Goal: Task Accomplishment & Management: Manage account settings

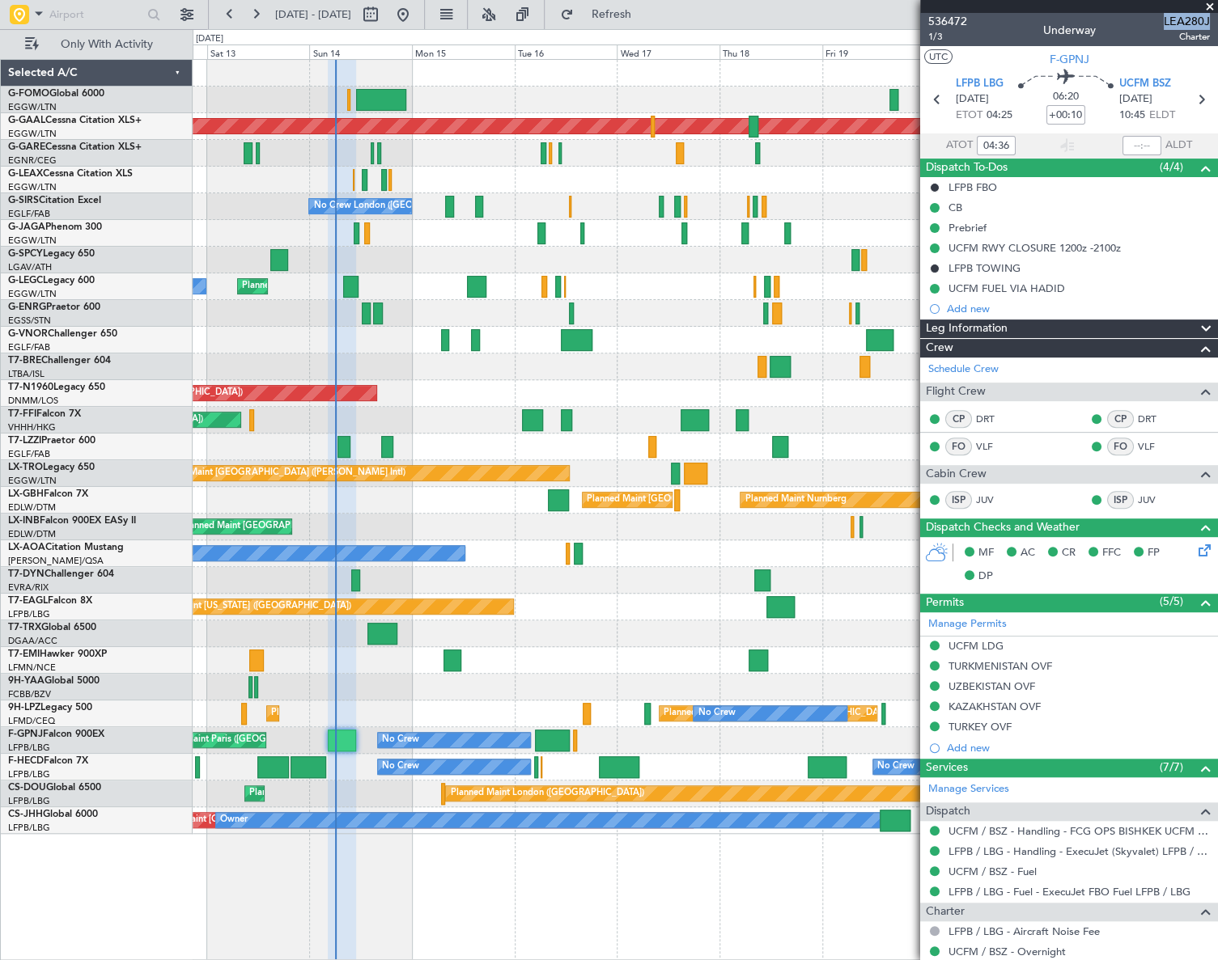
click at [550, 611] on div "Planned Maint [US_STATE] ([GEOGRAPHIC_DATA])" at bounding box center [705, 607] width 1024 height 27
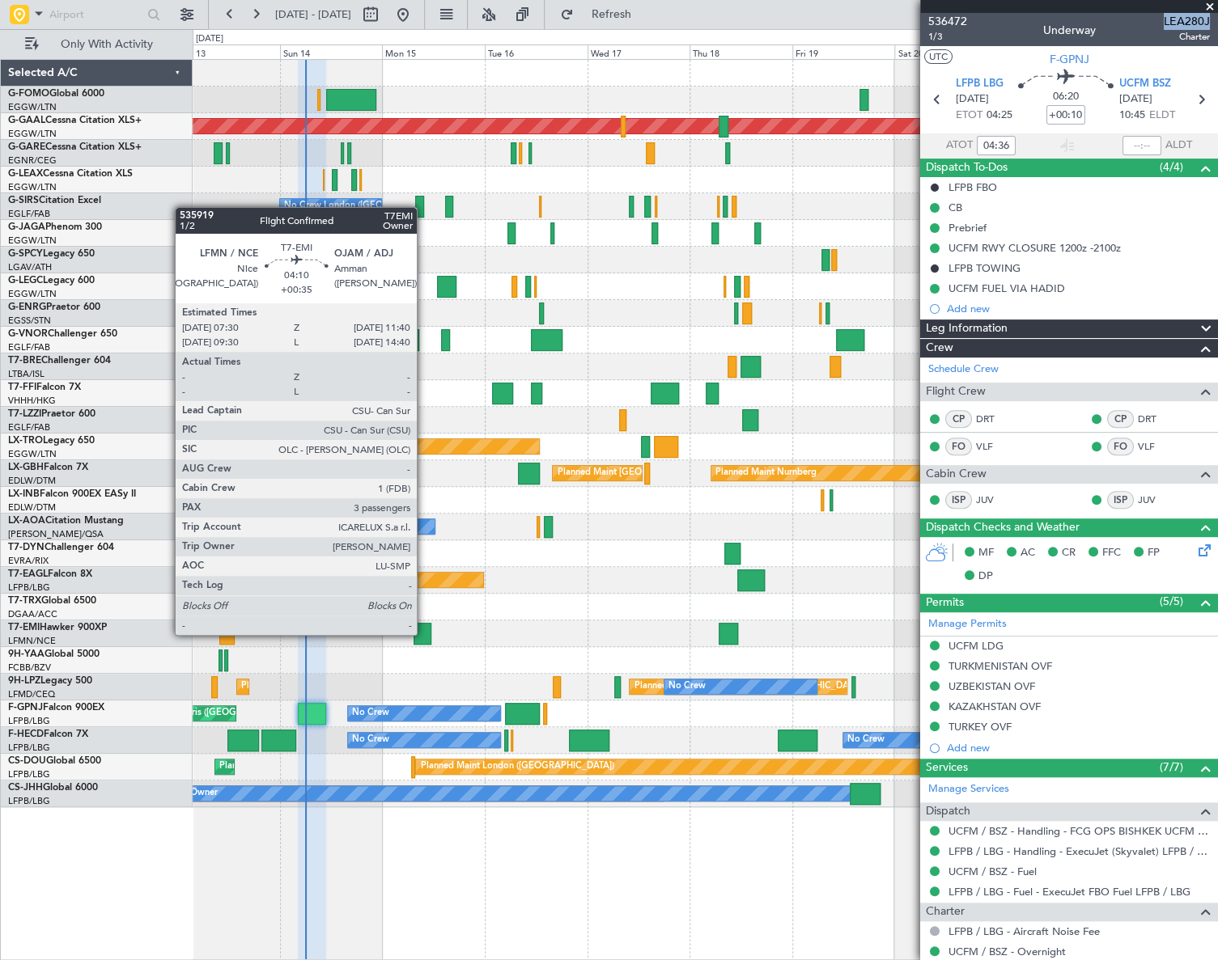
click at [424, 633] on div at bounding box center [422, 634] width 18 height 22
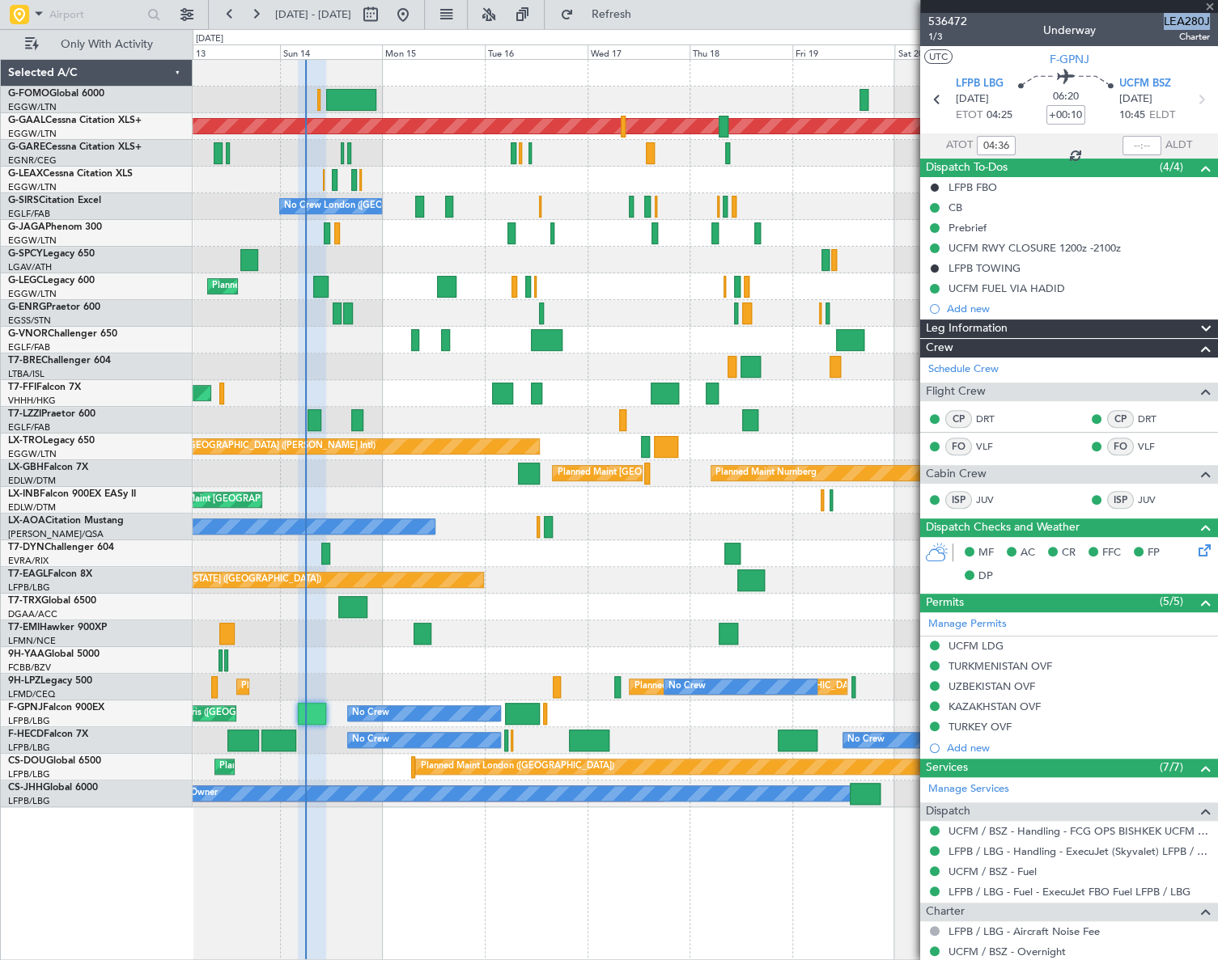
type input "+00:35"
type input "3"
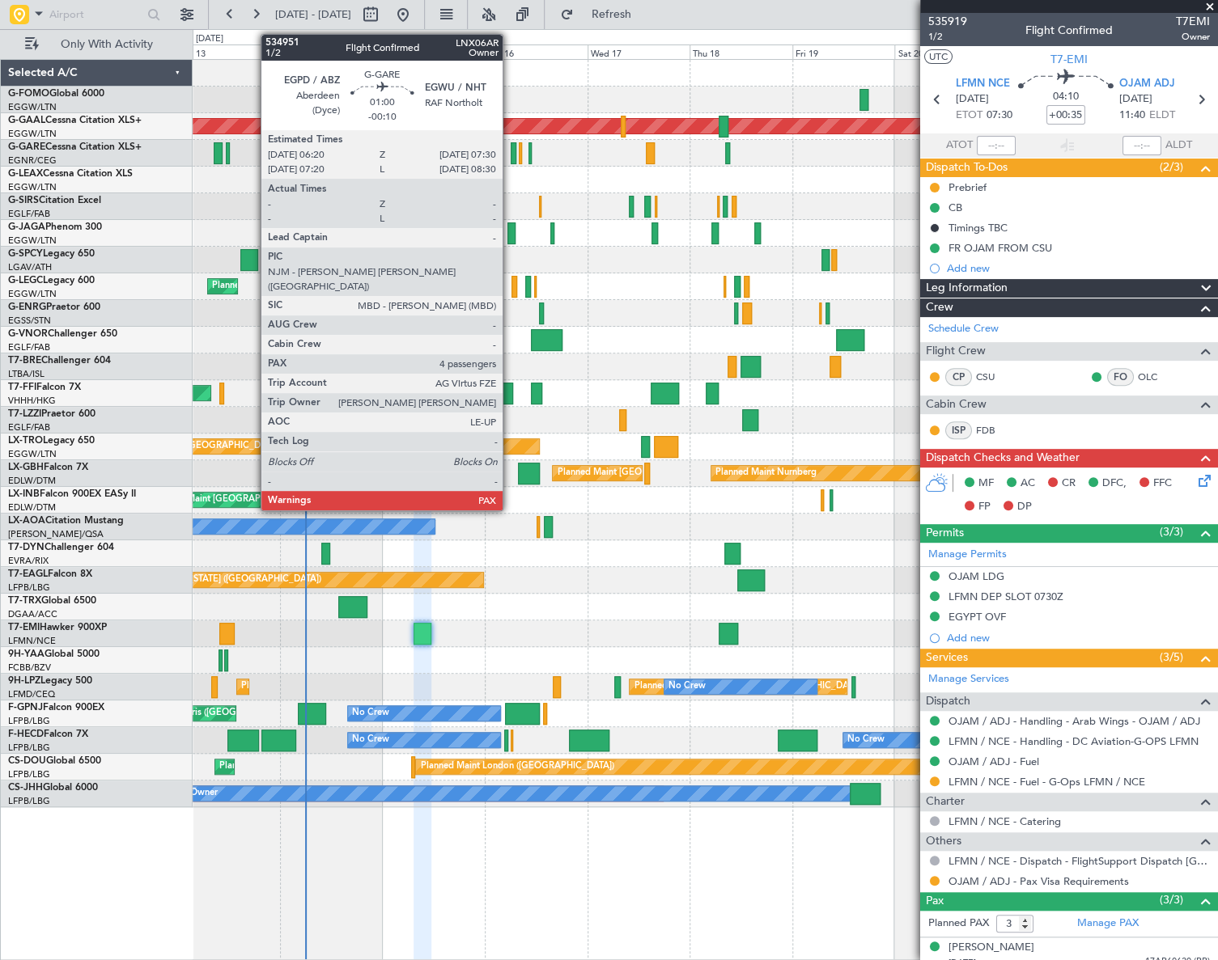
click at [511, 152] on div at bounding box center [514, 153] width 6 height 22
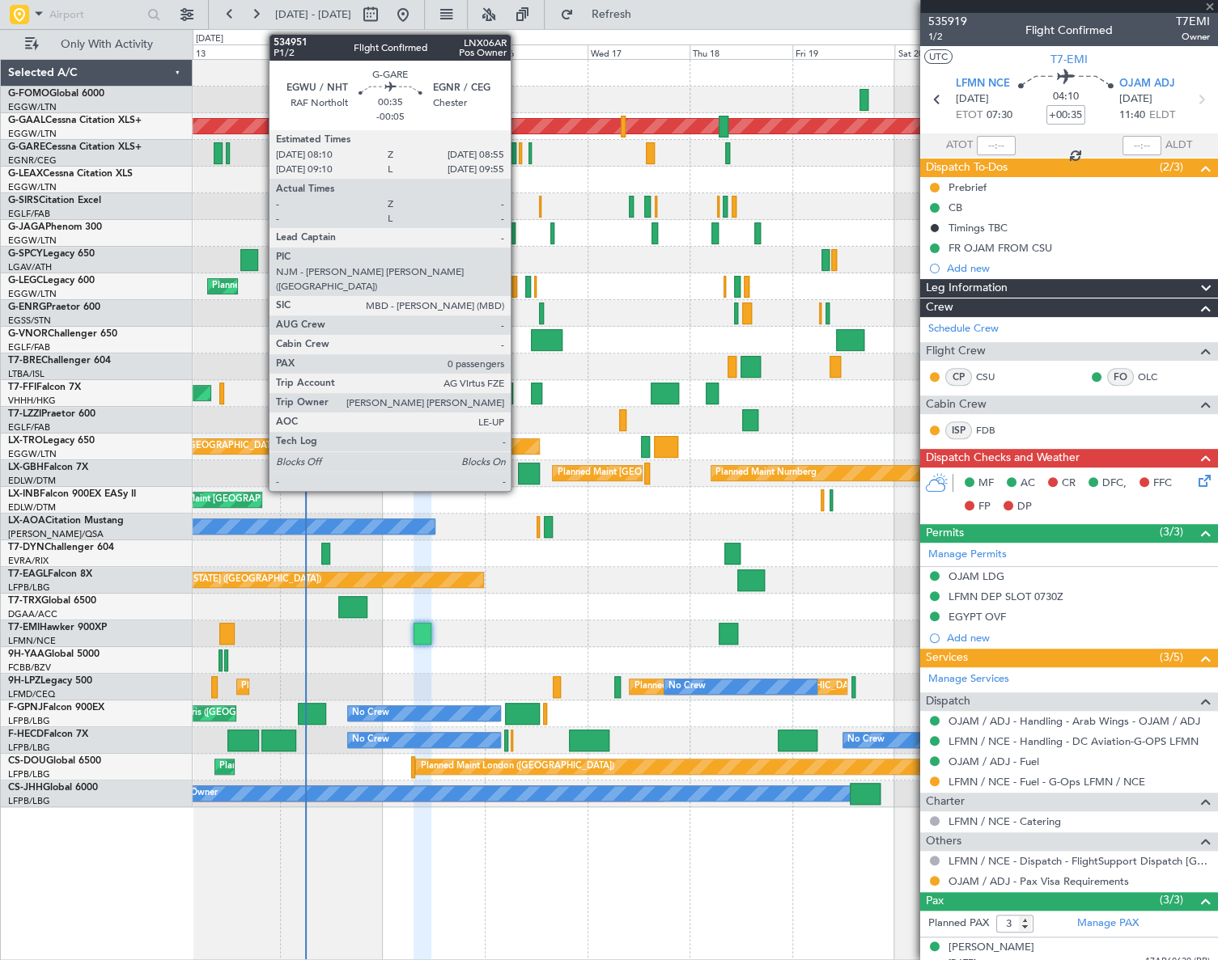
type input "-00:10"
type input "4"
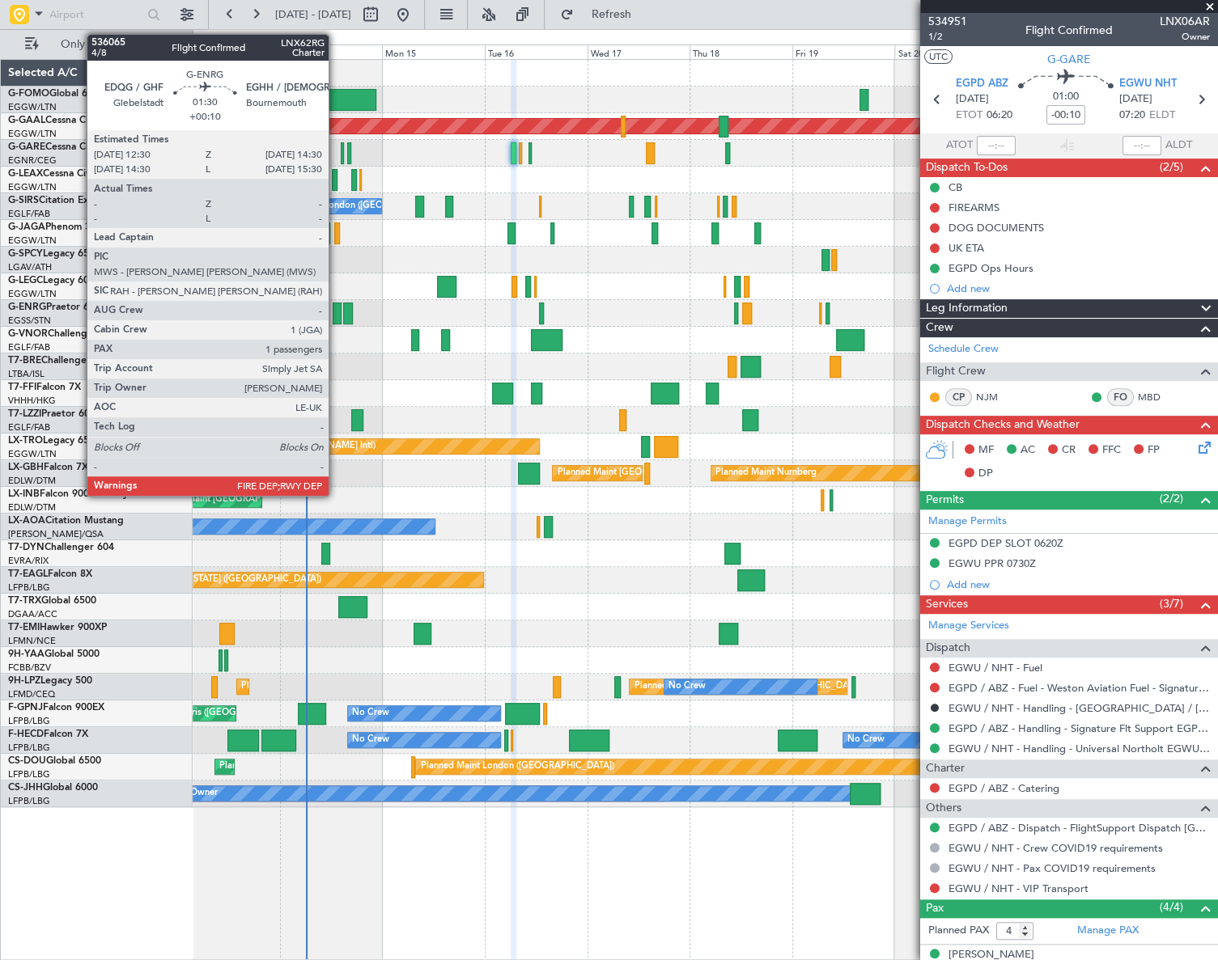
click at [336, 306] on div at bounding box center [337, 314] width 9 height 22
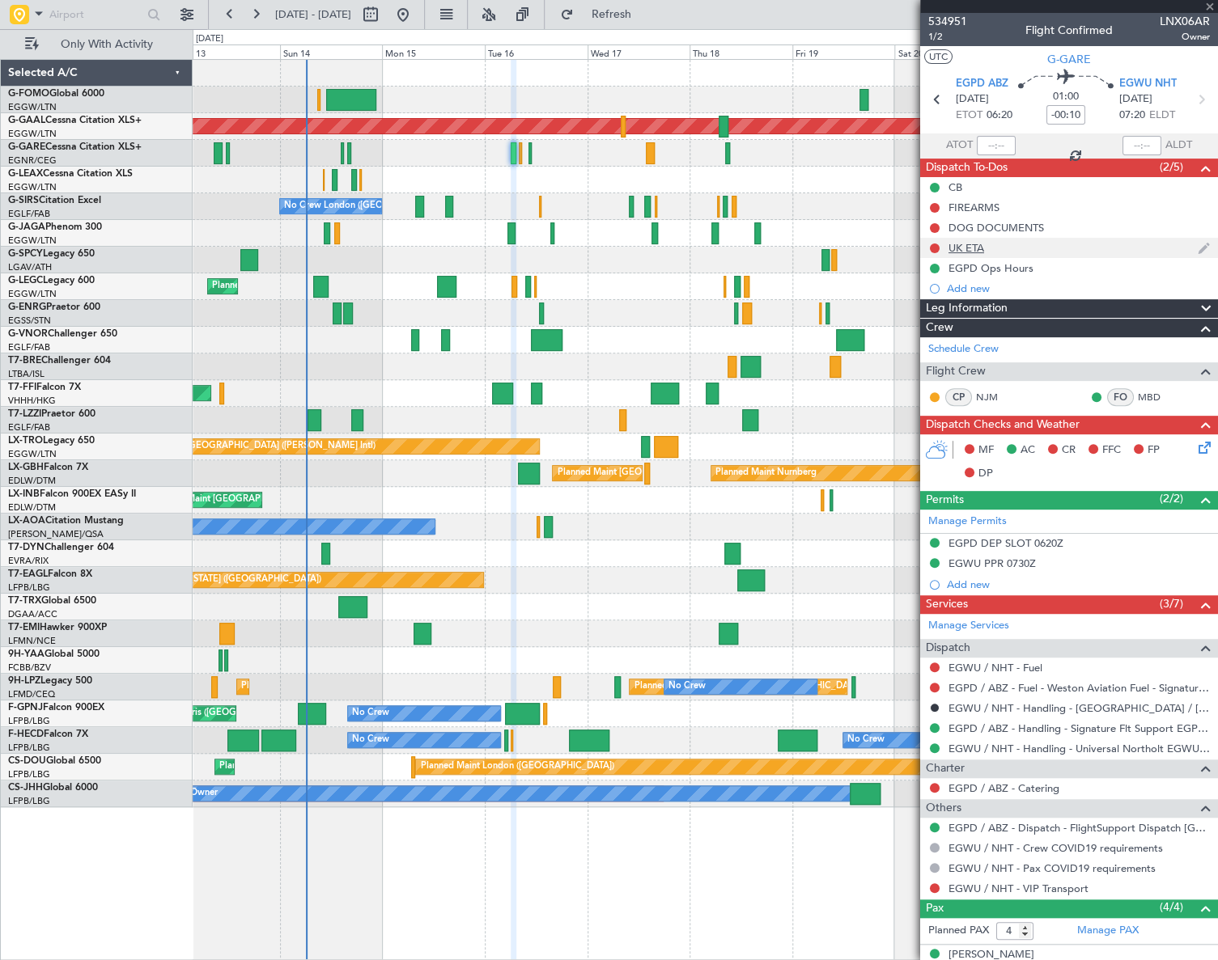
type input "+00:10"
type input "1"
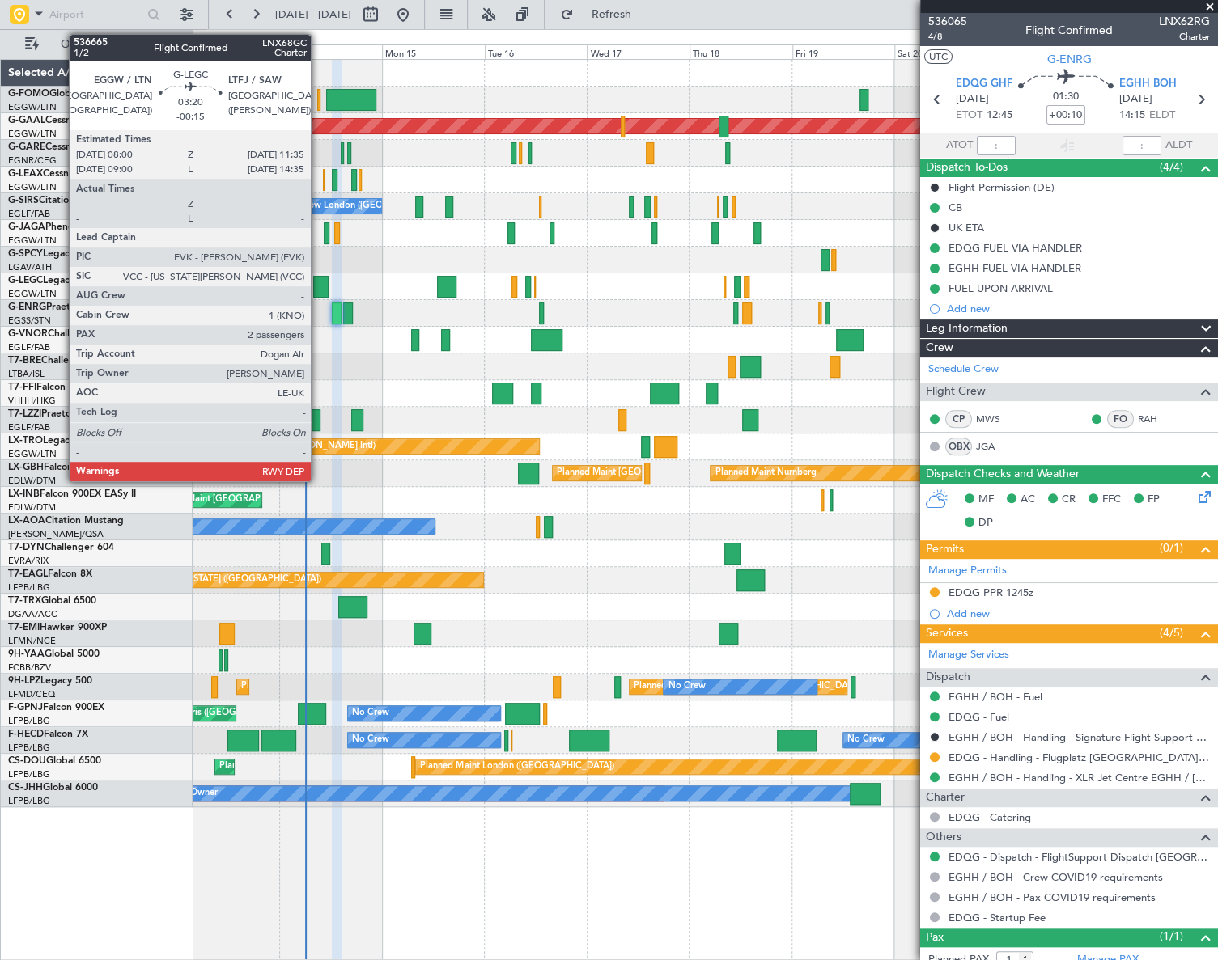
click at [318, 283] on div at bounding box center [320, 287] width 15 height 22
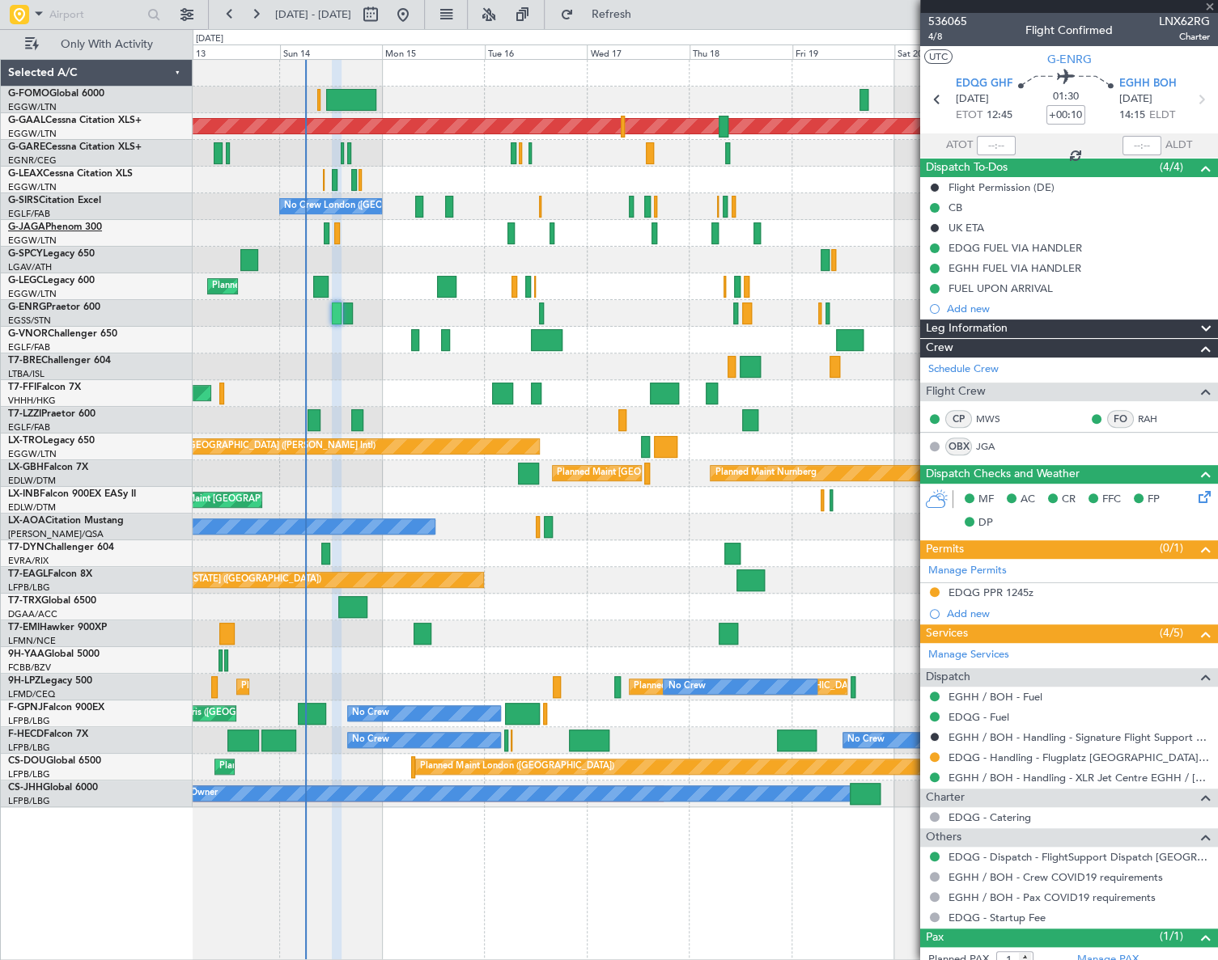
type input "-00:15"
type input "2"
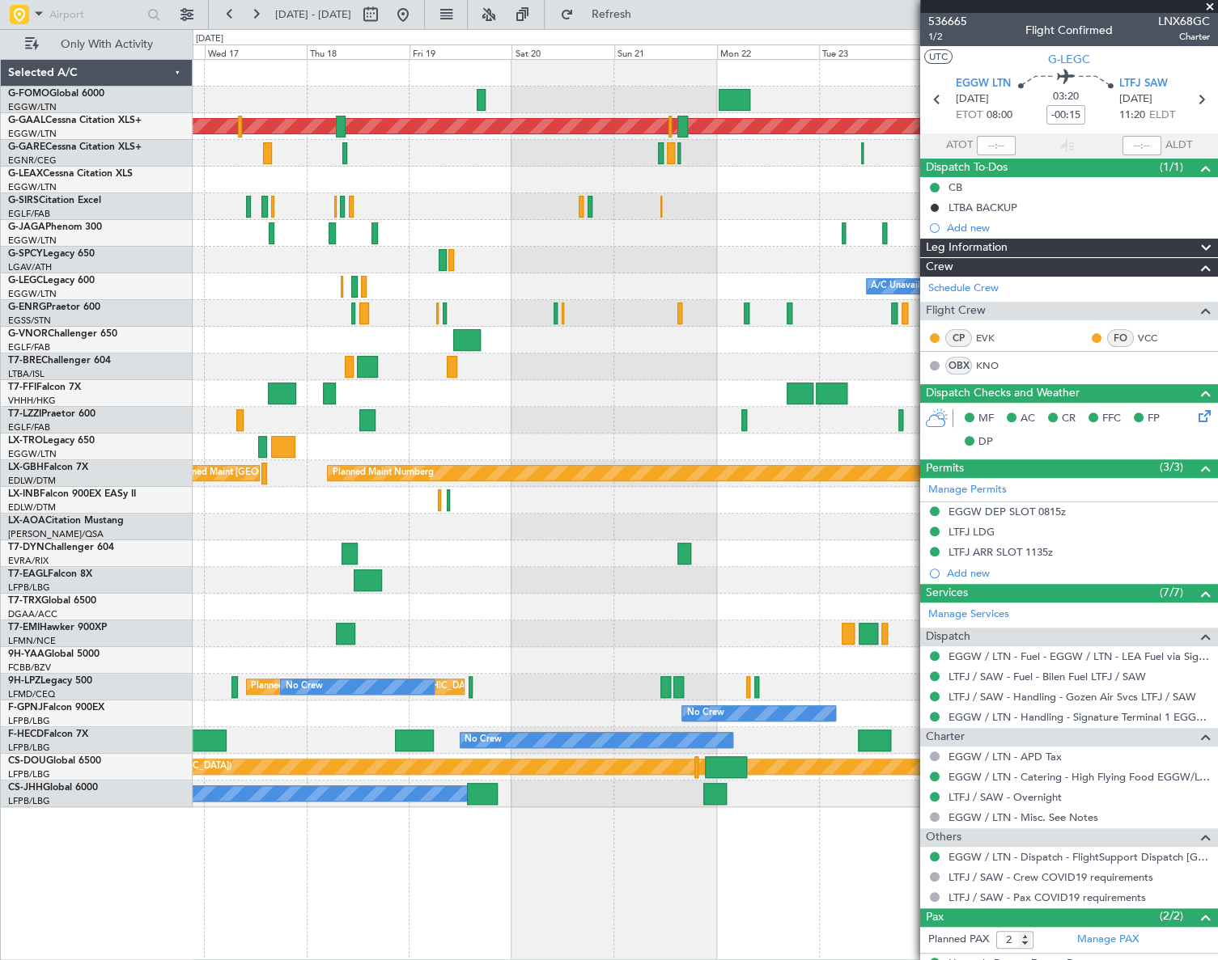
click at [0, 414] on html "13 Sep 2025 - 23 Sep 2025 Refresh Quick Links Only With Activity Planned Maint …" at bounding box center [609, 480] width 1218 height 960
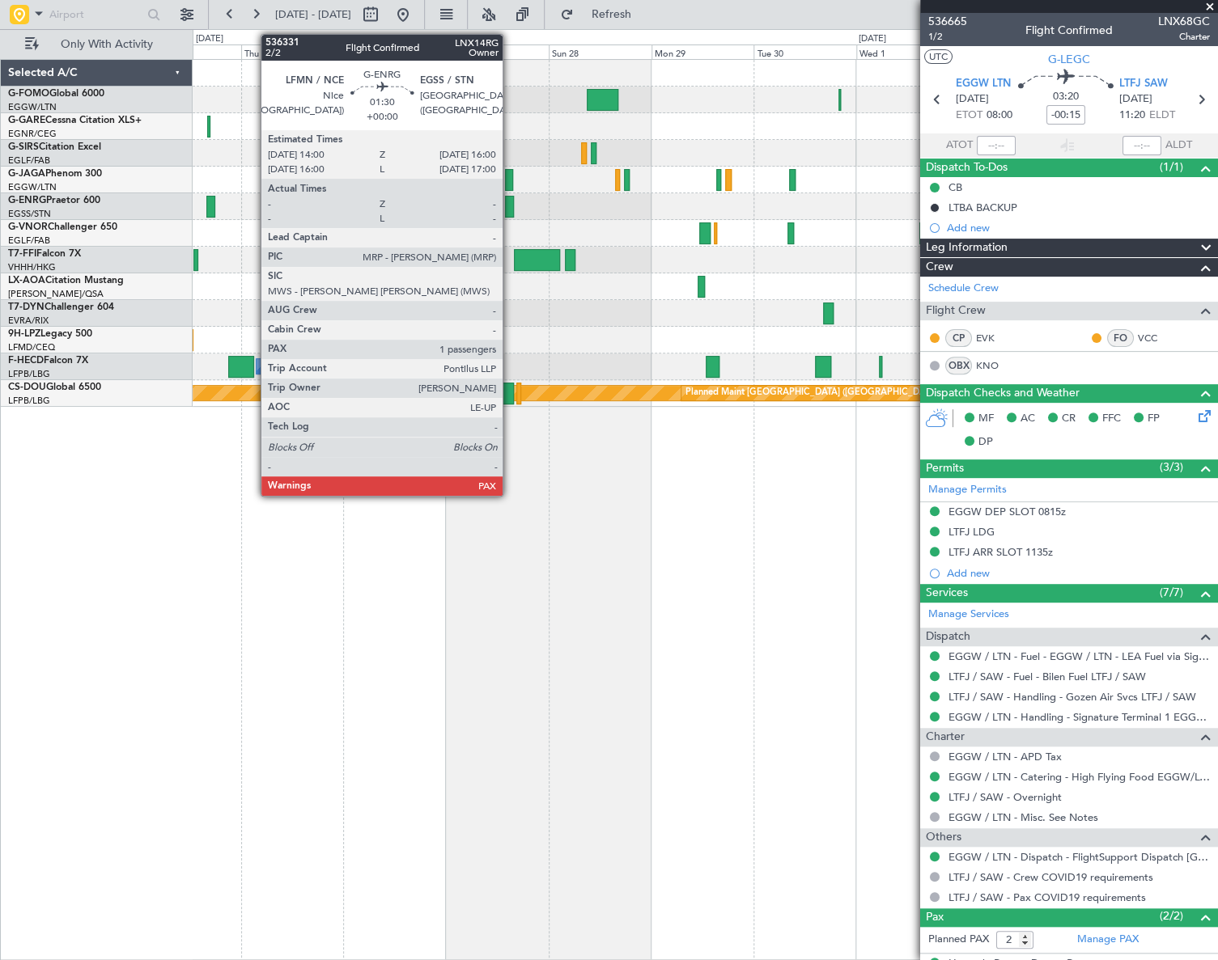
click at [510, 200] on div at bounding box center [509, 207] width 9 height 22
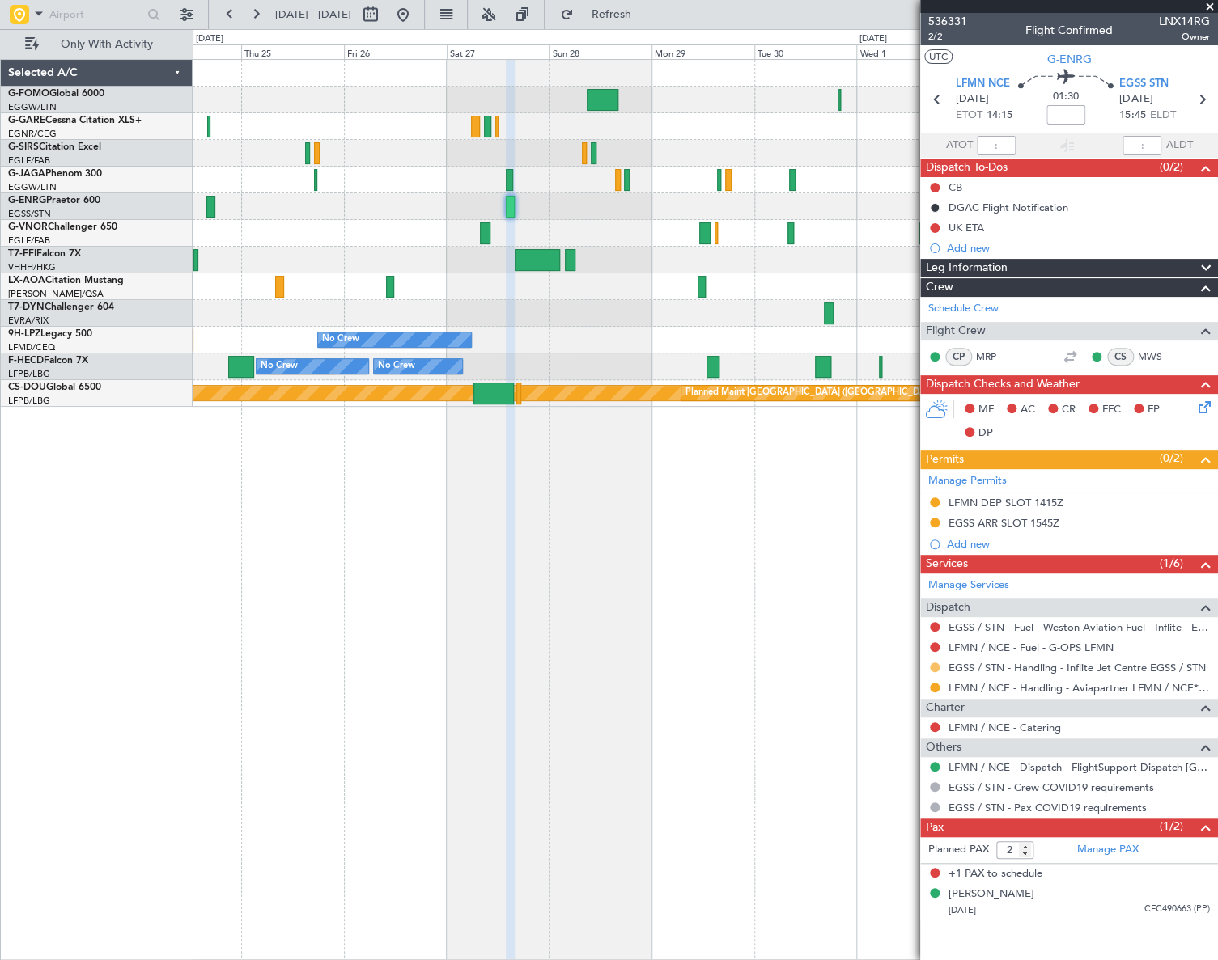
click at [932, 665] on button at bounding box center [935, 668] width 10 height 10
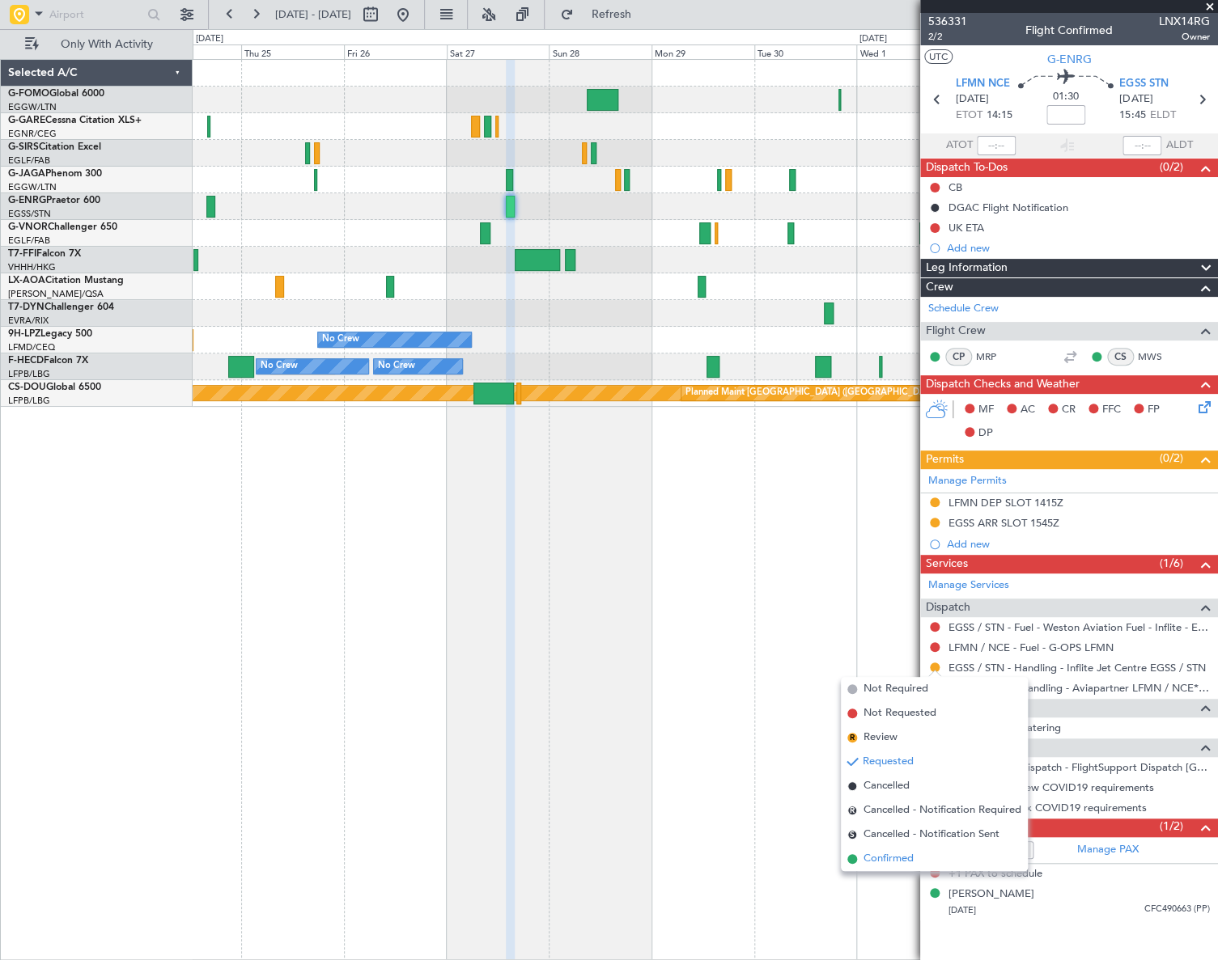
click at [883, 864] on span "Confirmed" at bounding box center [888, 859] width 50 height 16
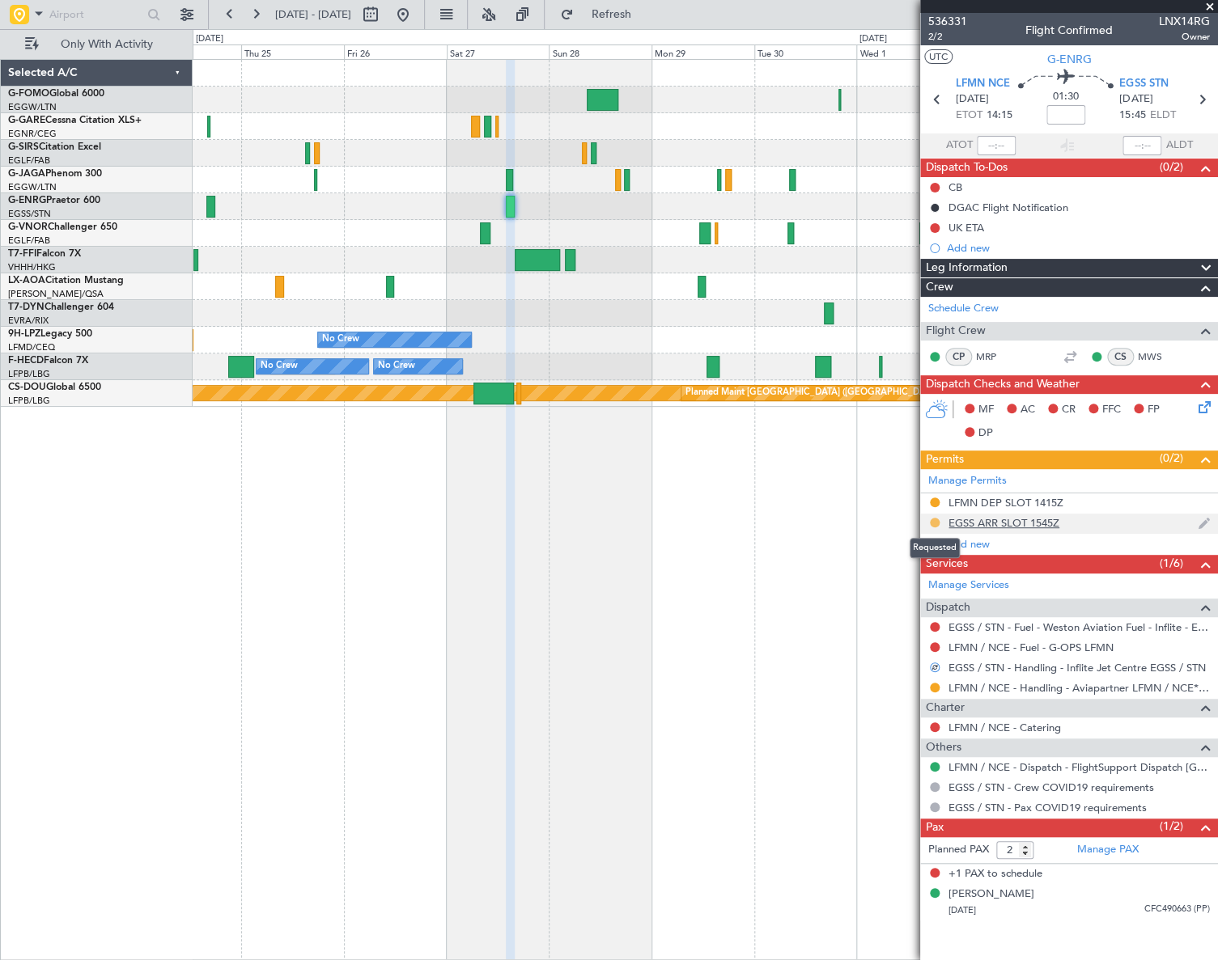
click at [932, 519] on button at bounding box center [935, 523] width 10 height 10
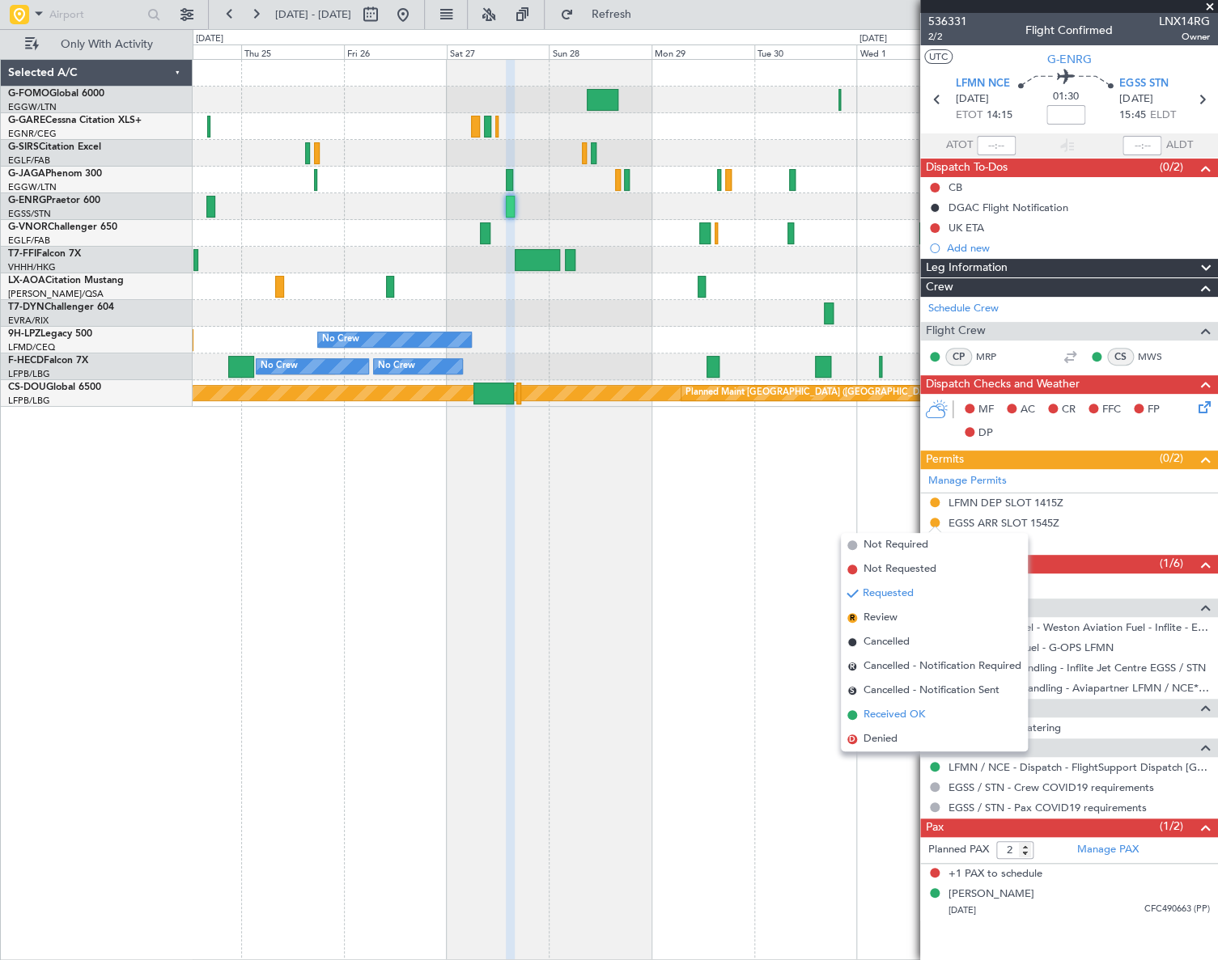
click at [896, 719] on span "Received OK" at bounding box center [893, 715] width 61 height 16
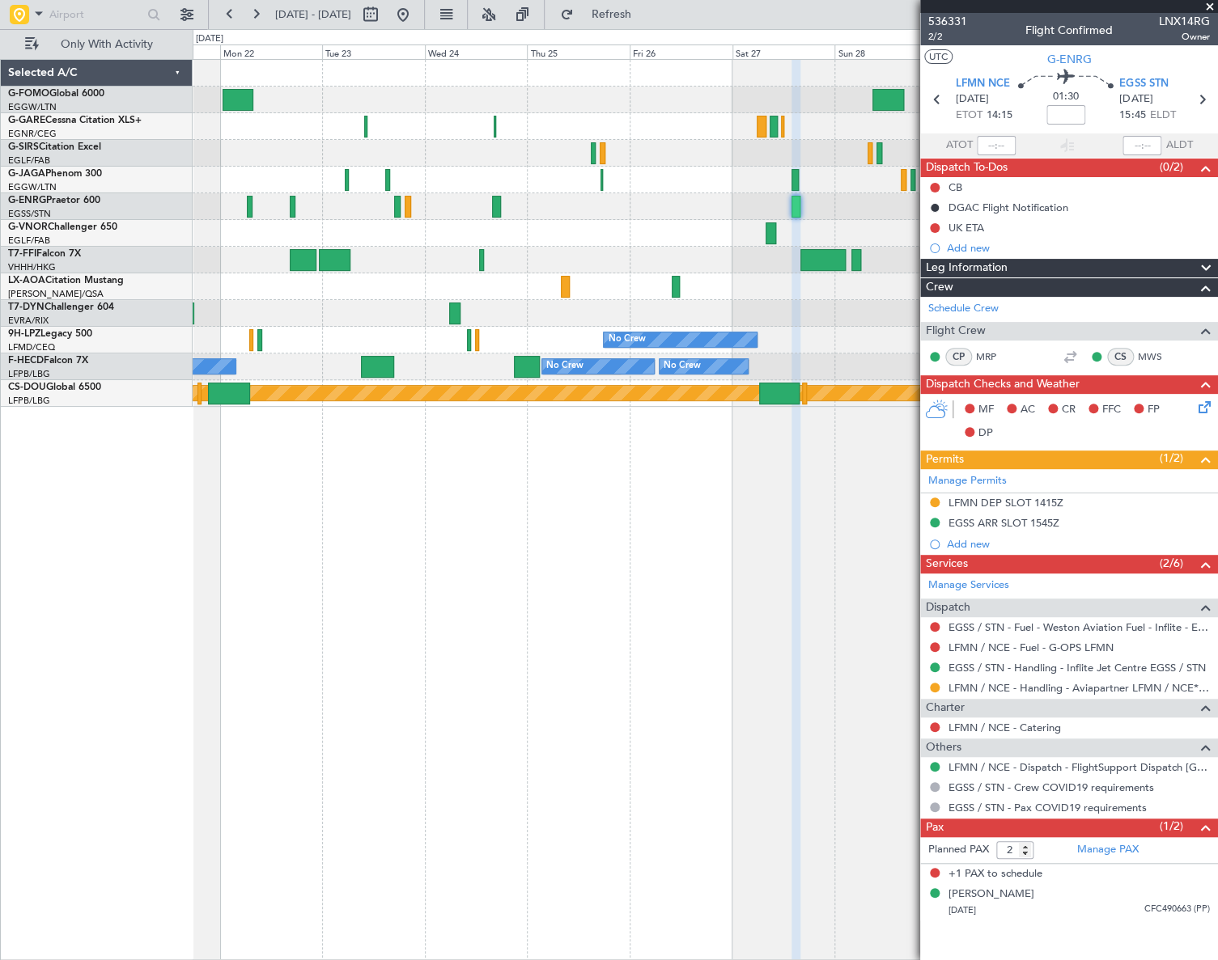
click at [846, 225] on div "No Crew Antwerp (Deurne) No Crew No Crew Planned Maint St Gallen (Altenrhein) P…" at bounding box center [705, 233] width 1024 height 347
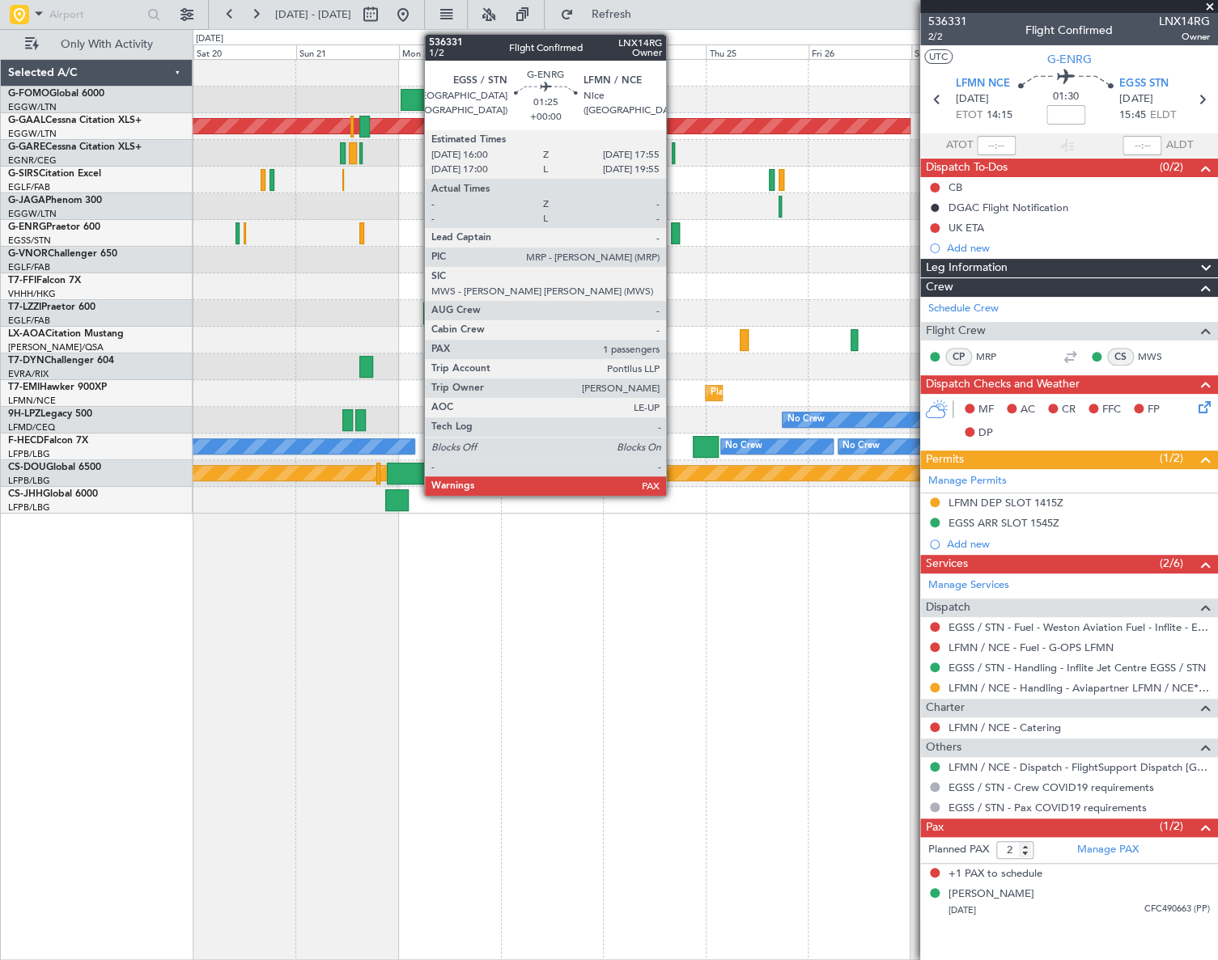
click at [673, 241] on div at bounding box center [675, 233] width 9 height 22
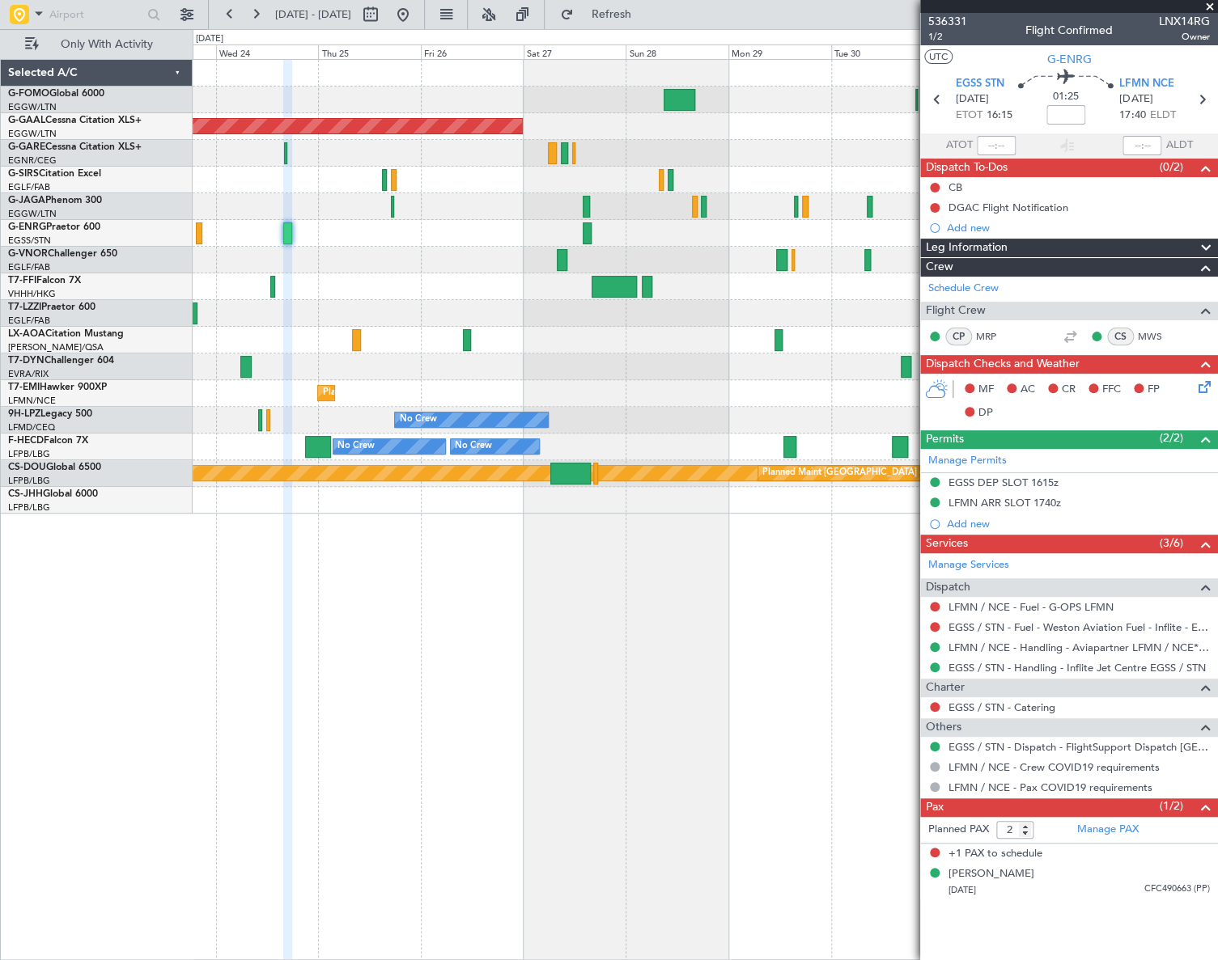
click at [261, 612] on div "Planned Maint Dusseldorf No Crew Antwerp (Deurne) Planned Maint Zurich No Crew …" at bounding box center [705, 509] width 1025 height 901
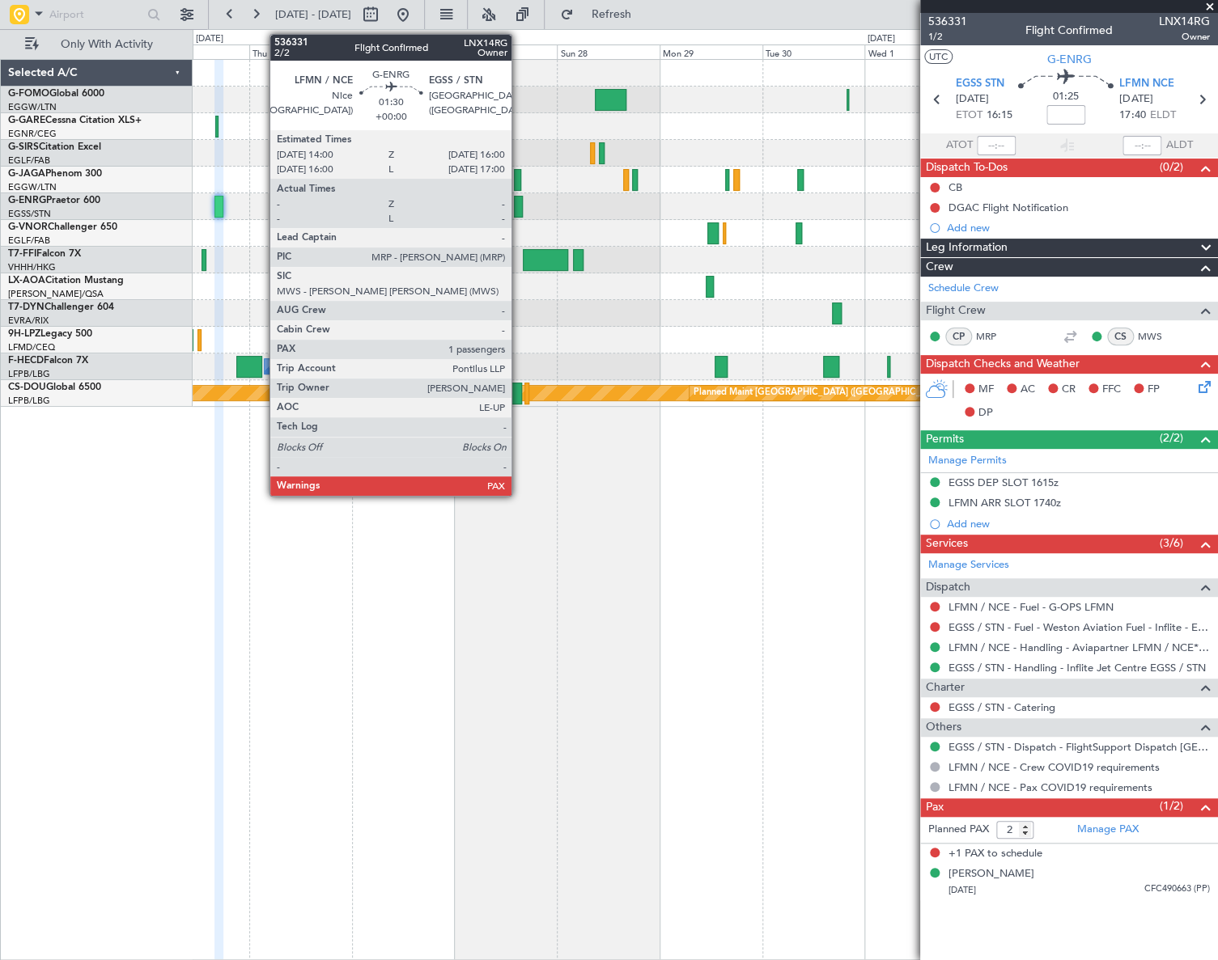
click at [519, 206] on div at bounding box center [518, 207] width 9 height 22
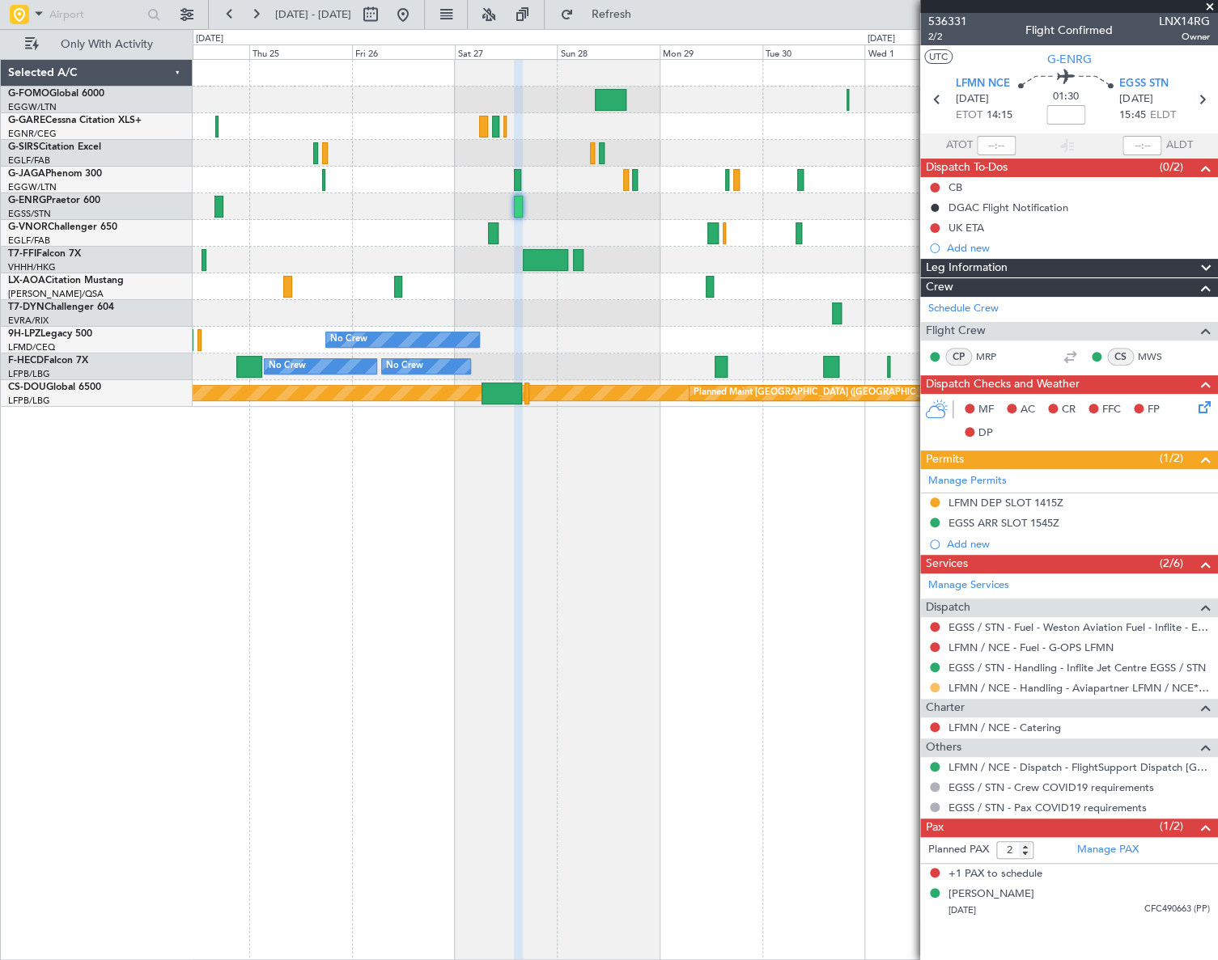
click at [932, 685] on button at bounding box center [935, 688] width 10 height 10
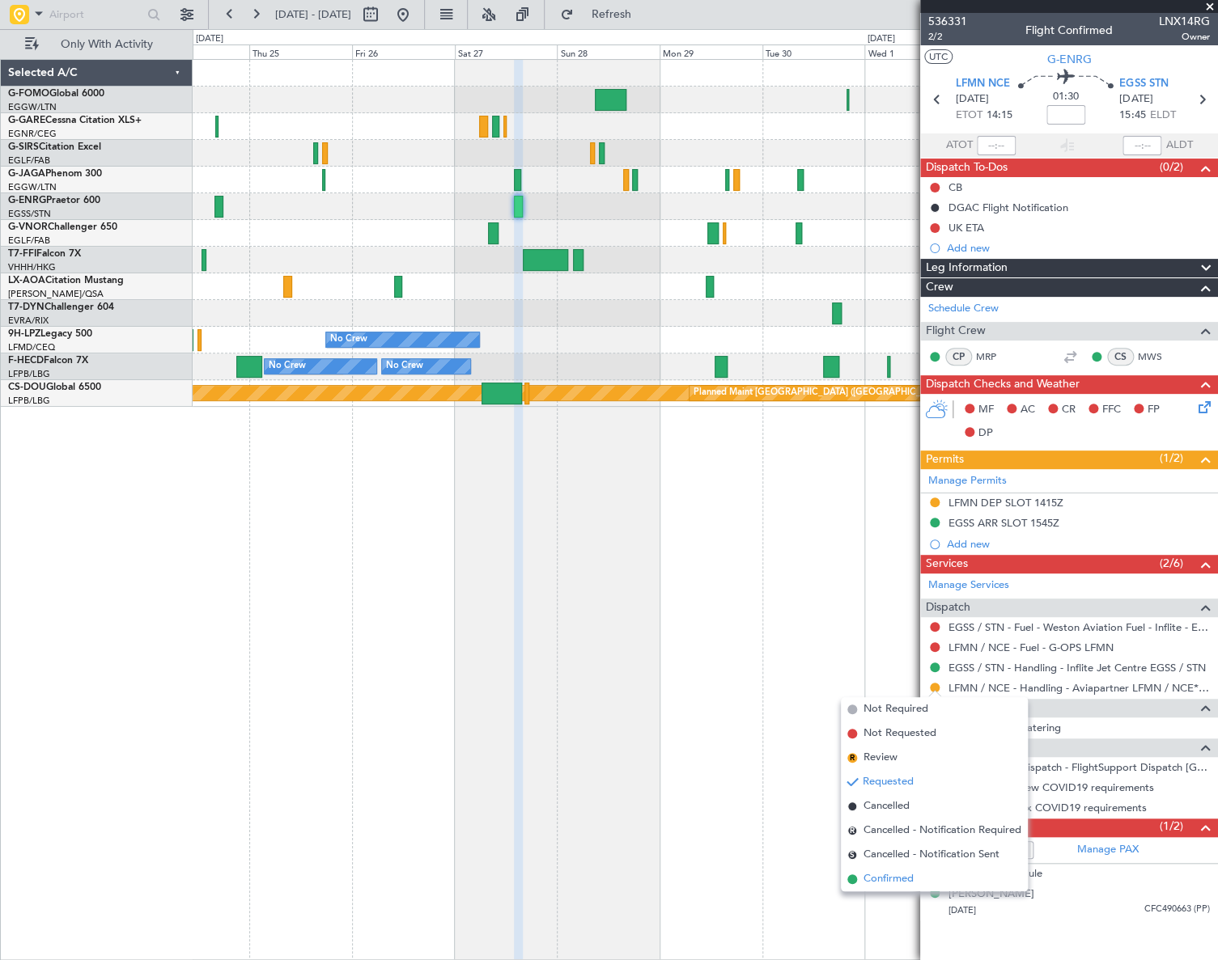
click at [896, 878] on span "Confirmed" at bounding box center [888, 879] width 50 height 16
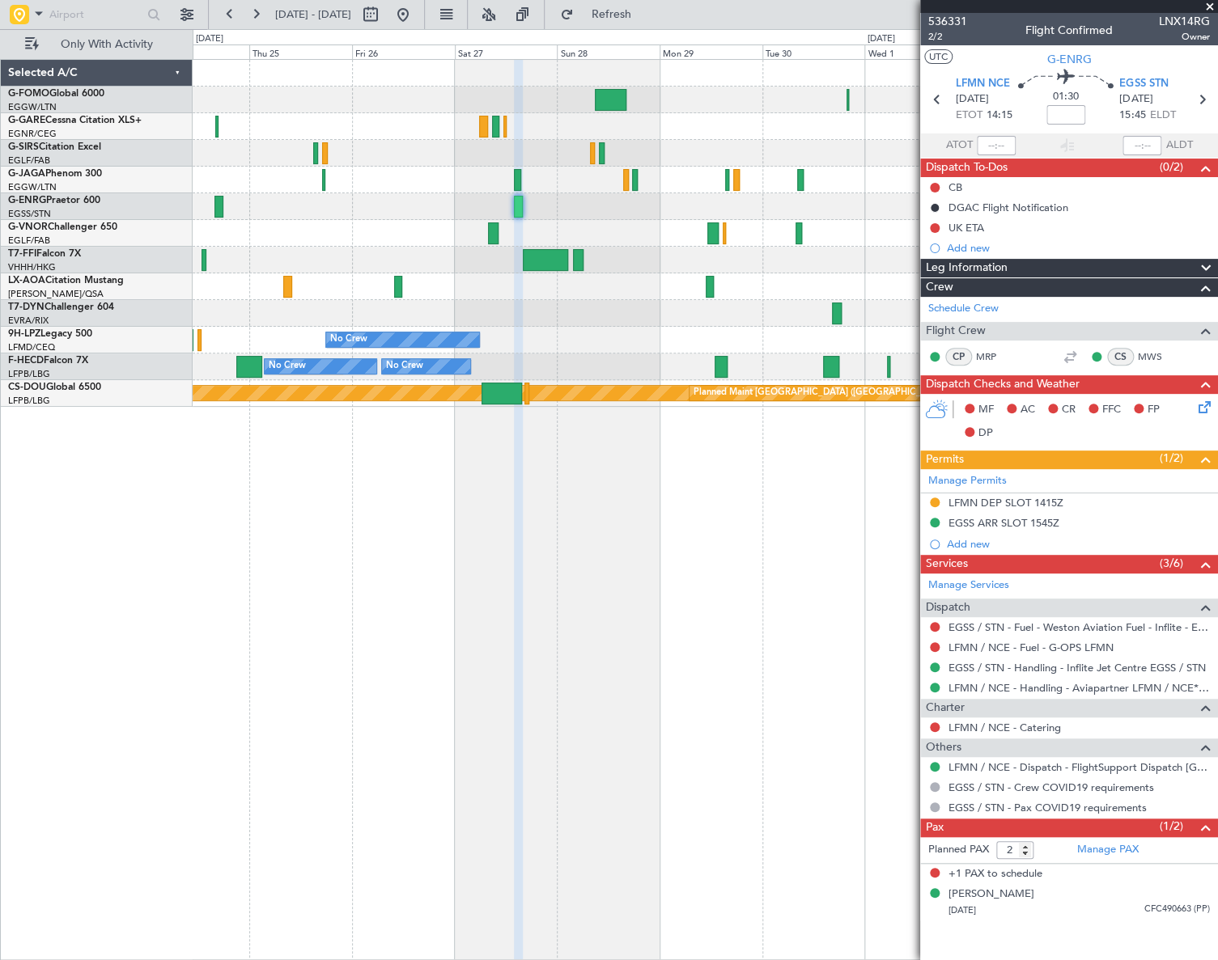
click at [1044, 502] on mat-tooltip-component "In Progress" at bounding box center [1069, 489] width 75 height 43
click at [1028, 511] on div "LFMN DEP SLOT 1415Z" at bounding box center [1069, 504] width 298 height 20
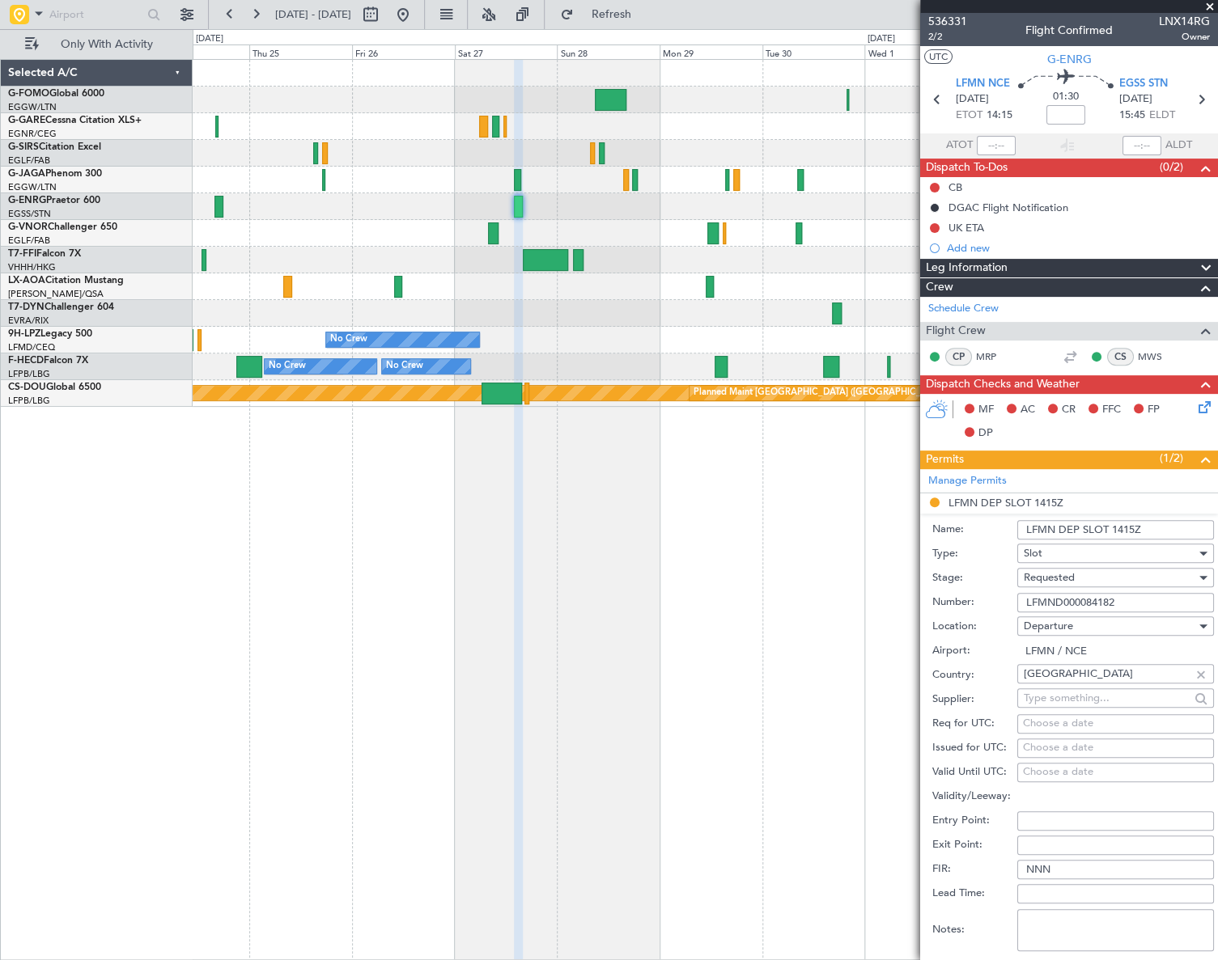
click at [1082, 581] on div "Requested" at bounding box center [1109, 578] width 172 height 24
click at [1077, 703] on span "Received OK" at bounding box center [1109, 700] width 172 height 24
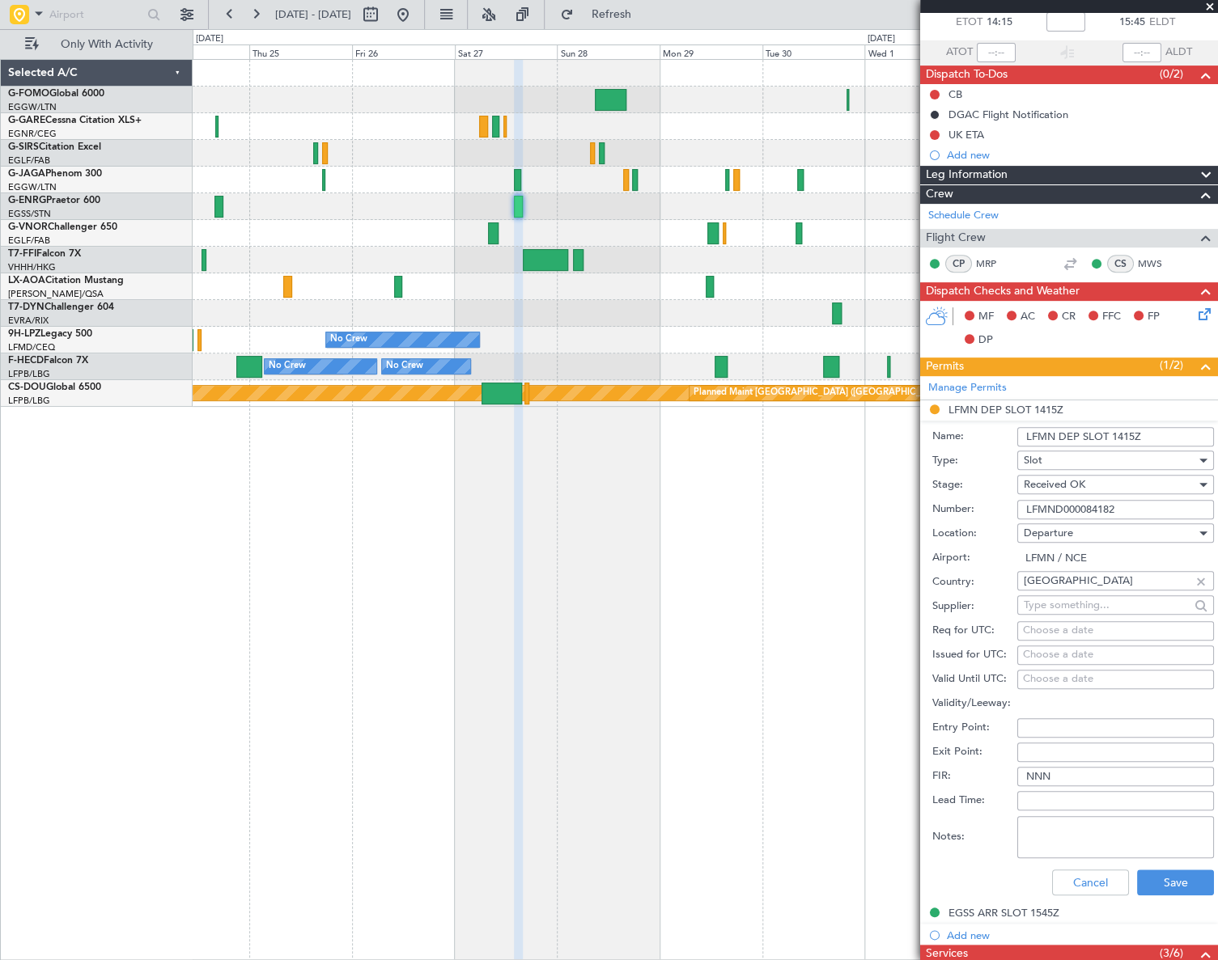
scroll to position [146, 0]
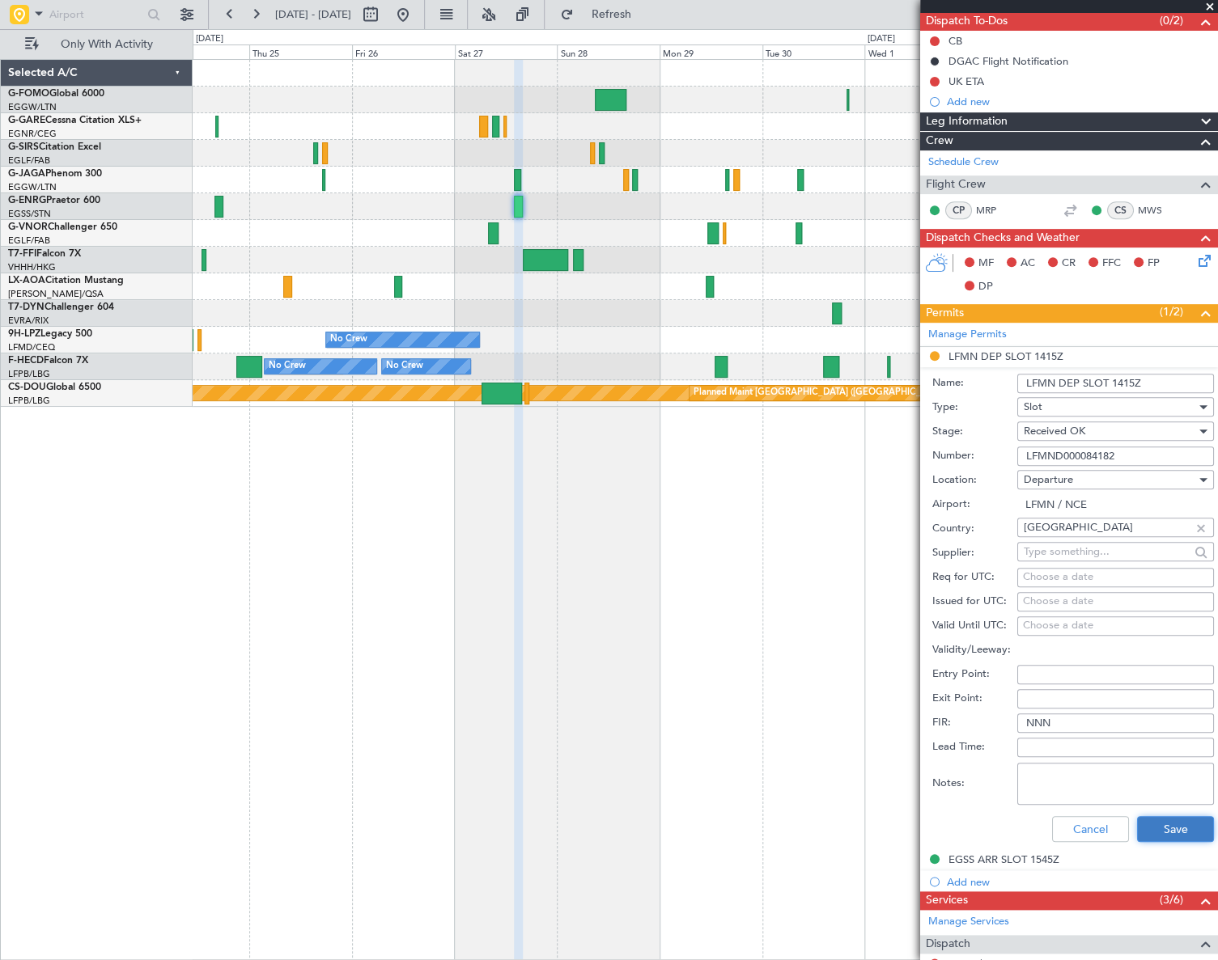
click at [1163, 817] on button "Save" at bounding box center [1175, 829] width 77 height 26
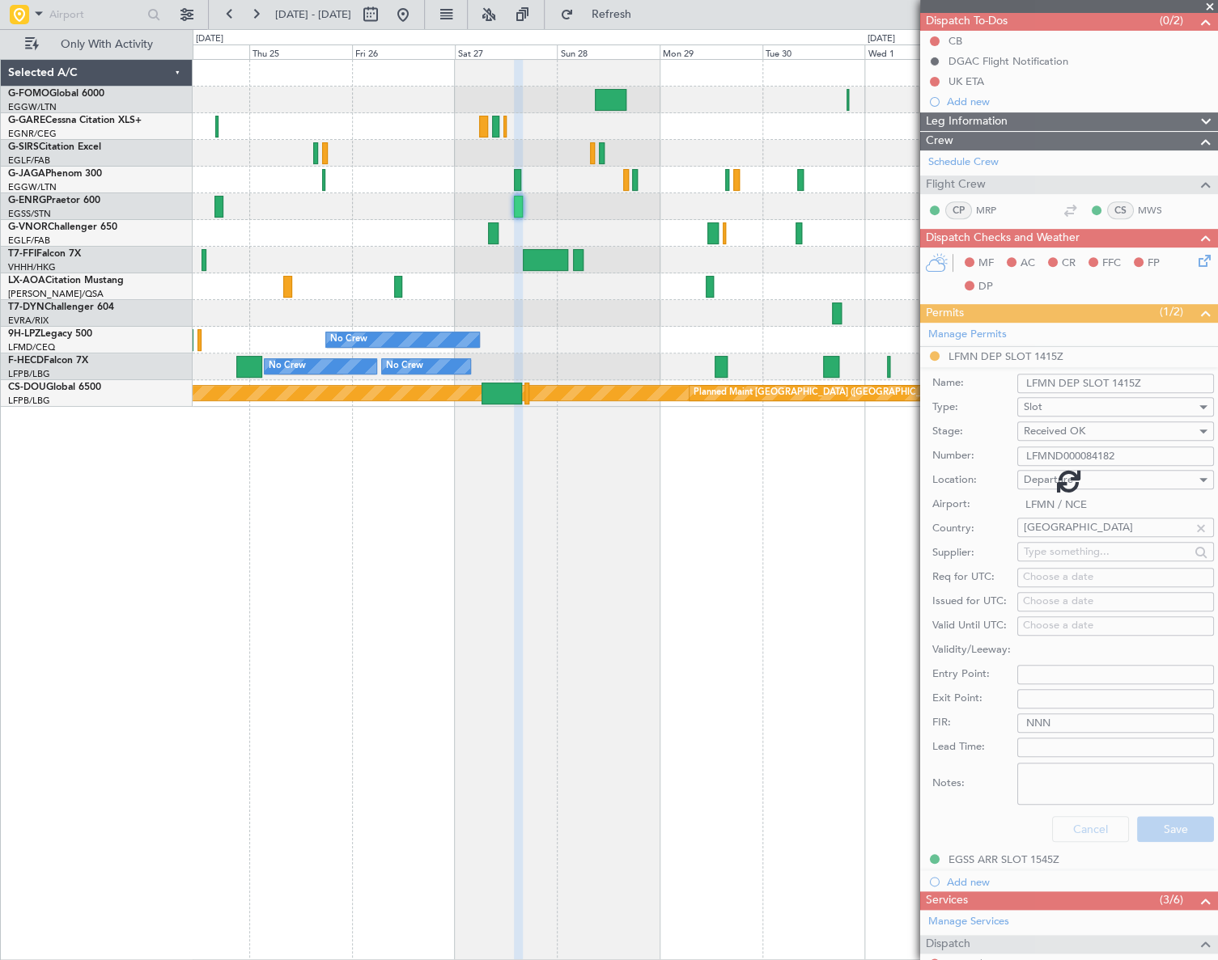
scroll to position [0, 0]
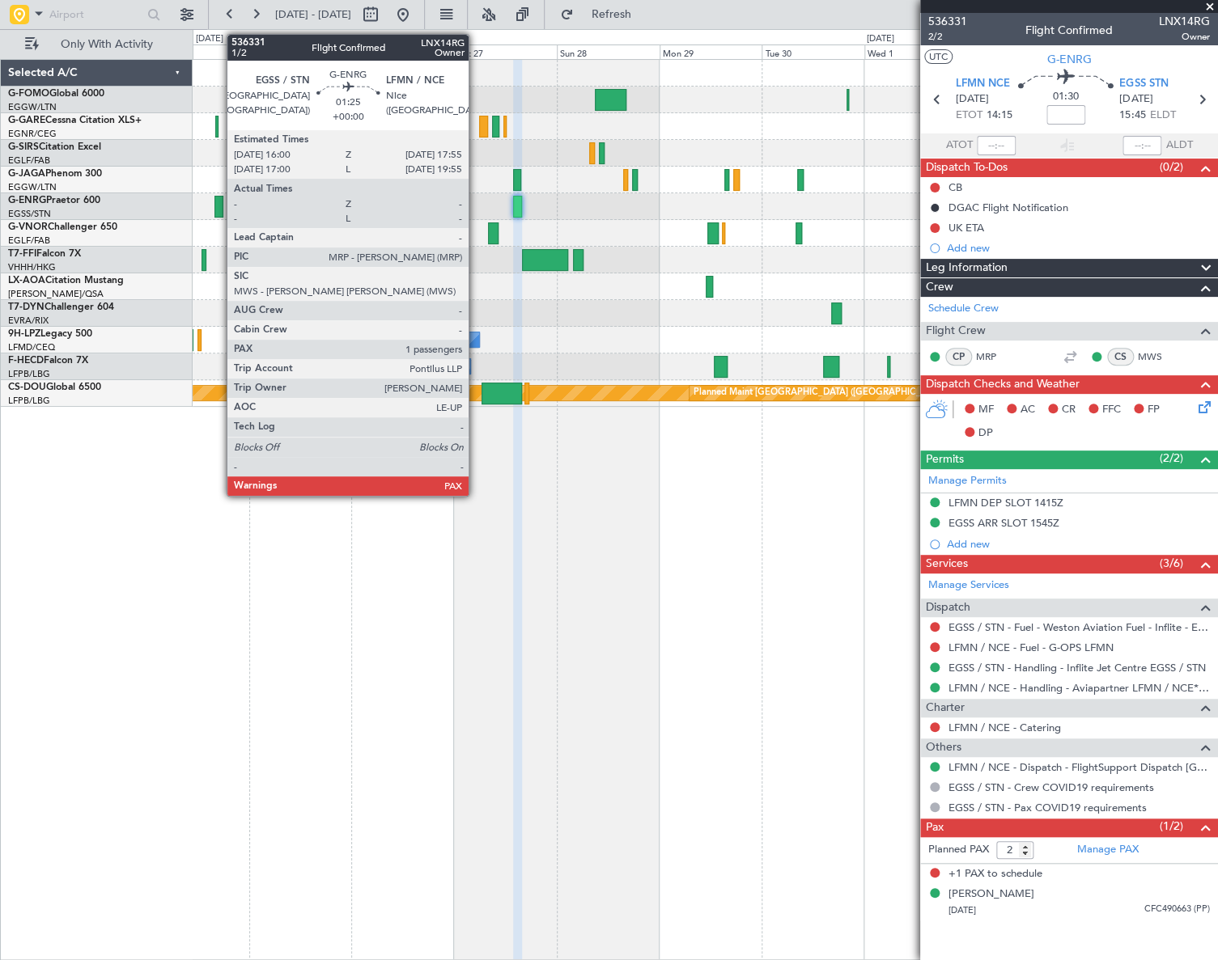
click at [218, 204] on div at bounding box center [218, 207] width 9 height 22
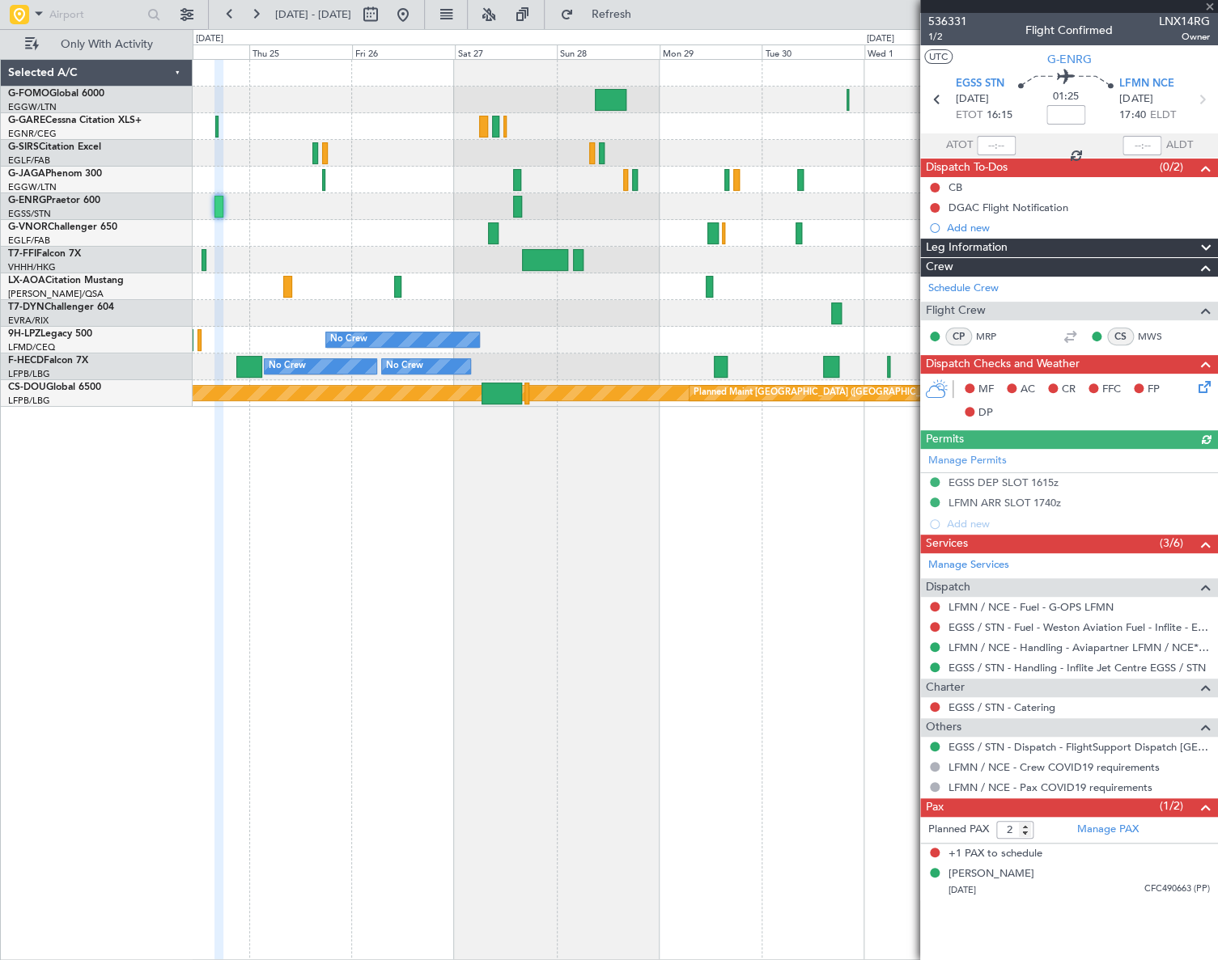
click at [1020, 502] on div "Manage Permits EGSS DEP SLOT 1615z LFMN ARR SLOT 1740z Add new" at bounding box center [1069, 492] width 298 height 86
click at [1035, 506] on div "Manage Permits EGSS DEP SLOT 1615z LFMN ARR SLOT 1740z Add new" at bounding box center [1069, 492] width 298 height 86
click at [1047, 498] on div "LFMN ARR SLOT 1740z" at bounding box center [1004, 503] width 112 height 14
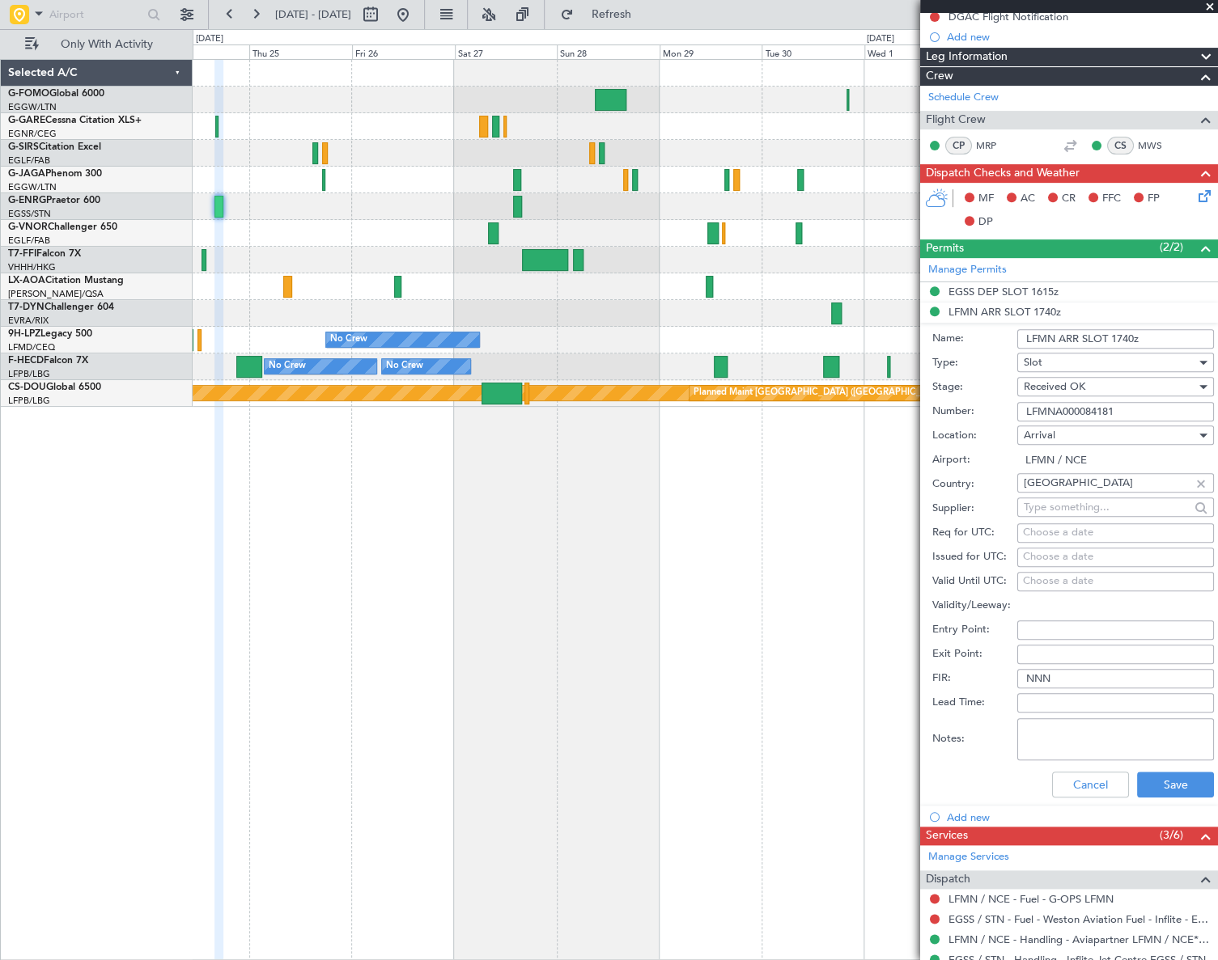
scroll to position [367, 0]
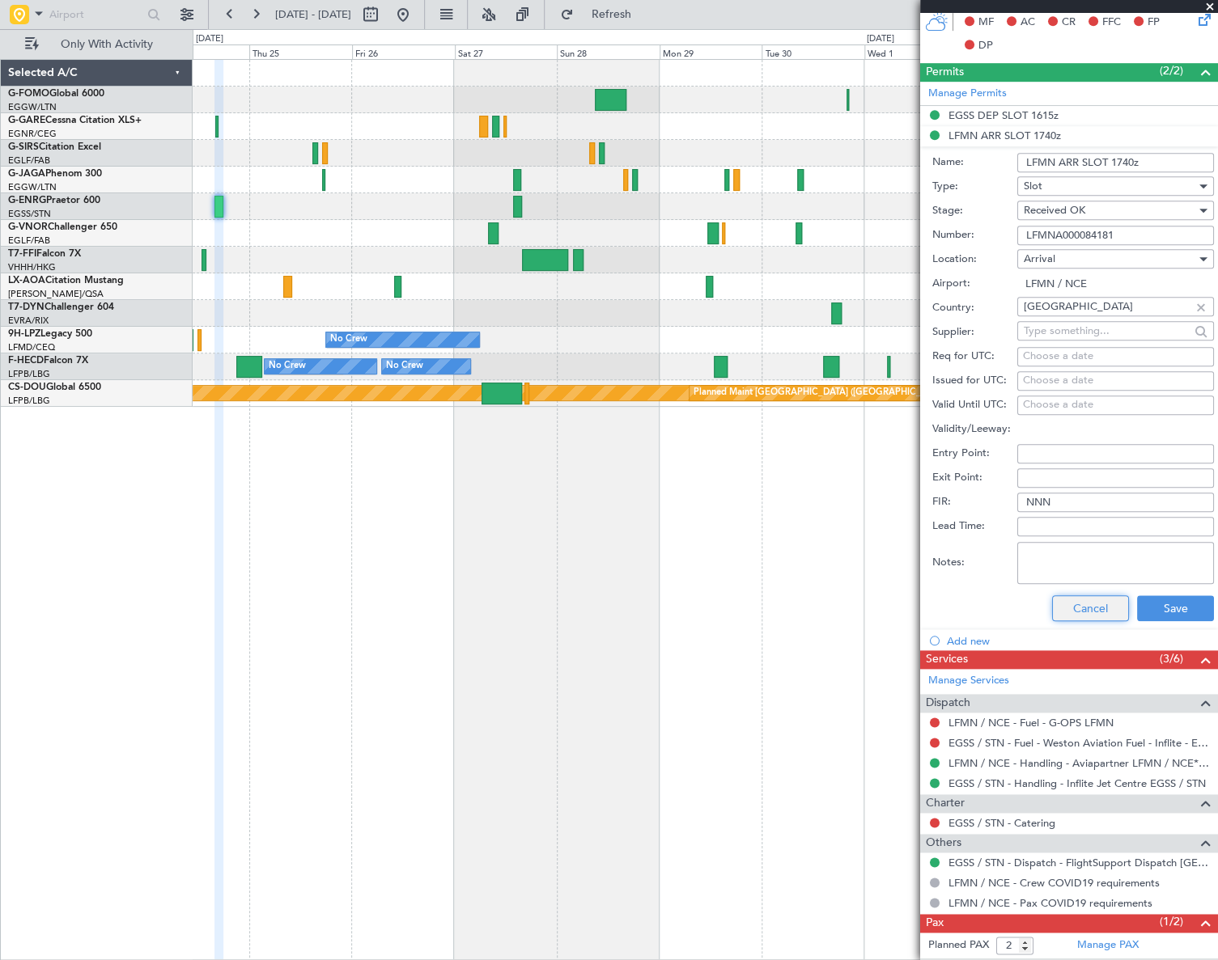
click at [1076, 599] on button "Cancel" at bounding box center [1090, 608] width 77 height 26
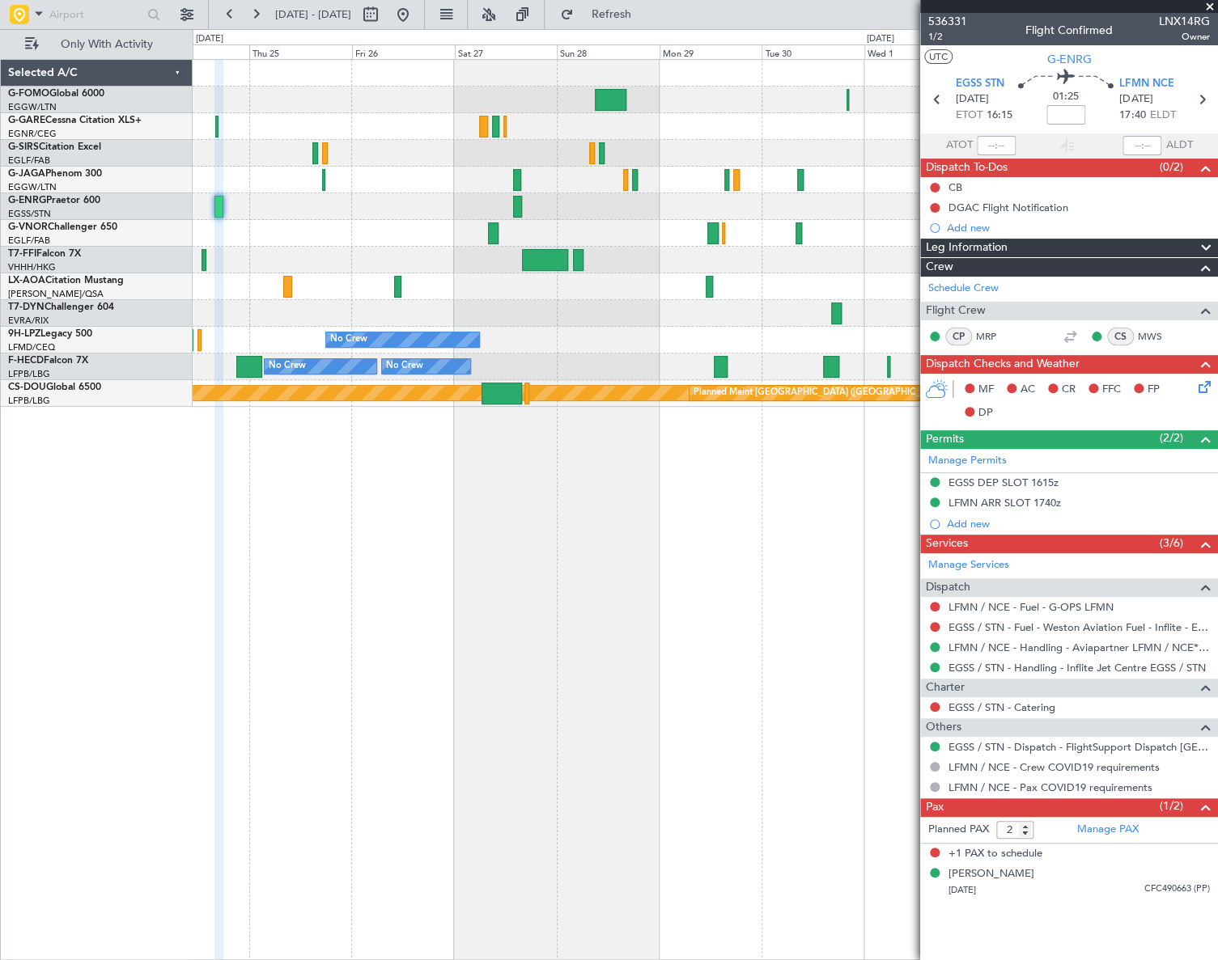
scroll to position [0, 0]
click at [416, 15] on button at bounding box center [403, 15] width 26 height 26
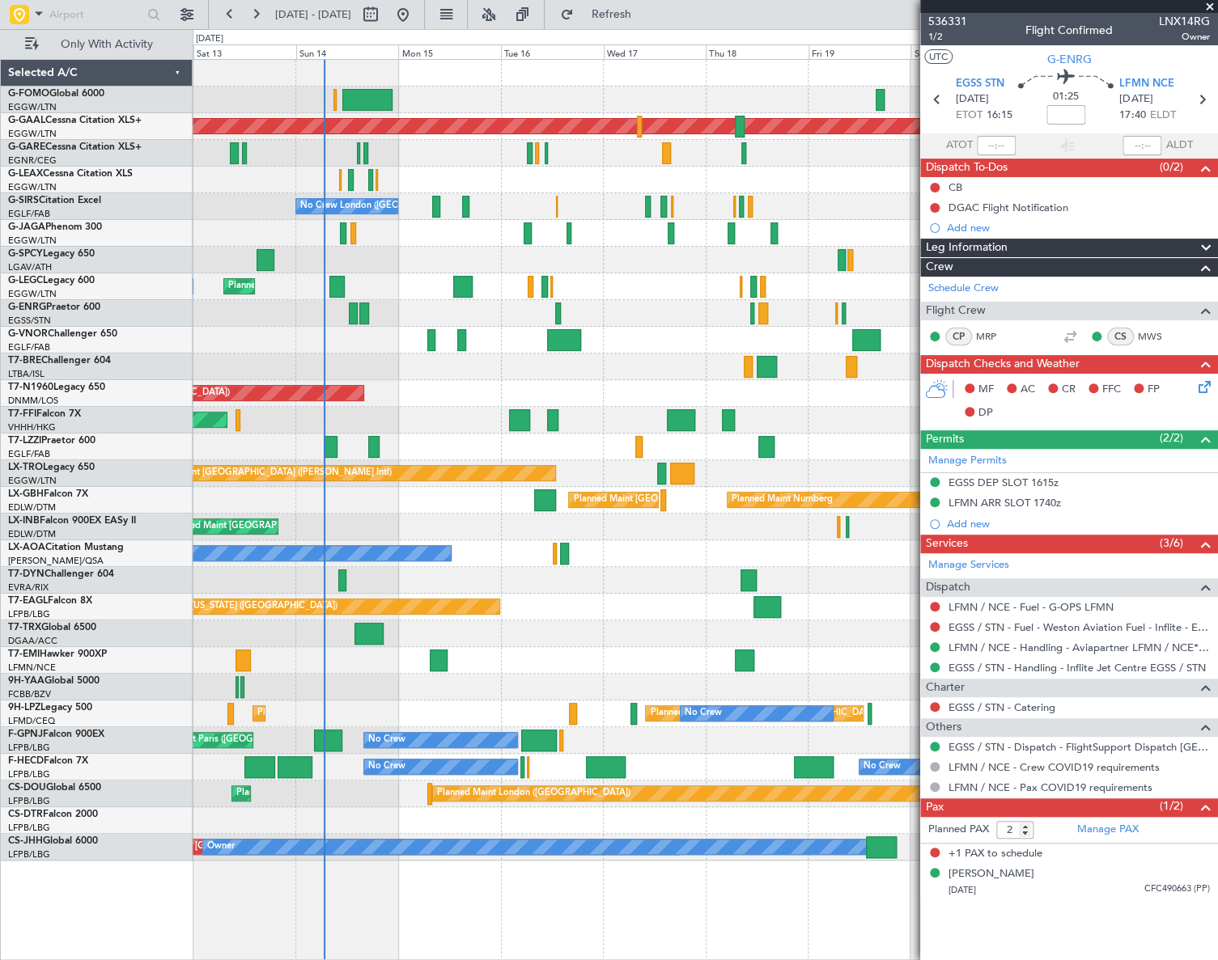
click at [466, 436] on div "Planned Maint London (Luton) Planned Maint Dusseldorf Planned Maint London (Lut…" at bounding box center [704, 460] width 1023 height 801
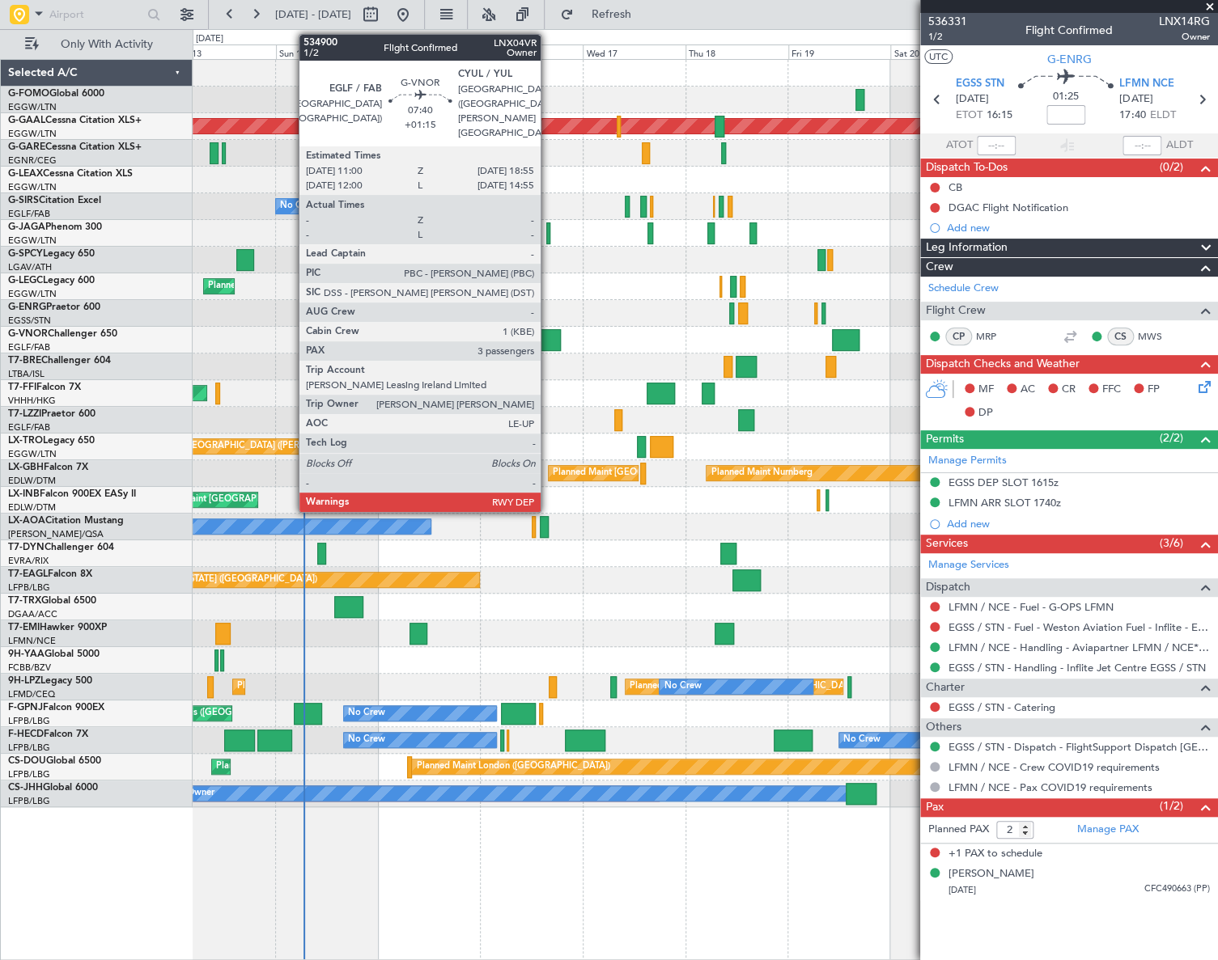
click at [548, 340] on div at bounding box center [544, 340] width 34 height 22
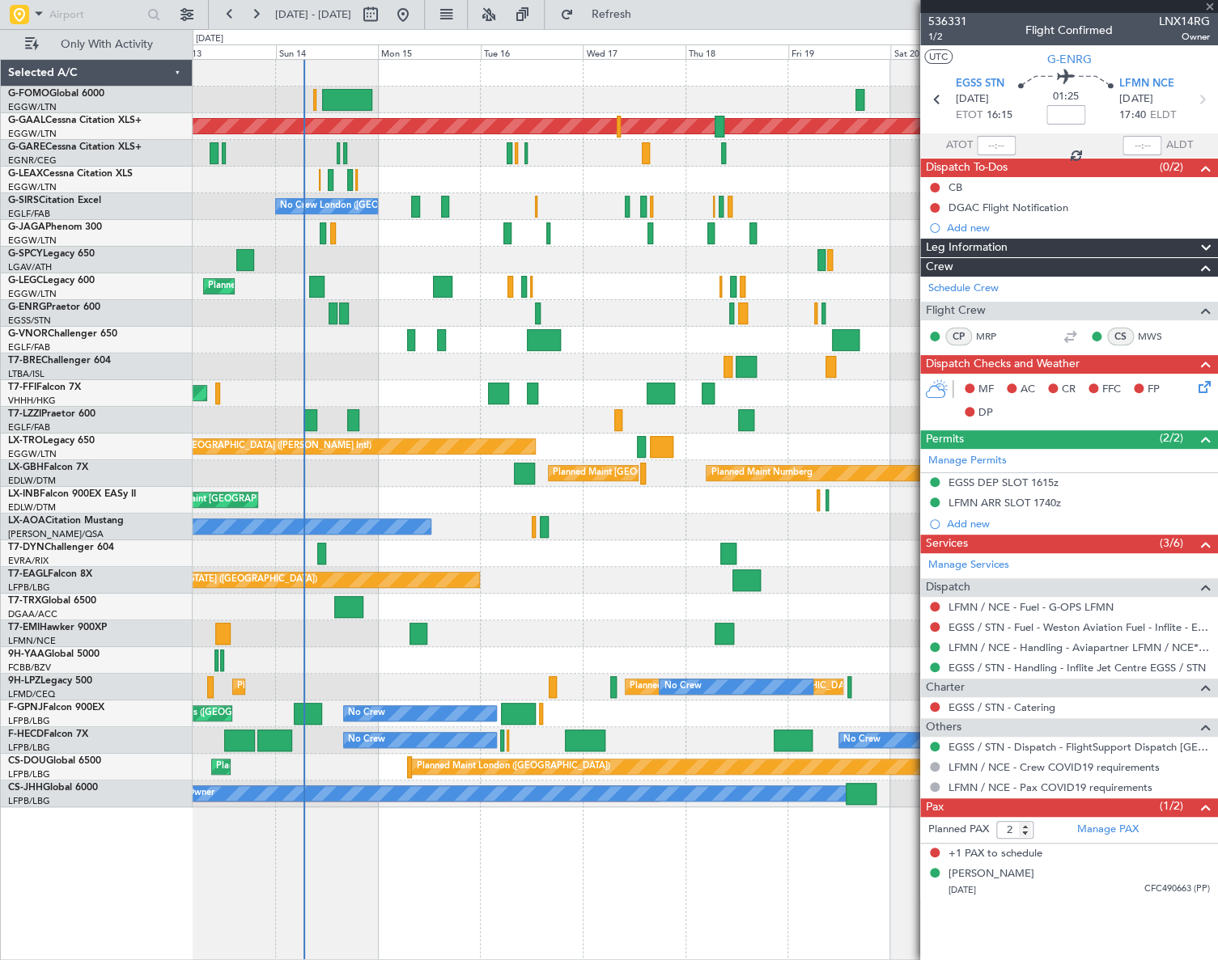
type input "+01:15"
type input "3"
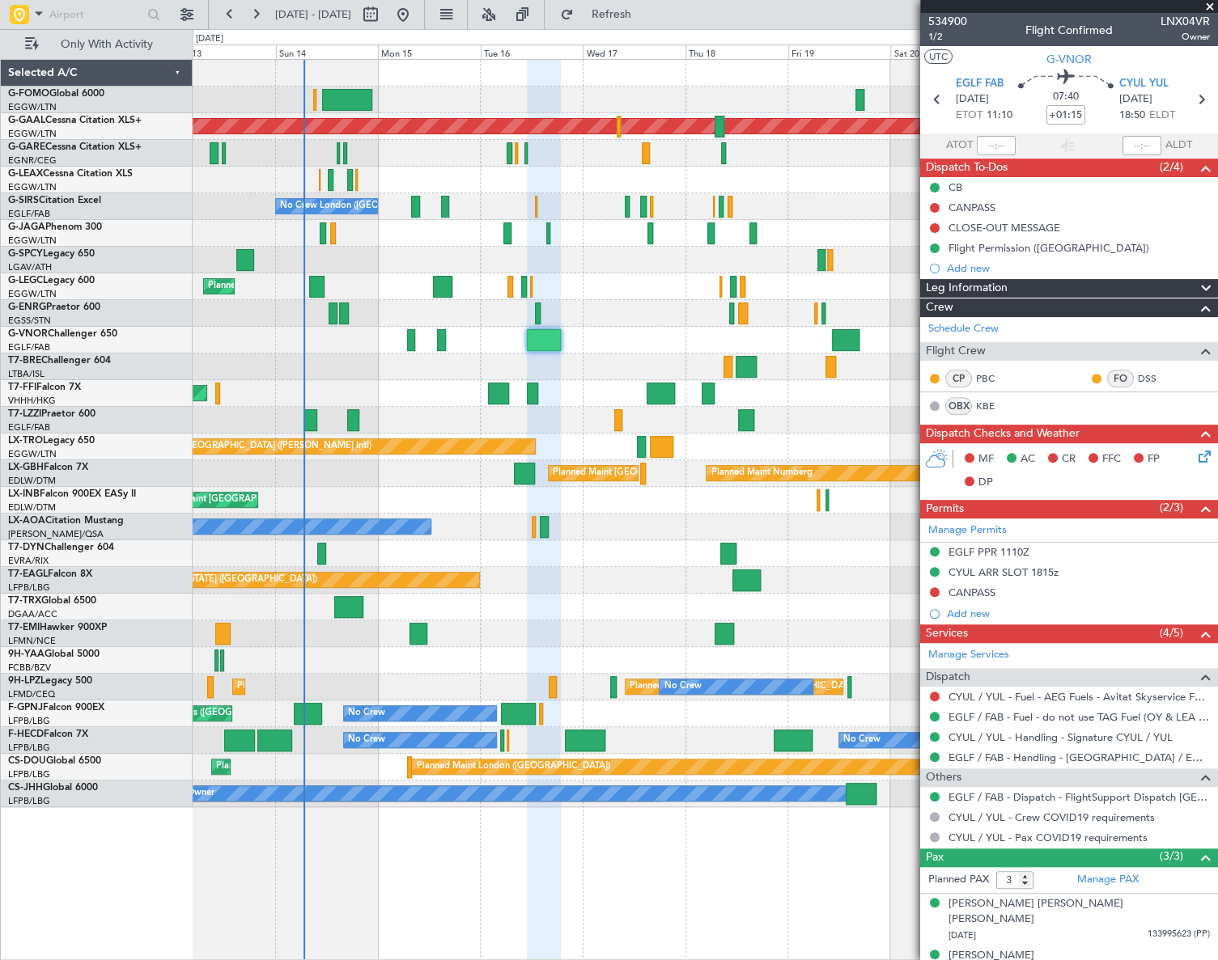
click at [1032, 286] on div "Leg Information" at bounding box center [1069, 288] width 298 height 19
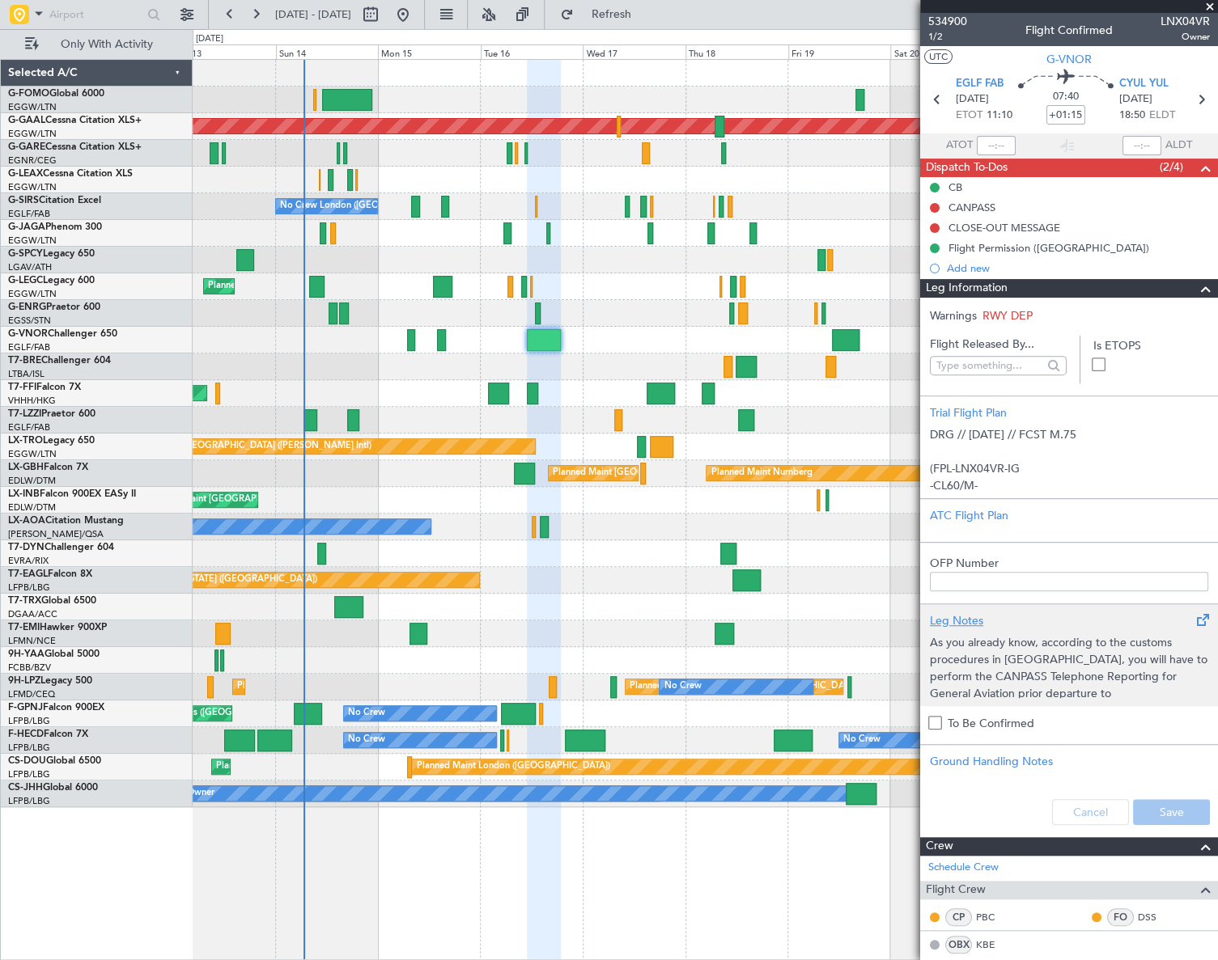
click at [1003, 676] on p "As you already know, according to the customs procedures in [GEOGRAPHIC_DATA], …" at bounding box center [1069, 676] width 278 height 85
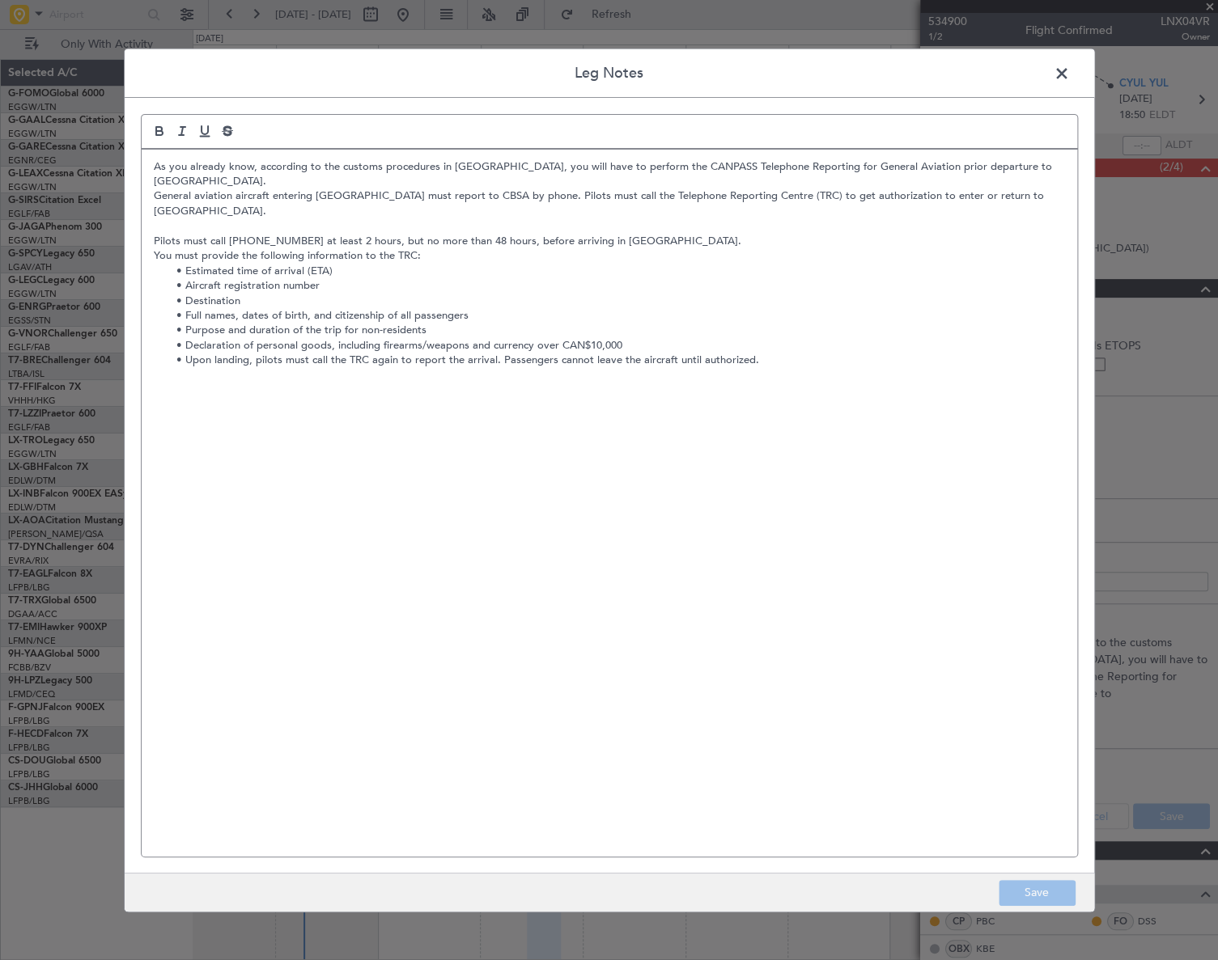
click at [320, 353] on li "Upon landing, pilots must call the TRC again to report the arrival. Passengers …" at bounding box center [617, 360] width 896 height 15
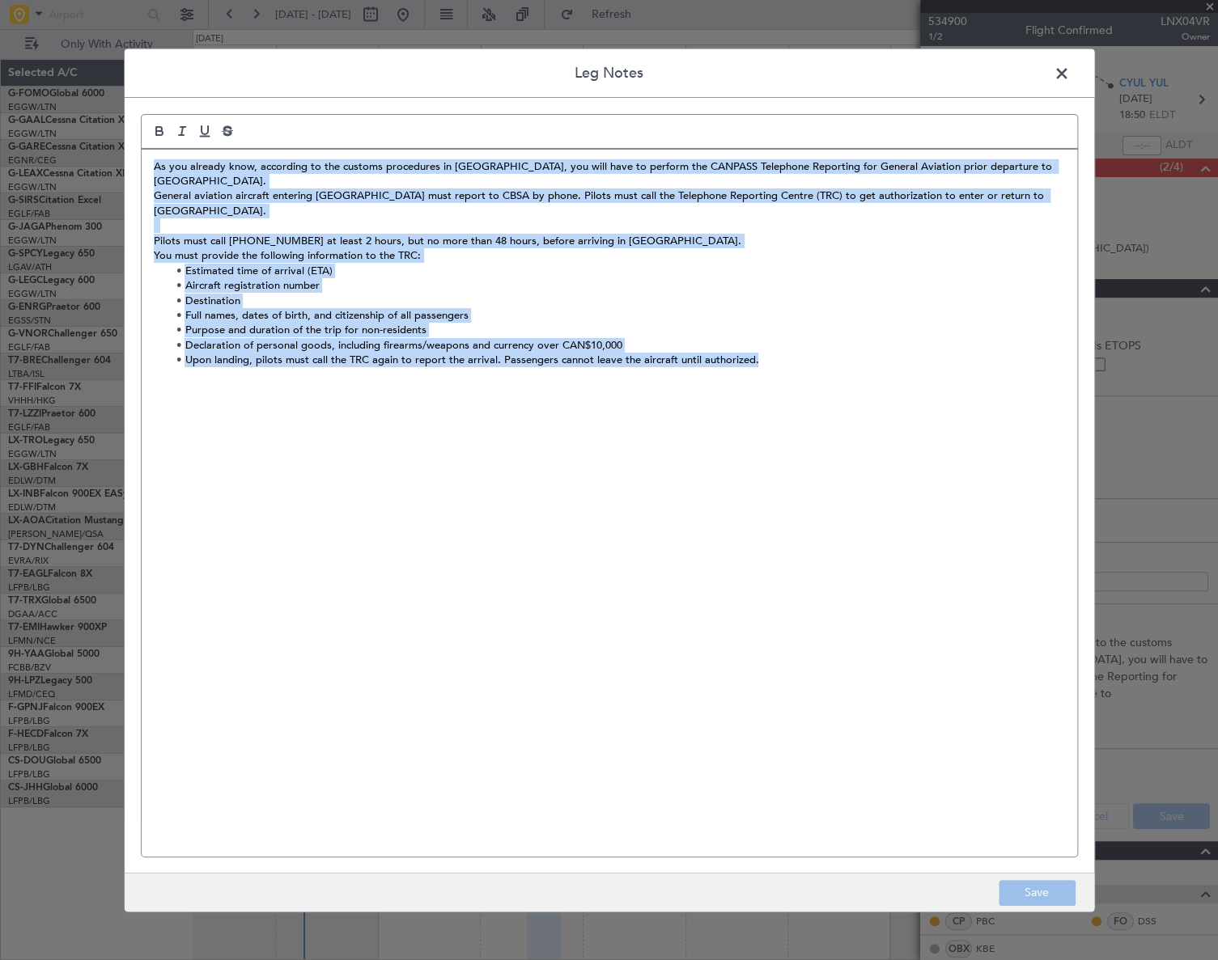
copy div "As you already know, according to the customs procedures in Canada, you will ha…"
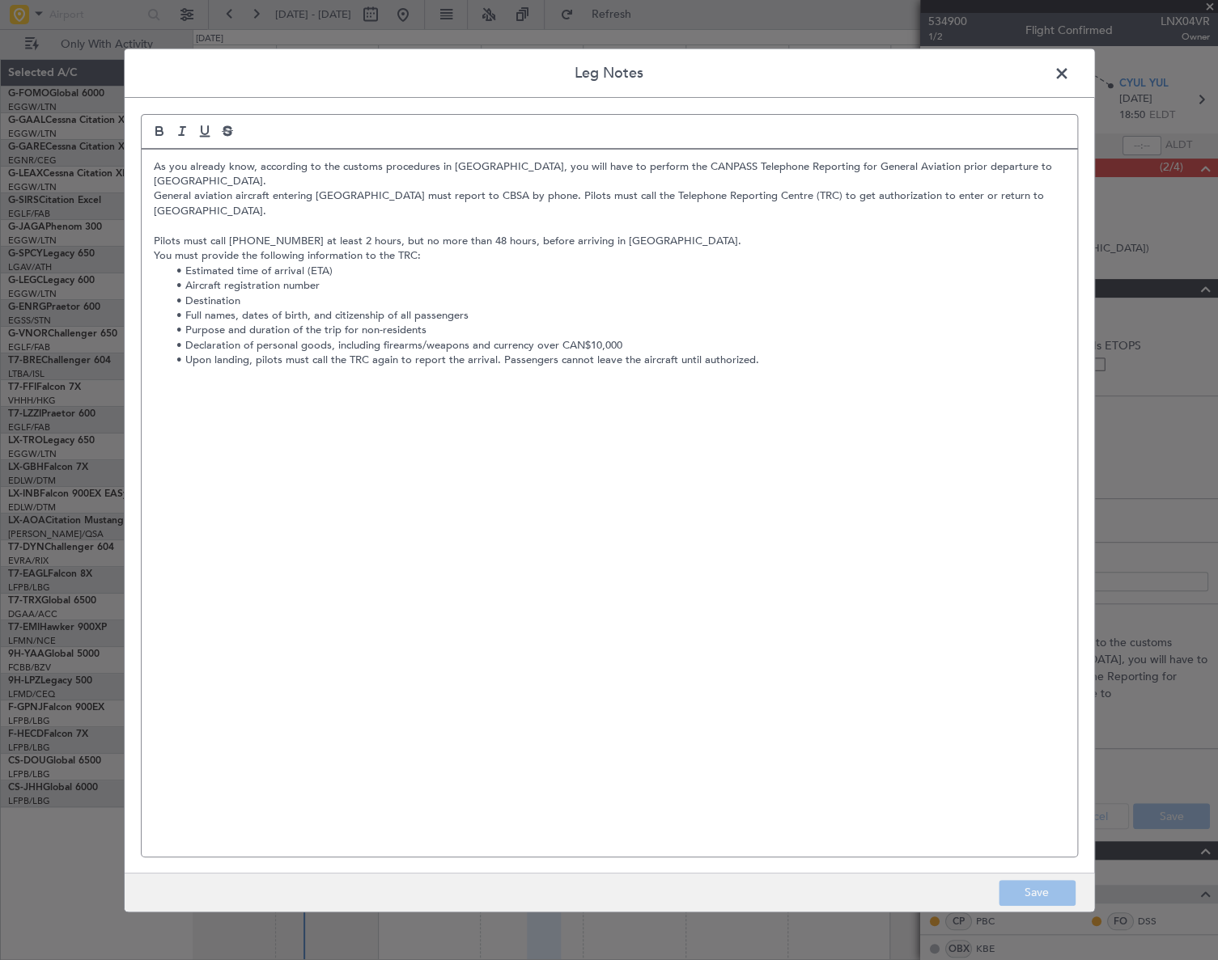
click at [1070, 72] on span at bounding box center [1070, 77] width 0 height 32
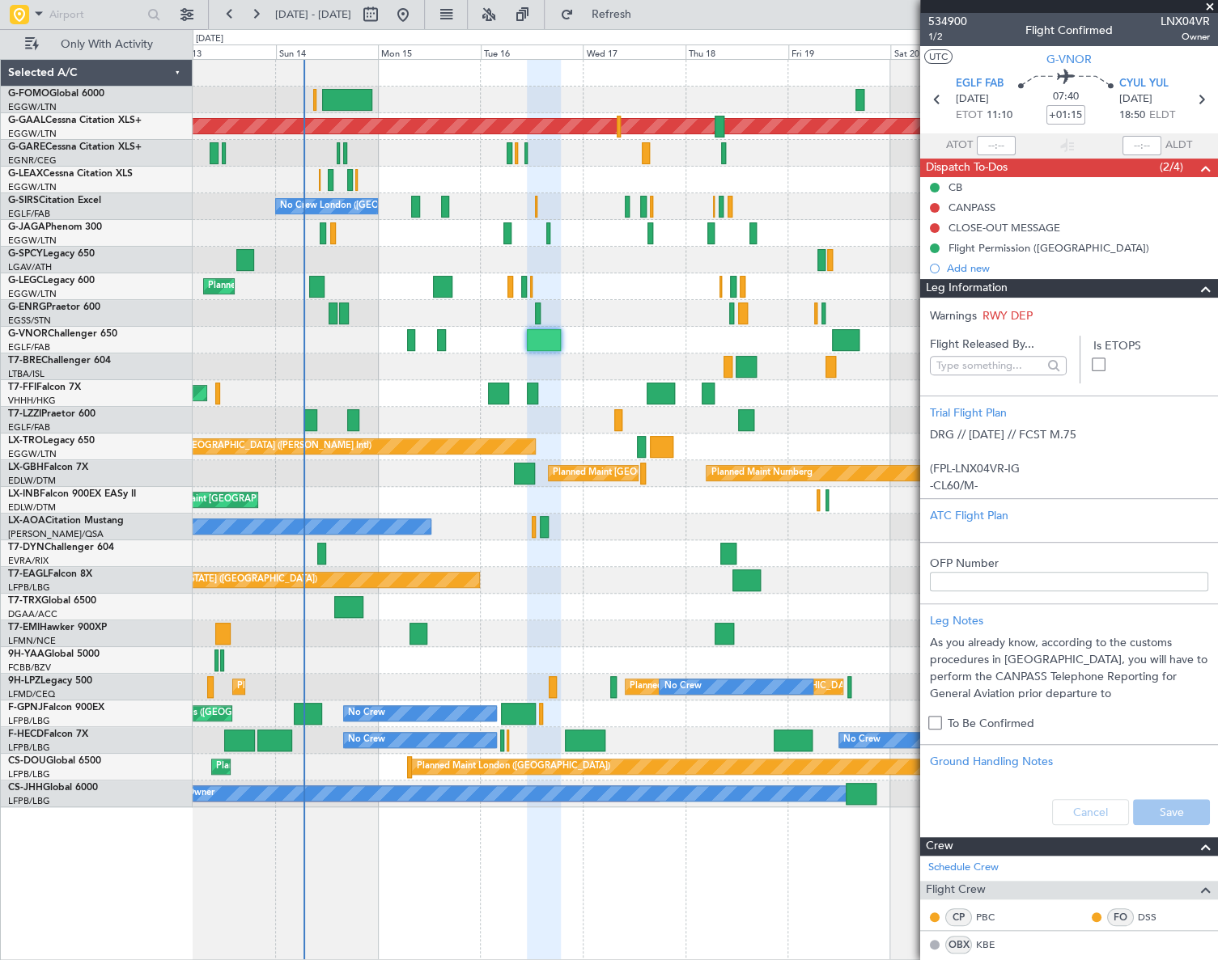
click at [506, 896] on div "Planned Maint London (Luton) Planned Maint Dusseldorf Planned Maint London (Lut…" at bounding box center [705, 509] width 1024 height 901
click at [412, 917] on div "Planned Maint London (Luton) Planned Maint Dusseldorf Planned Maint London (Lut…" at bounding box center [705, 509] width 1024 height 901
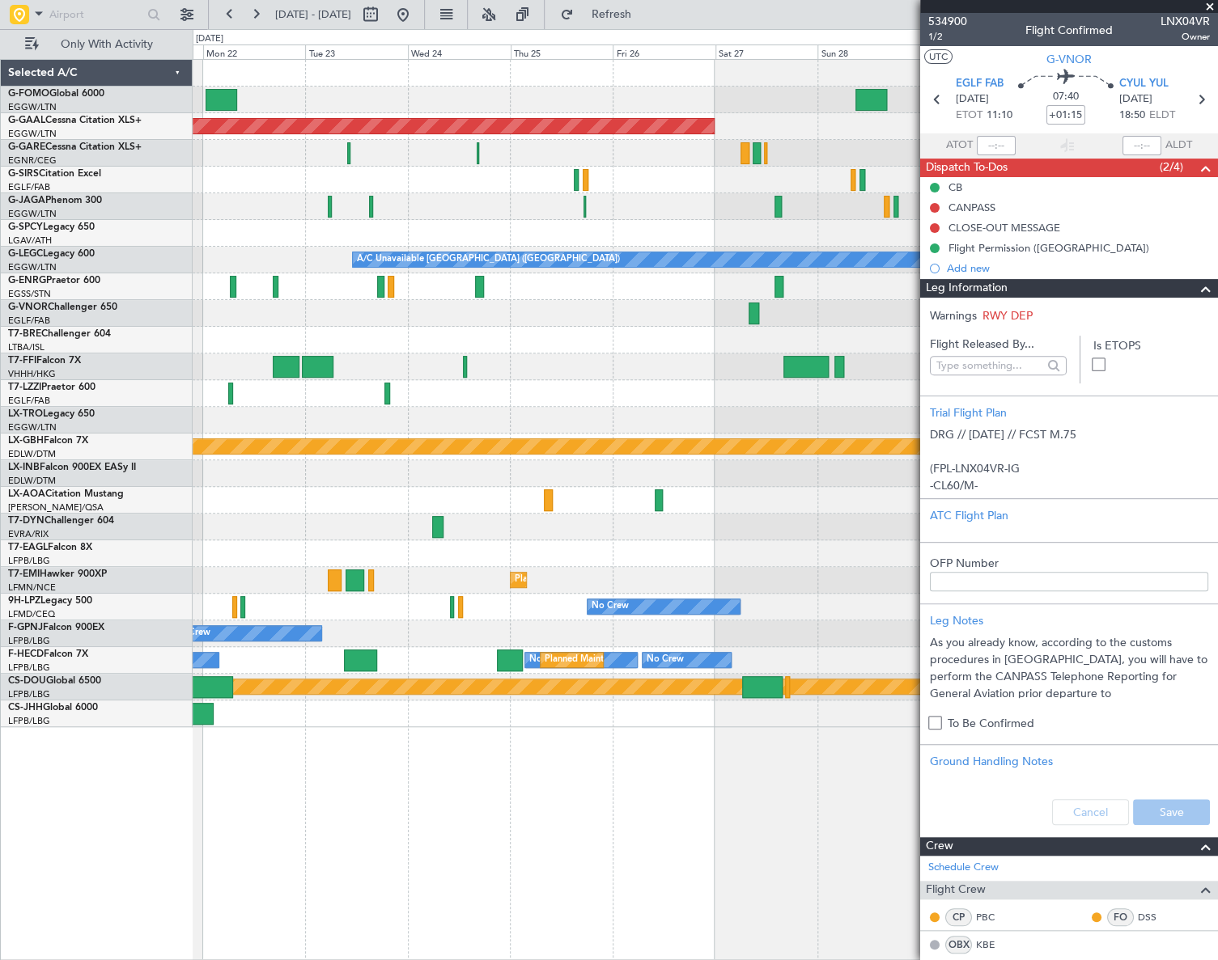
click at [0, 518] on html "15 Sep 2025 - 25 Sep 2025 Refresh Quick Links Only With Activity Planned Maint …" at bounding box center [609, 480] width 1218 height 960
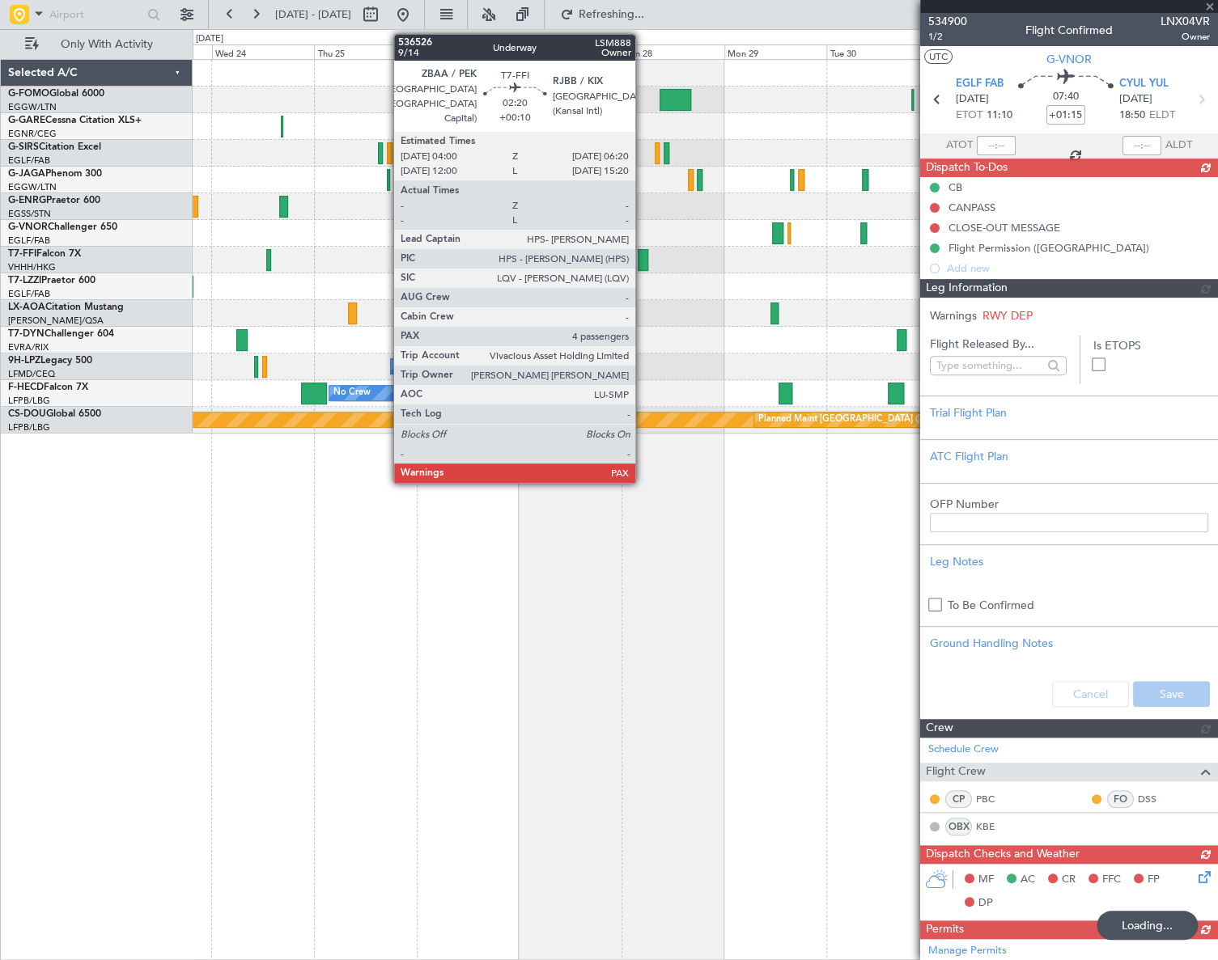
click at [642, 258] on div at bounding box center [643, 260] width 11 height 22
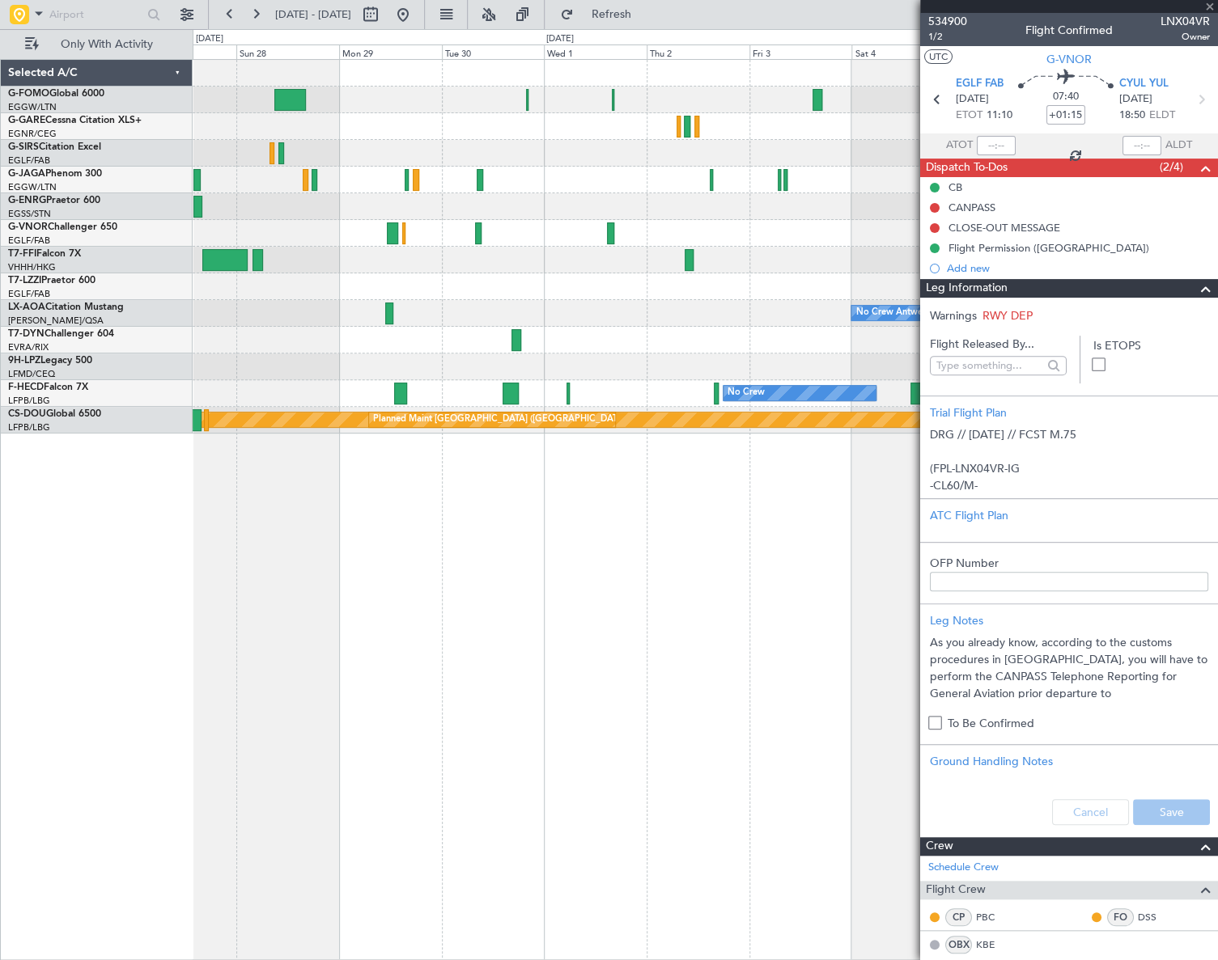
type input "+00:10"
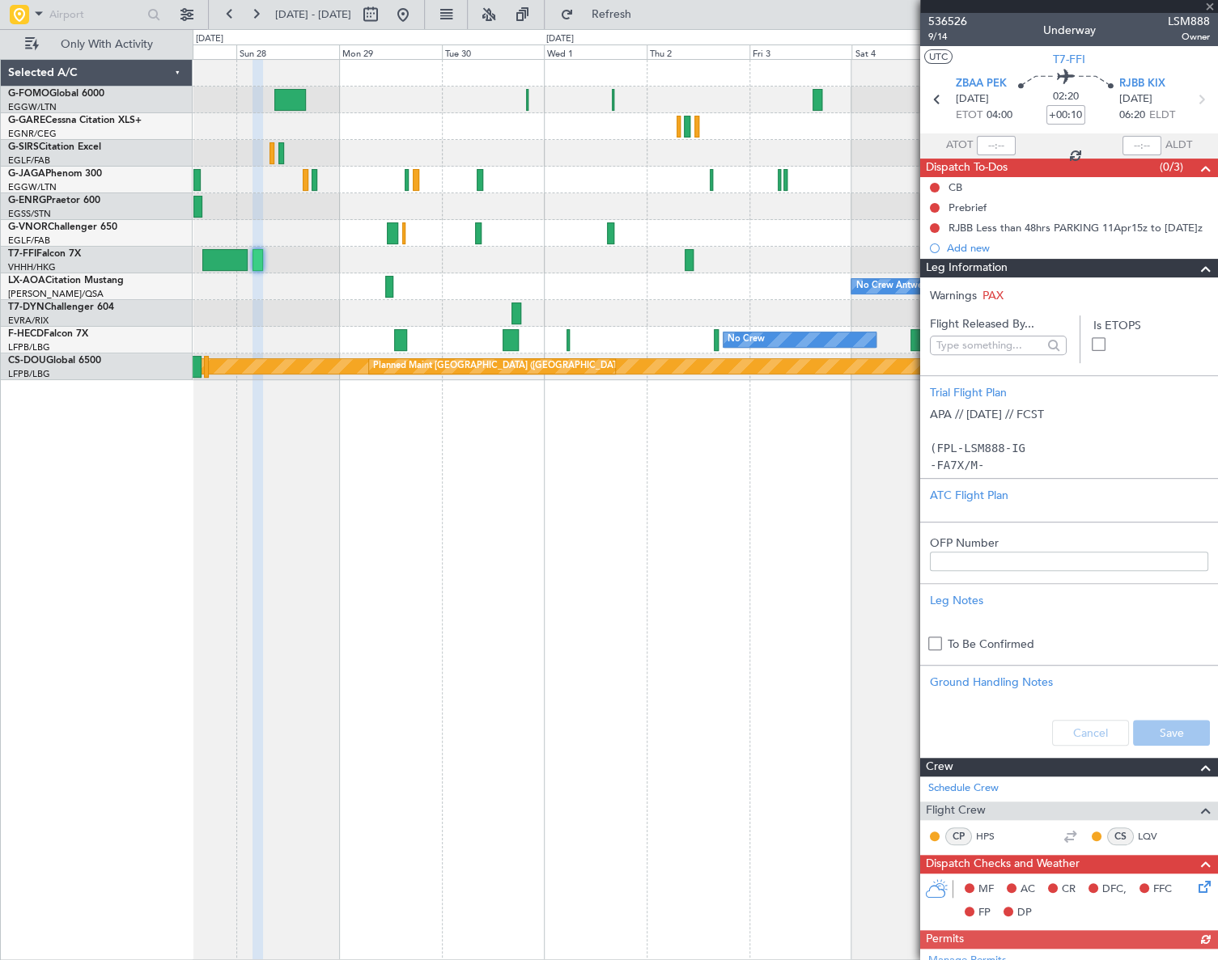
click at [1196, 272] on span at bounding box center [1205, 268] width 19 height 19
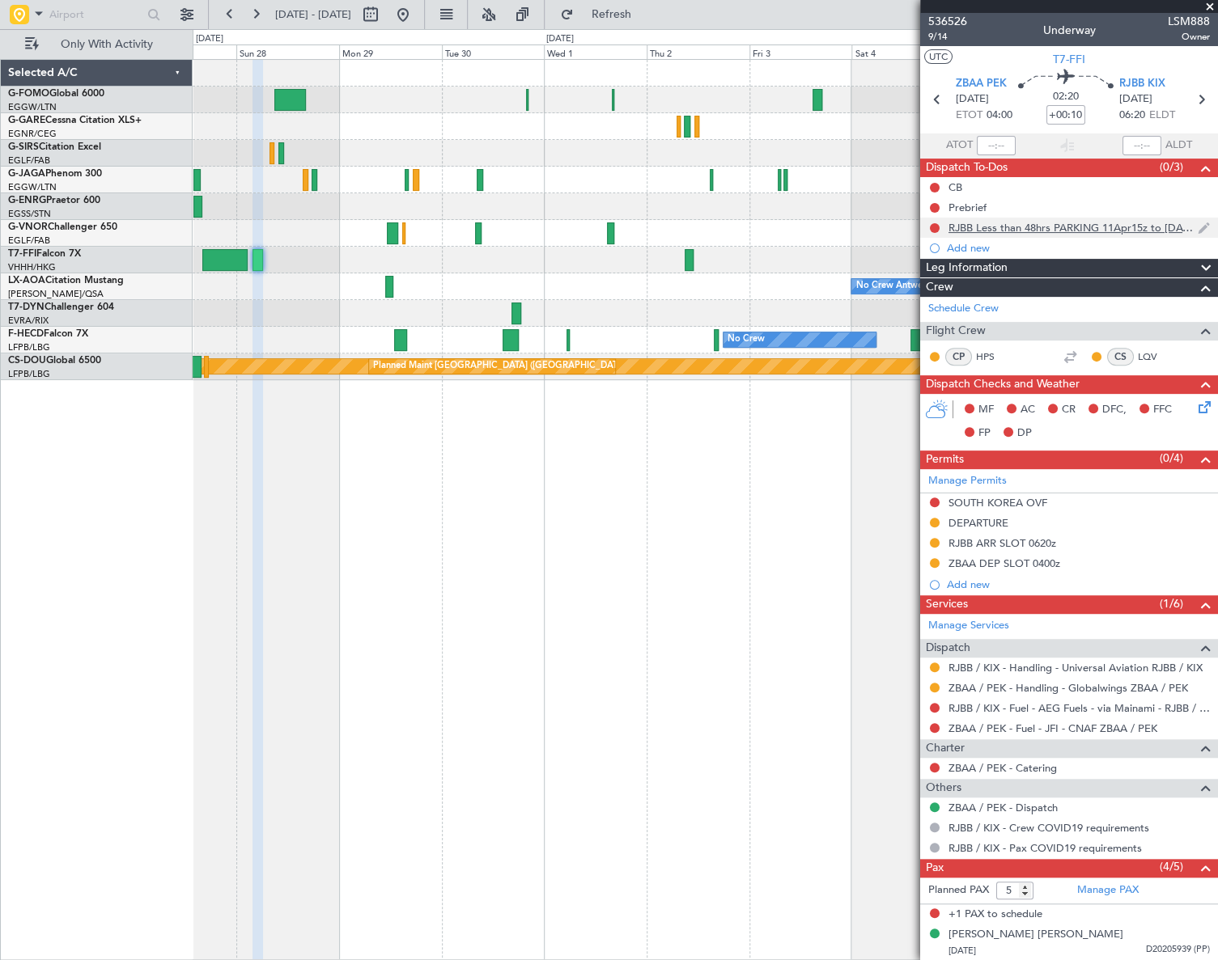
click at [1118, 229] on div "RJBB Less than 48hrs PARKING 11Apr15z to 11Oct 1459z" at bounding box center [1072, 228] width 249 height 14
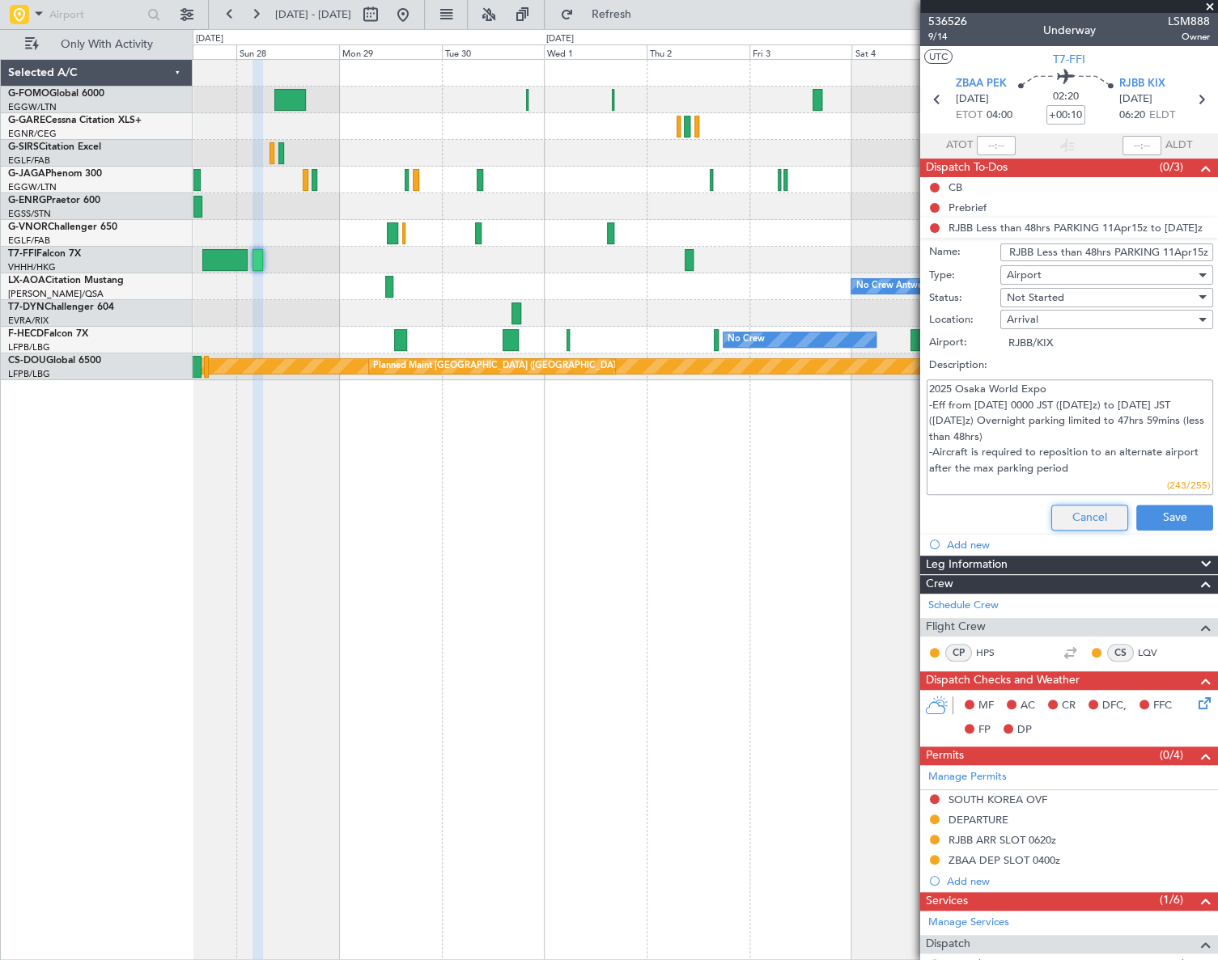
click at [1092, 516] on button "Cancel" at bounding box center [1089, 518] width 77 height 26
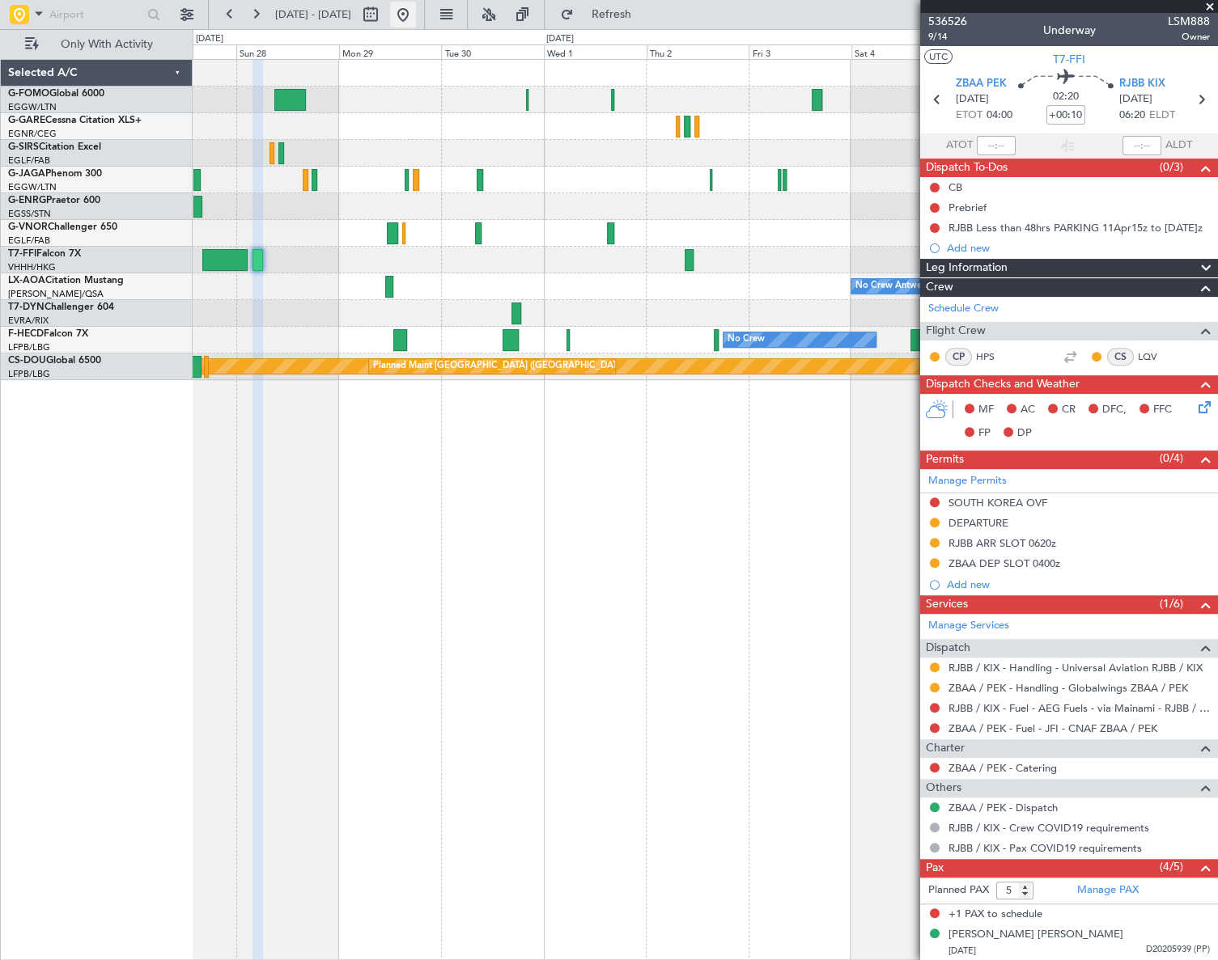
click at [416, 8] on button at bounding box center [403, 15] width 26 height 26
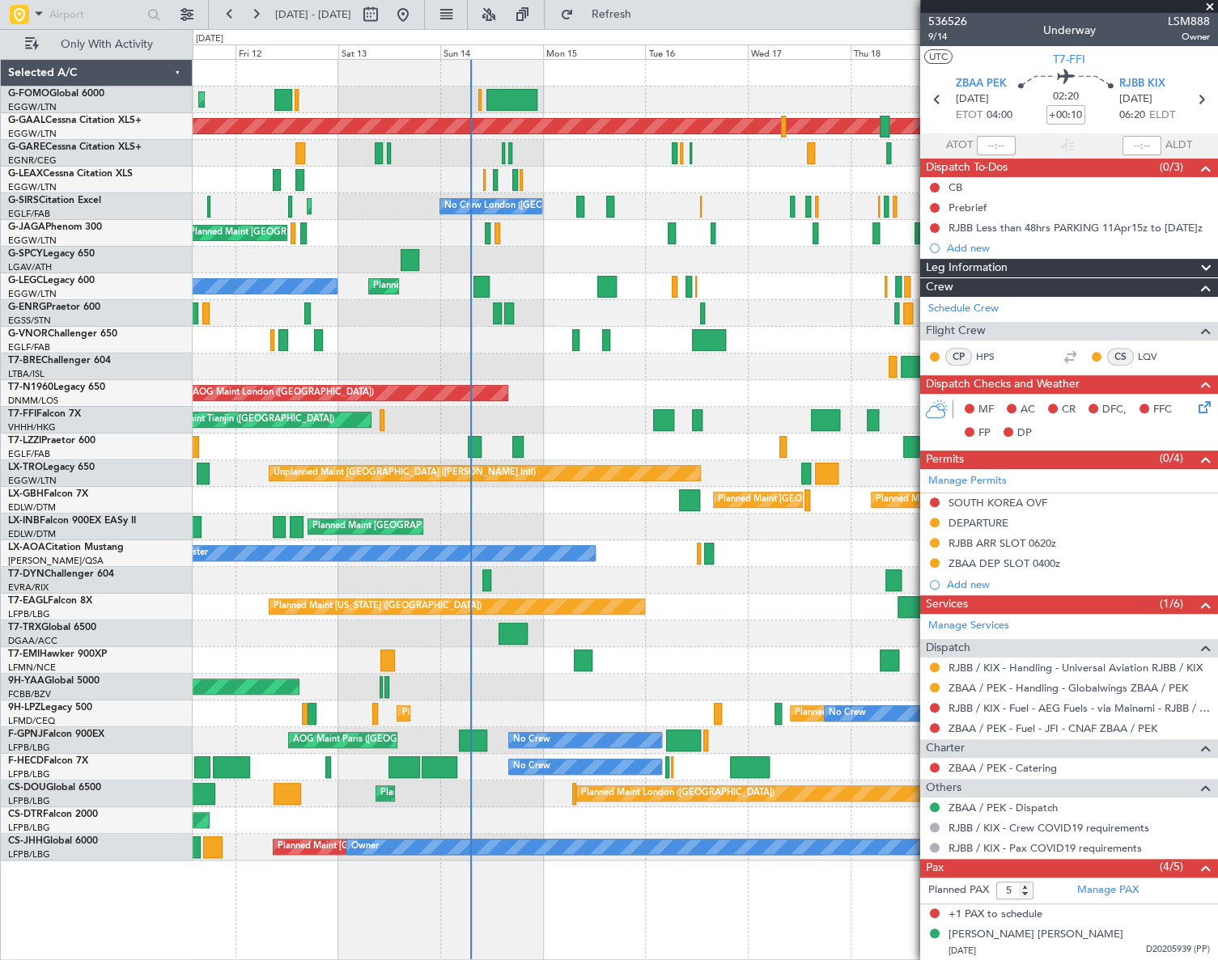
click at [369, 443] on div "Planned Maint London (Luton) Planned Maint Dusseldorf Planned Maint London (Lut…" at bounding box center [705, 460] width 1024 height 801
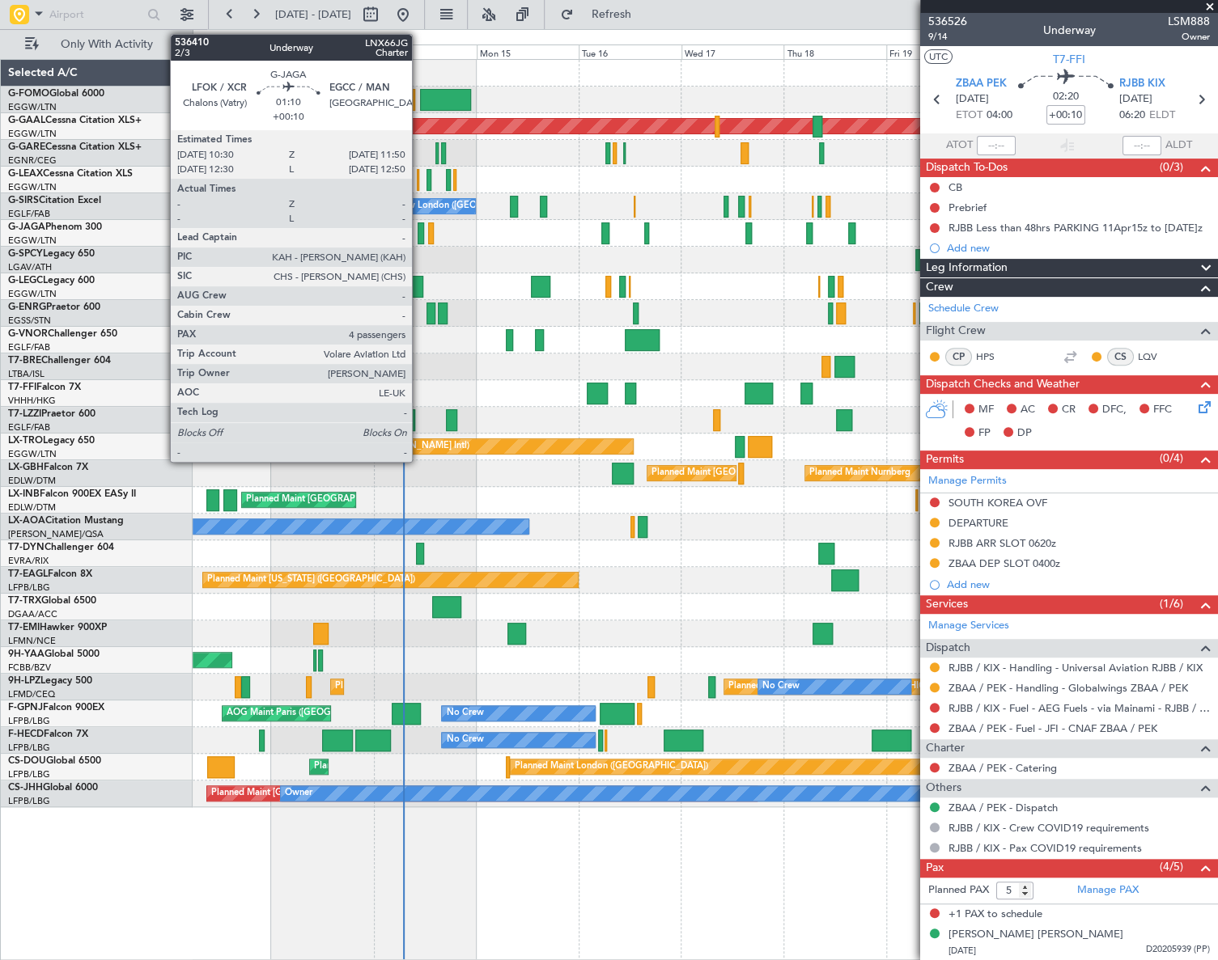
click at [419, 235] on div at bounding box center [420, 233] width 6 height 22
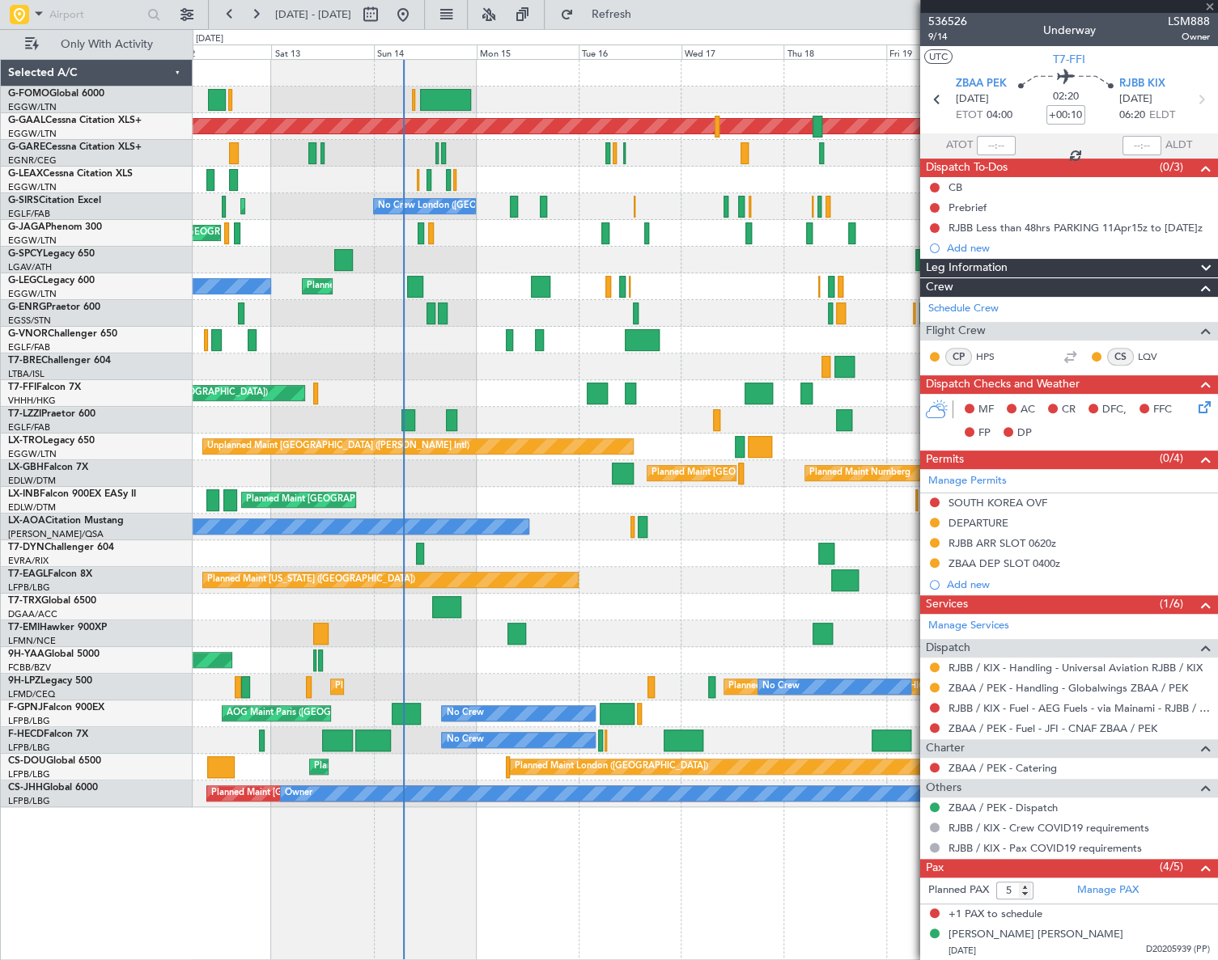
type input "4"
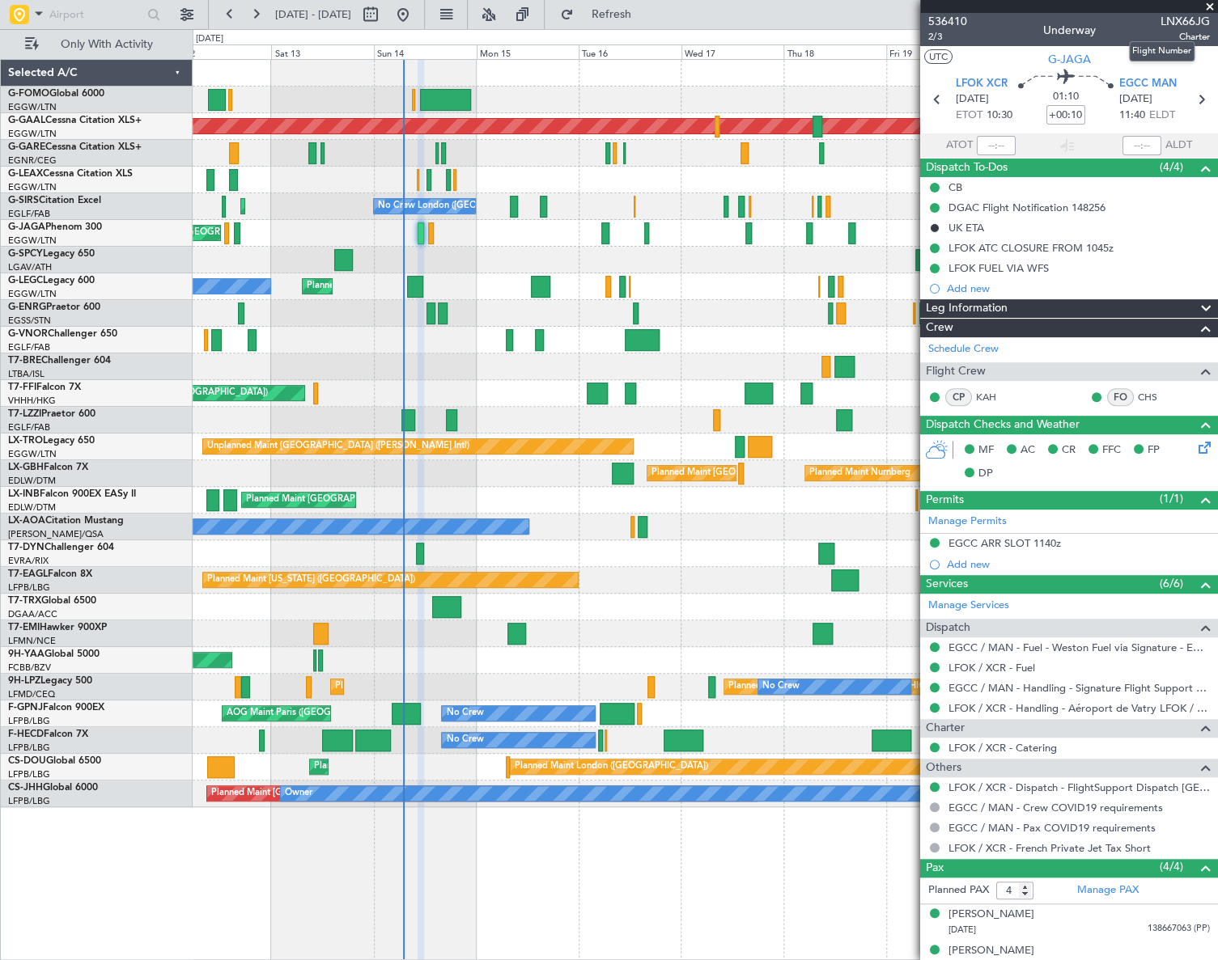
click at [1171, 20] on span "LNX66JG" at bounding box center [1184, 21] width 49 height 17
copy span "LNX66JG"
click at [1026, 248] on div "LFOK ATC CLOSURE FROM 1045z" at bounding box center [1030, 248] width 165 height 14
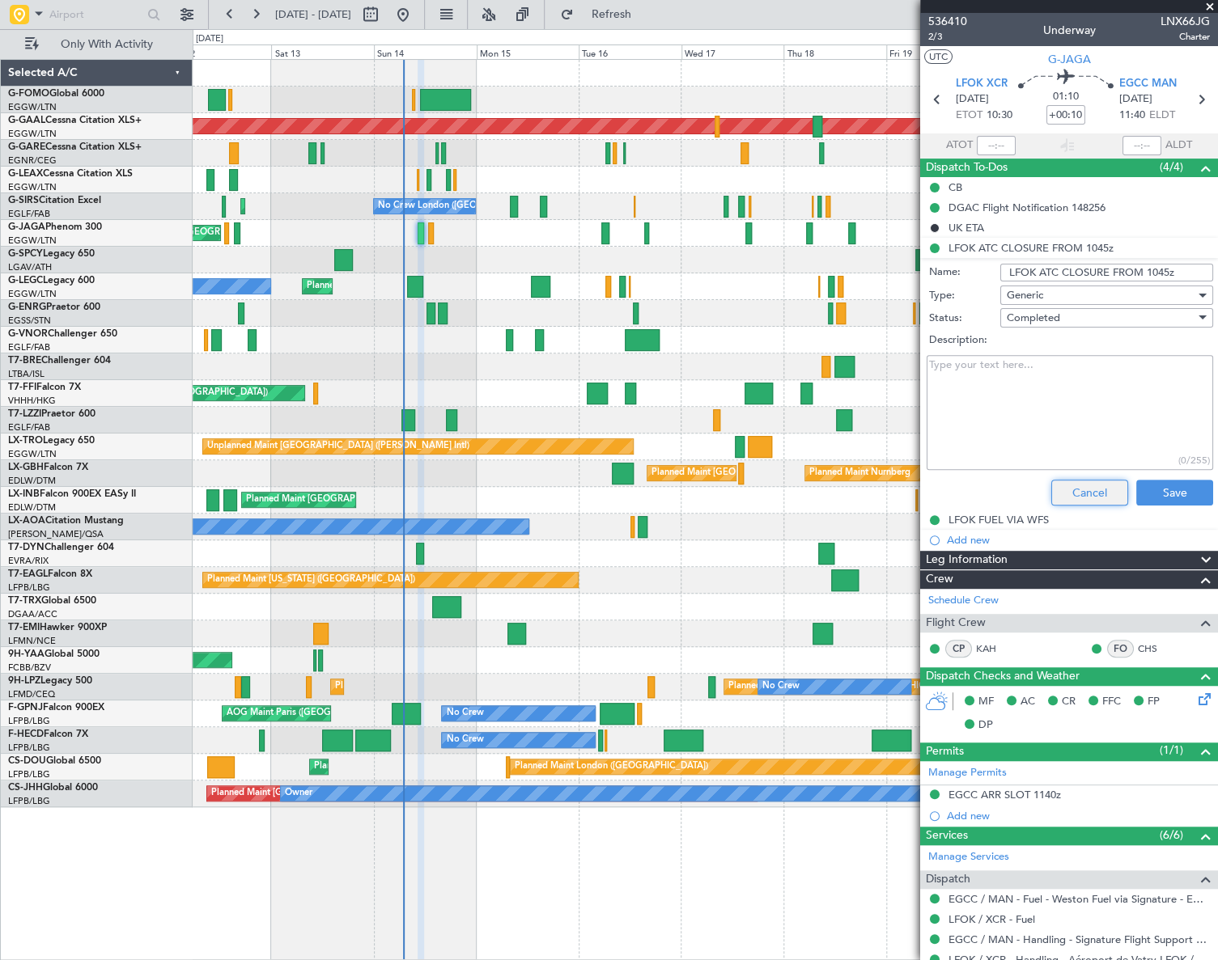
click at [1085, 496] on button "Cancel" at bounding box center [1089, 493] width 77 height 26
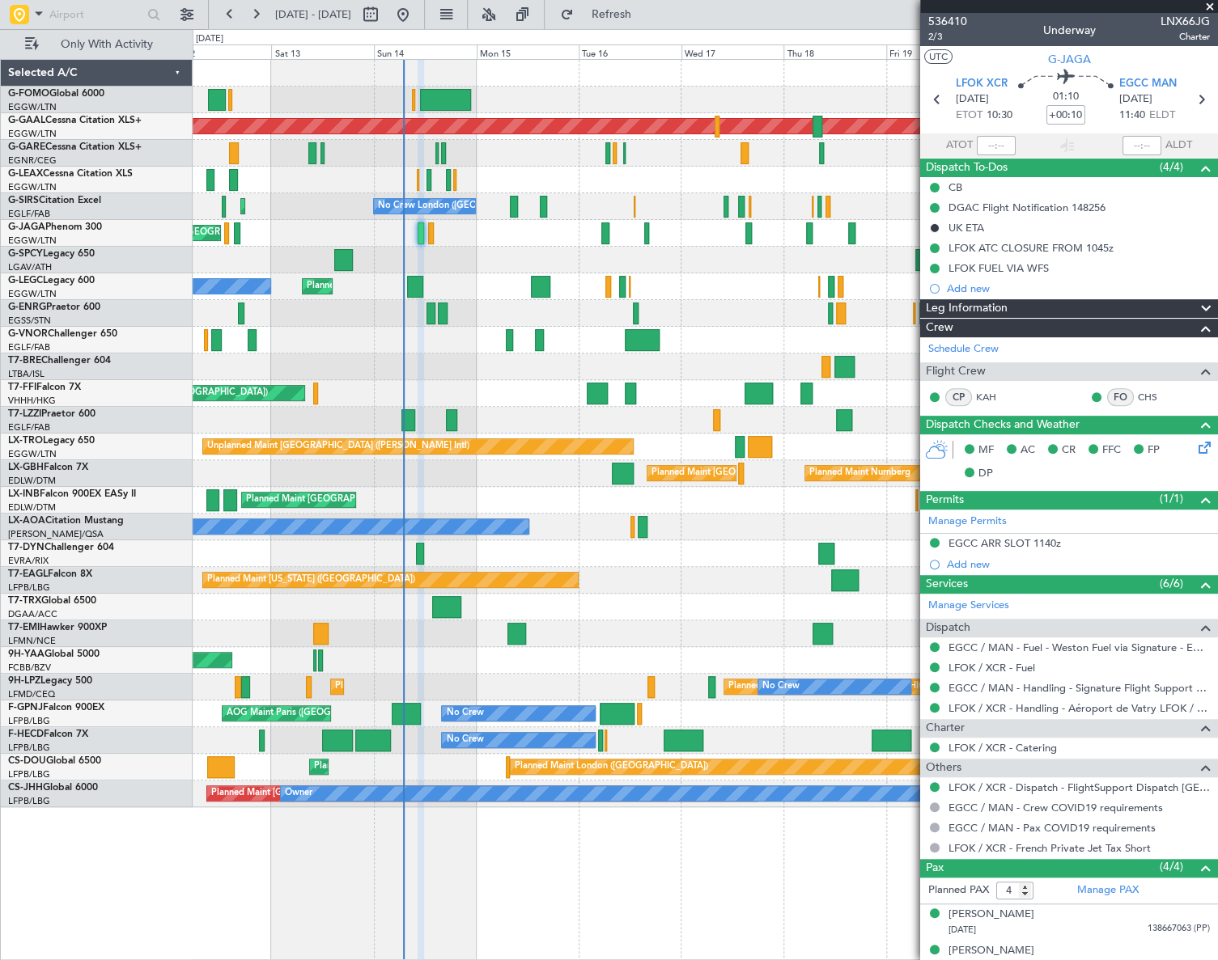
click at [800, 833] on div "Planned Maint London (Luton) Planned Maint Dusseldorf Planned Maint London (Lut…" at bounding box center [705, 509] width 1024 height 901
click at [1073, 710] on link "LFOK / XCR - Handling - Aéroport de Vatry LFOK / XCR" at bounding box center [1078, 708] width 261 height 14
click at [702, 558] on div at bounding box center [704, 553] width 1023 height 27
click at [1105, 705] on link "LFOK / XCR - Handling - Aéroport de Vatry LFOK / XCR" at bounding box center [1078, 708] width 261 height 14
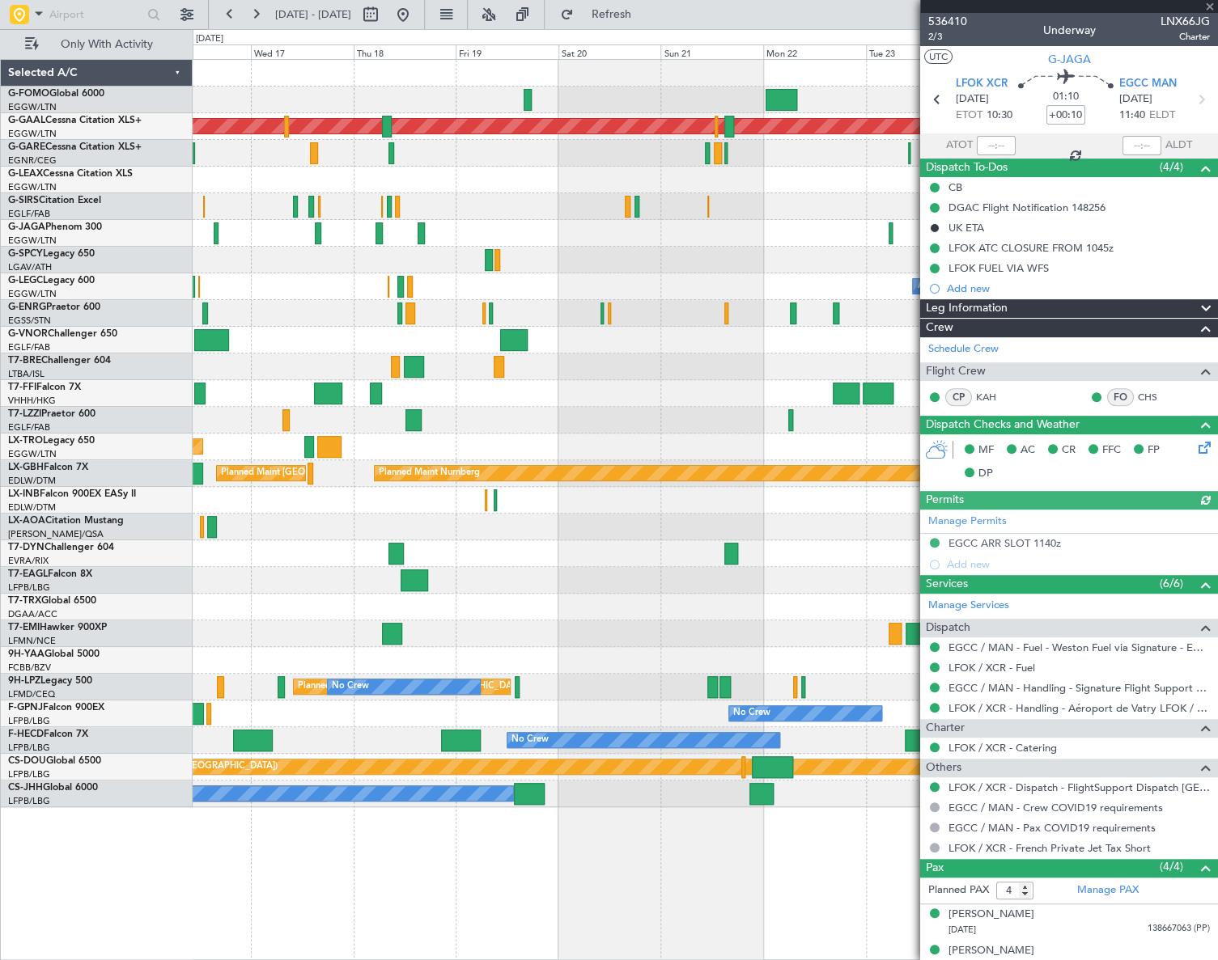
click at [291, 606] on div "Planned Maint Dusseldorf No Crew London (Farnborough) A/C Unavailable London (L…" at bounding box center [705, 434] width 1024 height 748
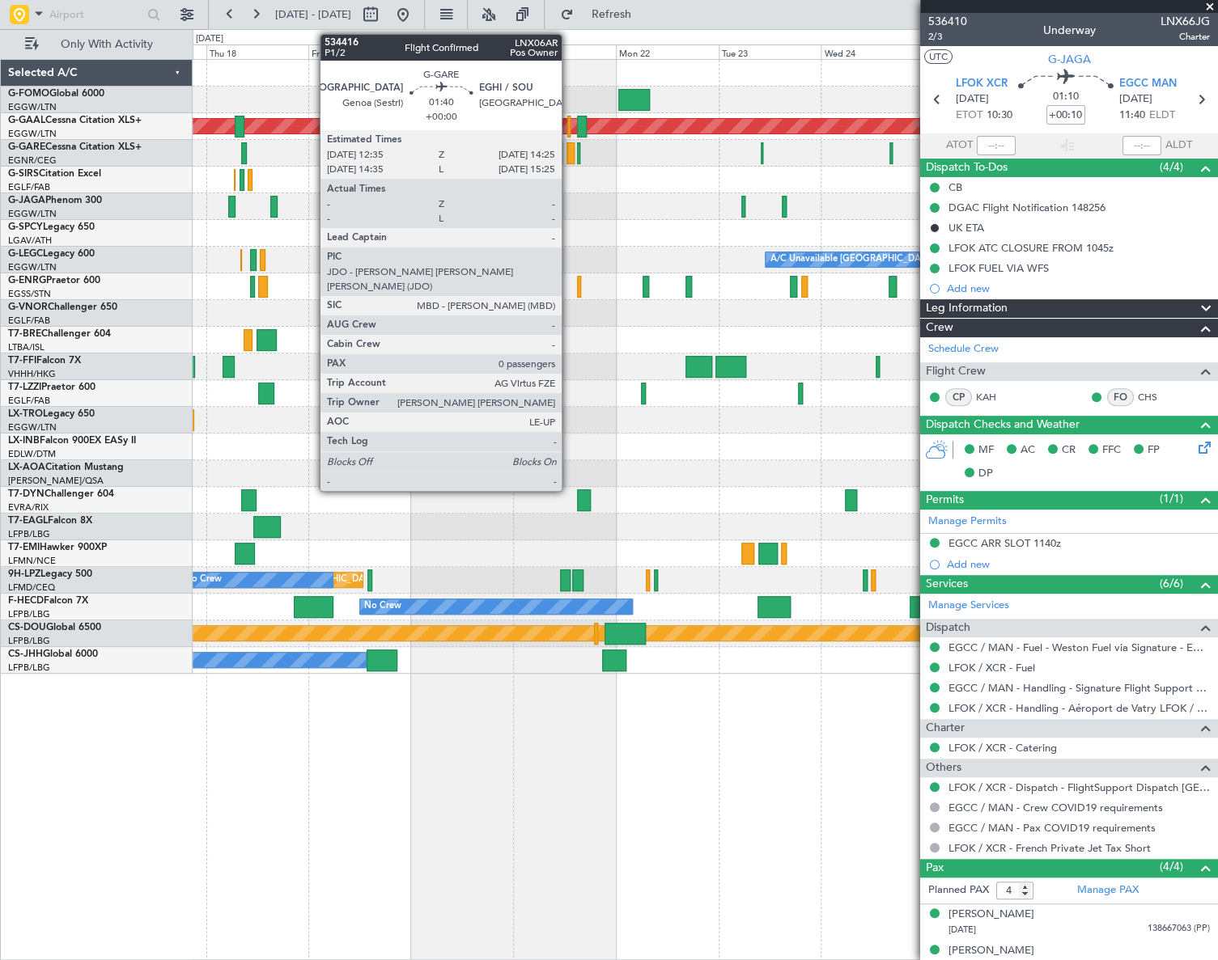
click at [569, 149] on div at bounding box center [570, 153] width 8 height 22
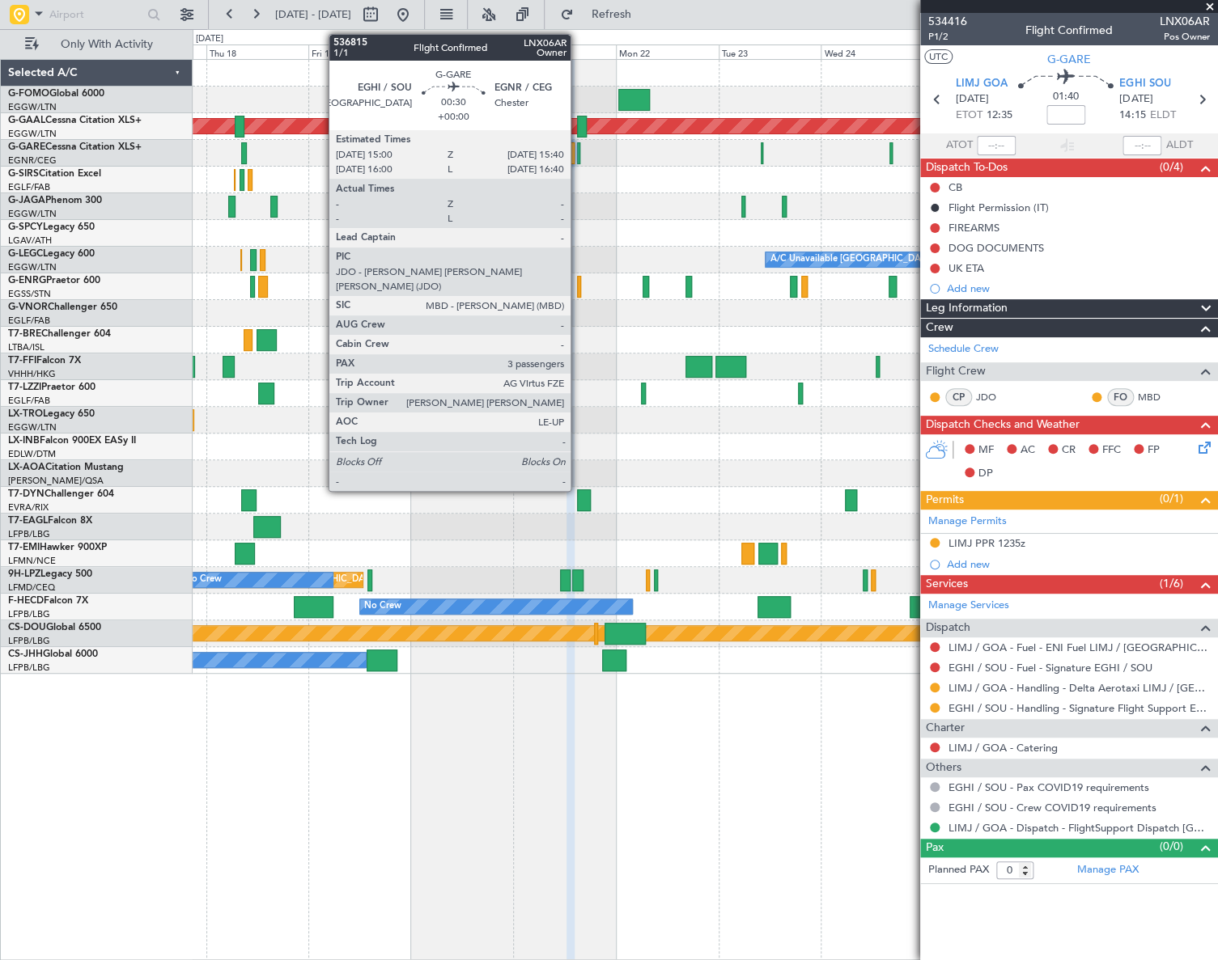
click at [577, 155] on div at bounding box center [578, 153] width 3 height 22
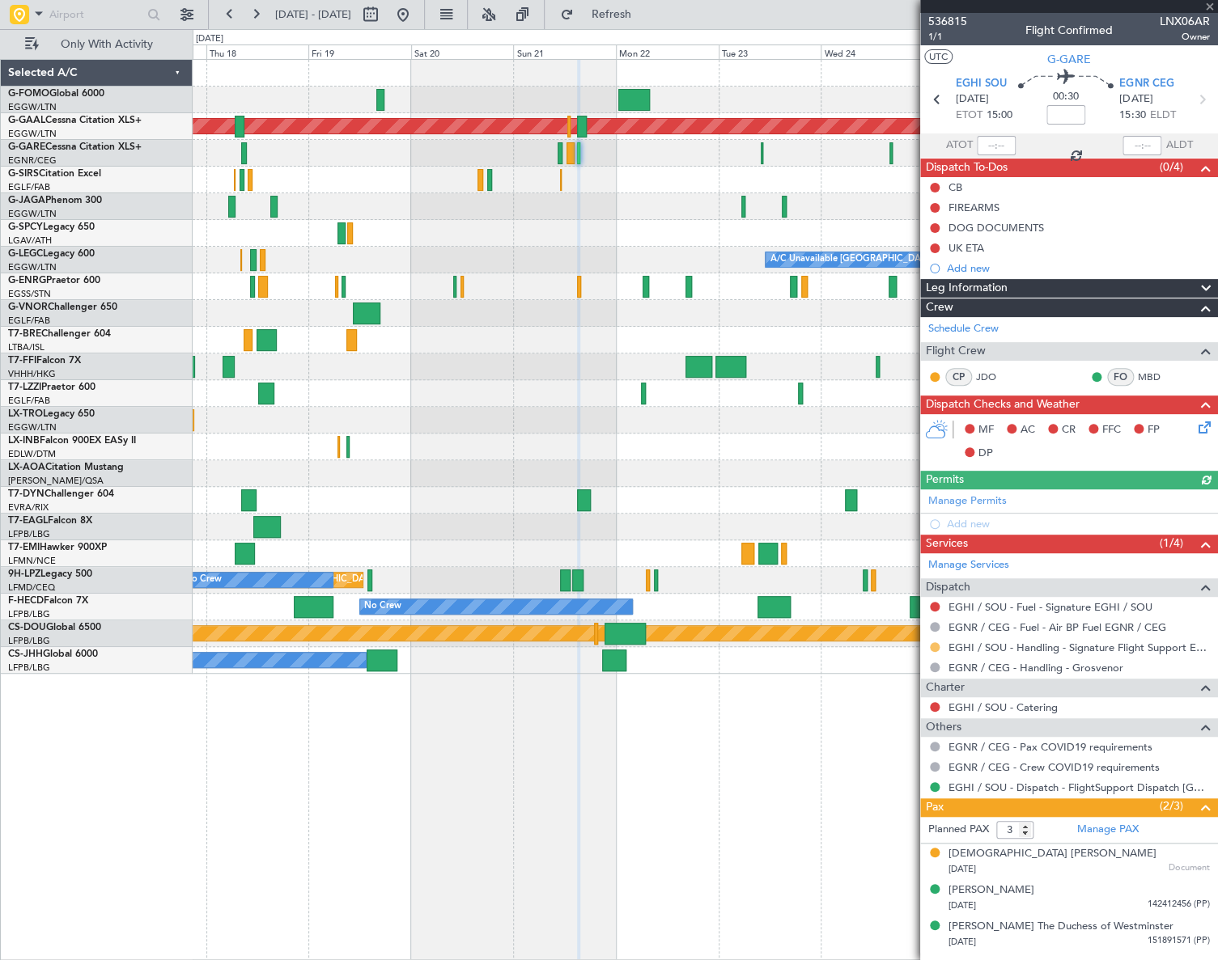
click at [934, 648] on button at bounding box center [935, 647] width 10 height 10
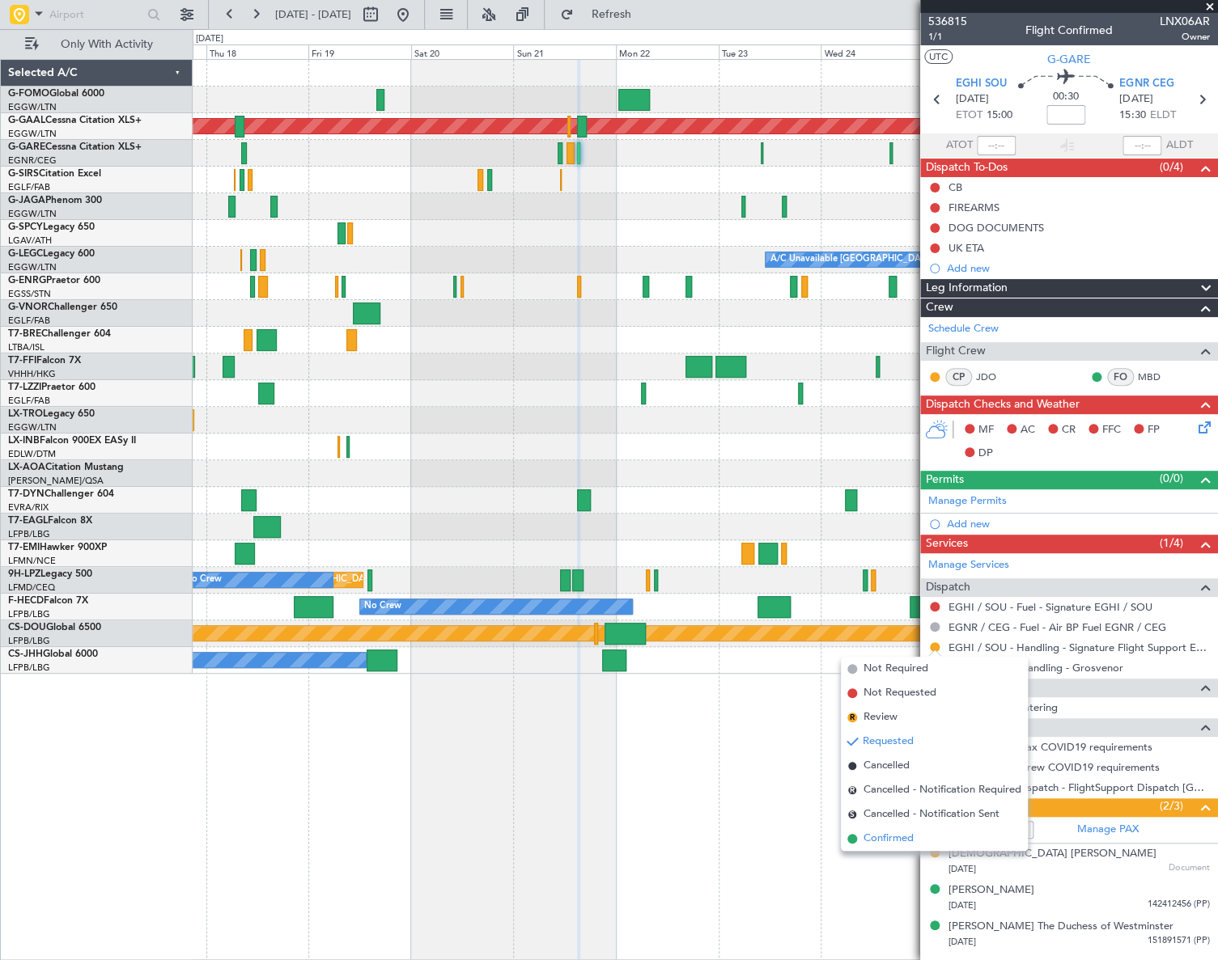
click at [876, 838] on span "Confirmed" at bounding box center [888, 839] width 50 height 16
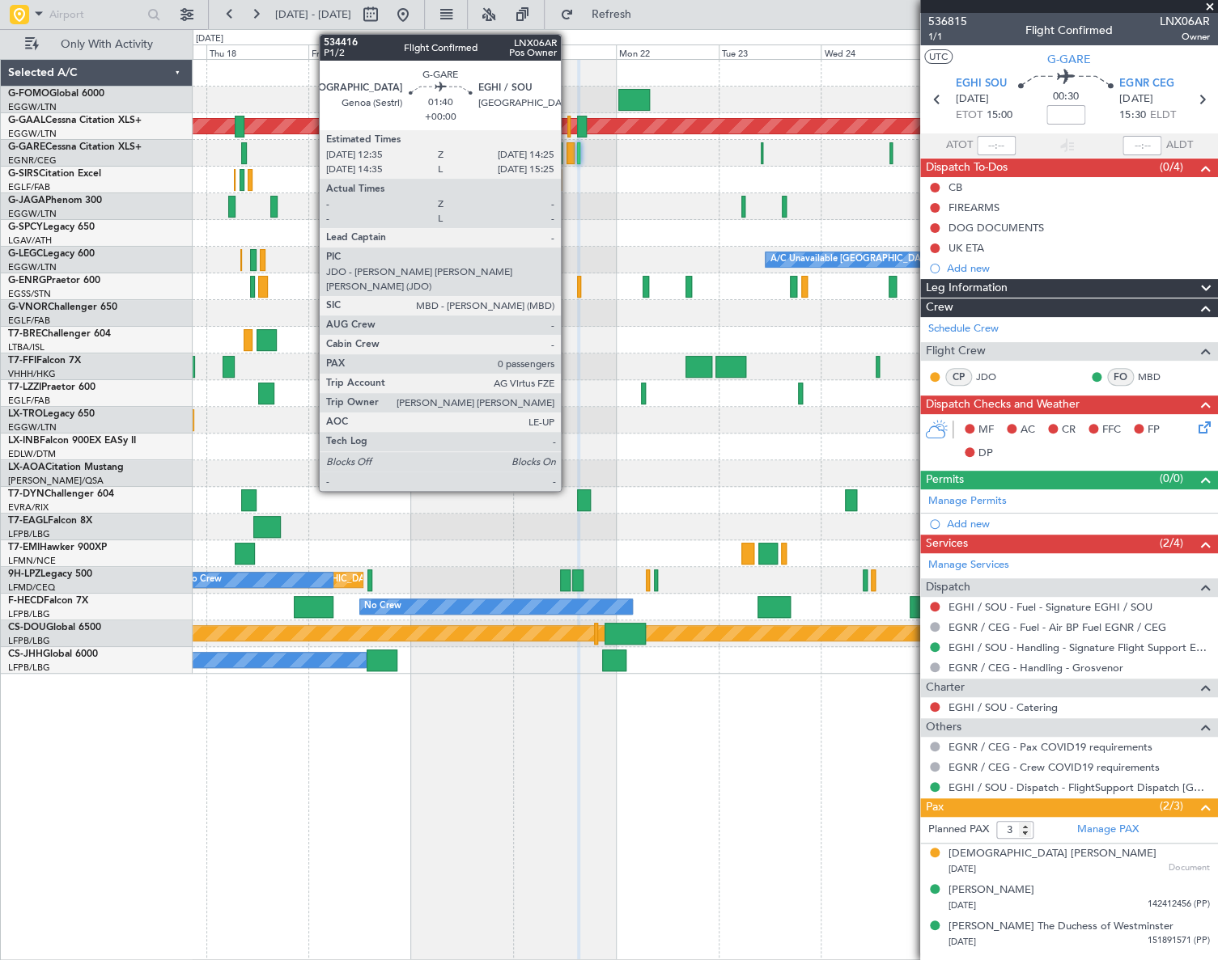
click at [568, 157] on div at bounding box center [570, 153] width 8 height 22
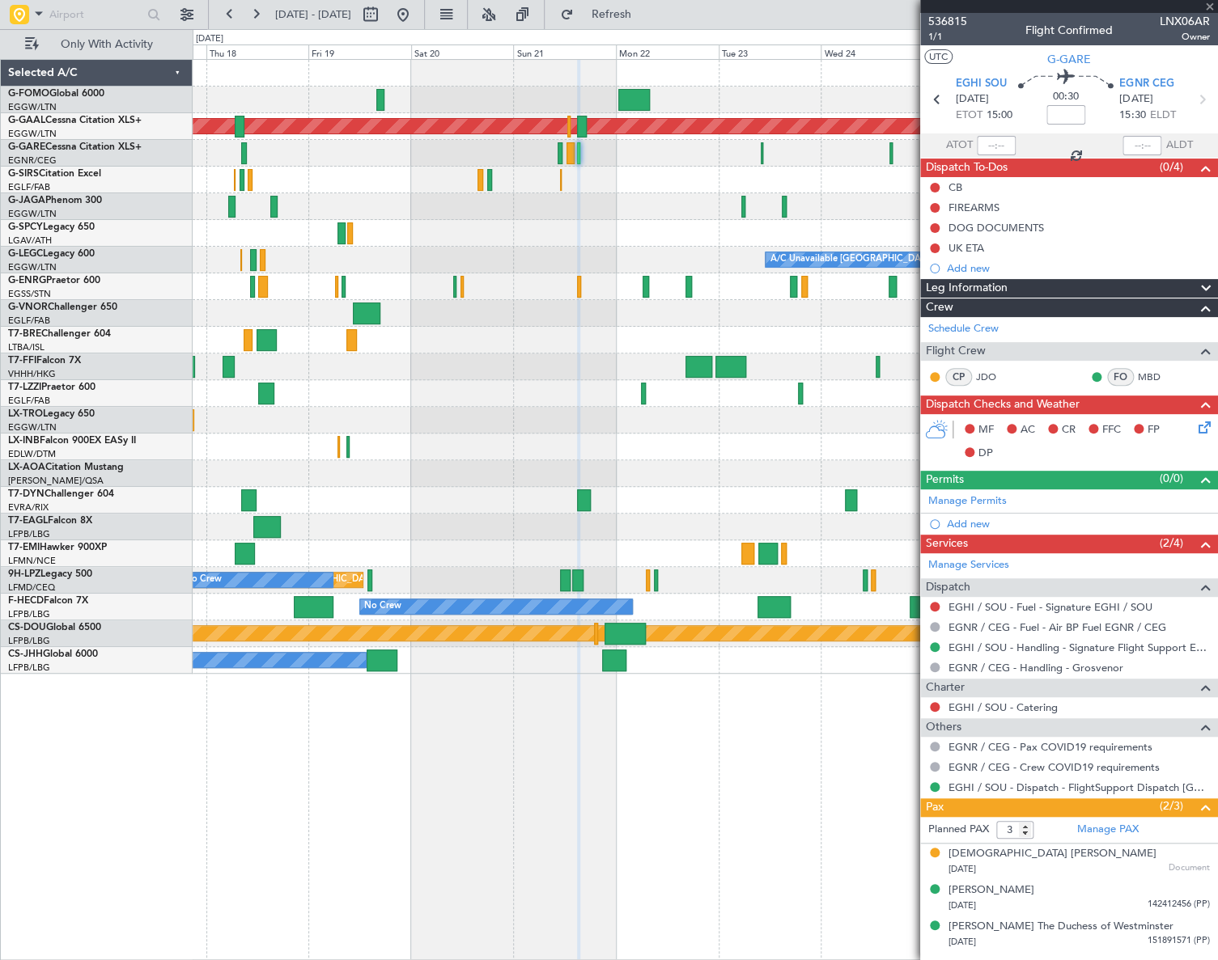
type input "0"
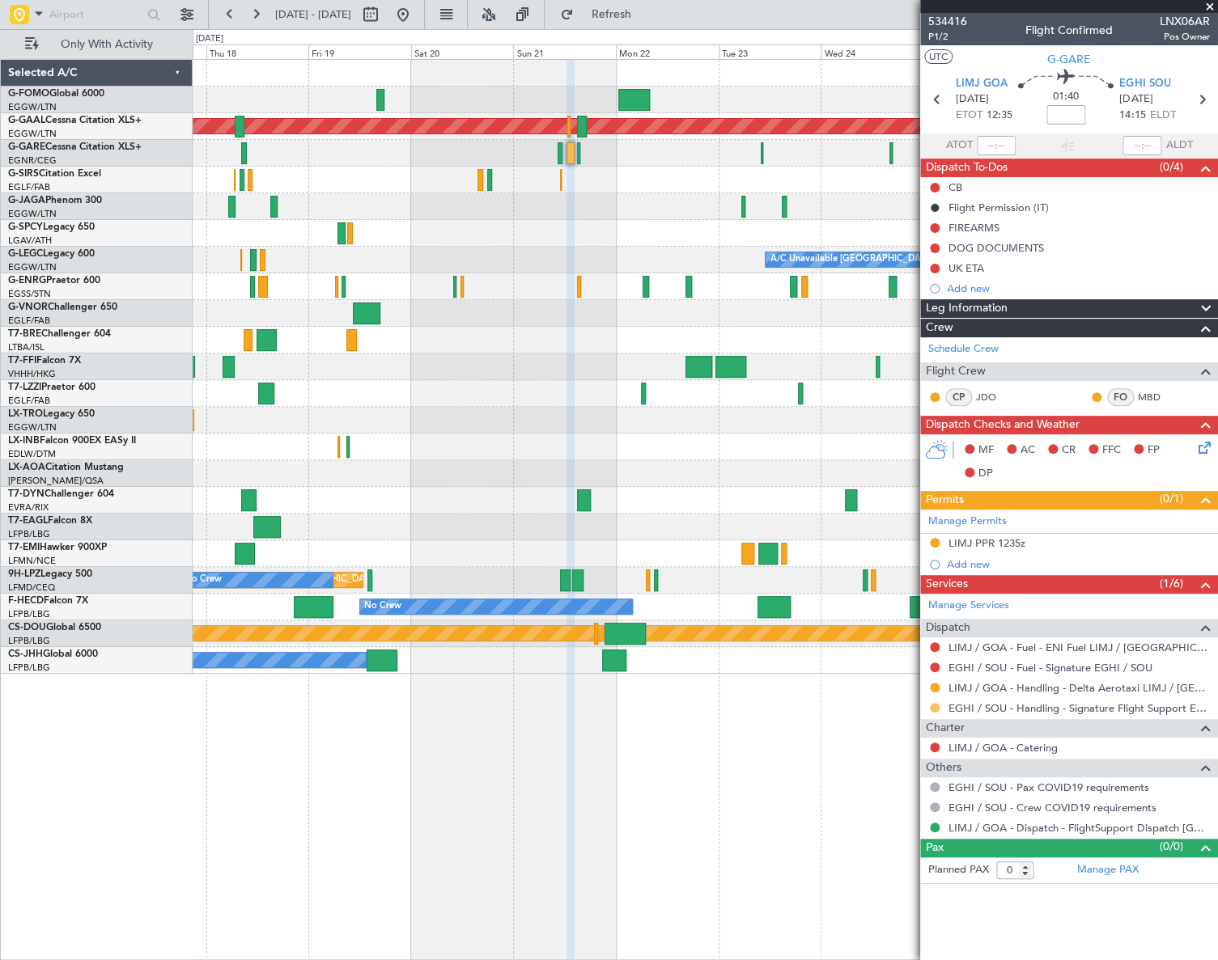
click at [932, 705] on button at bounding box center [935, 708] width 10 height 10
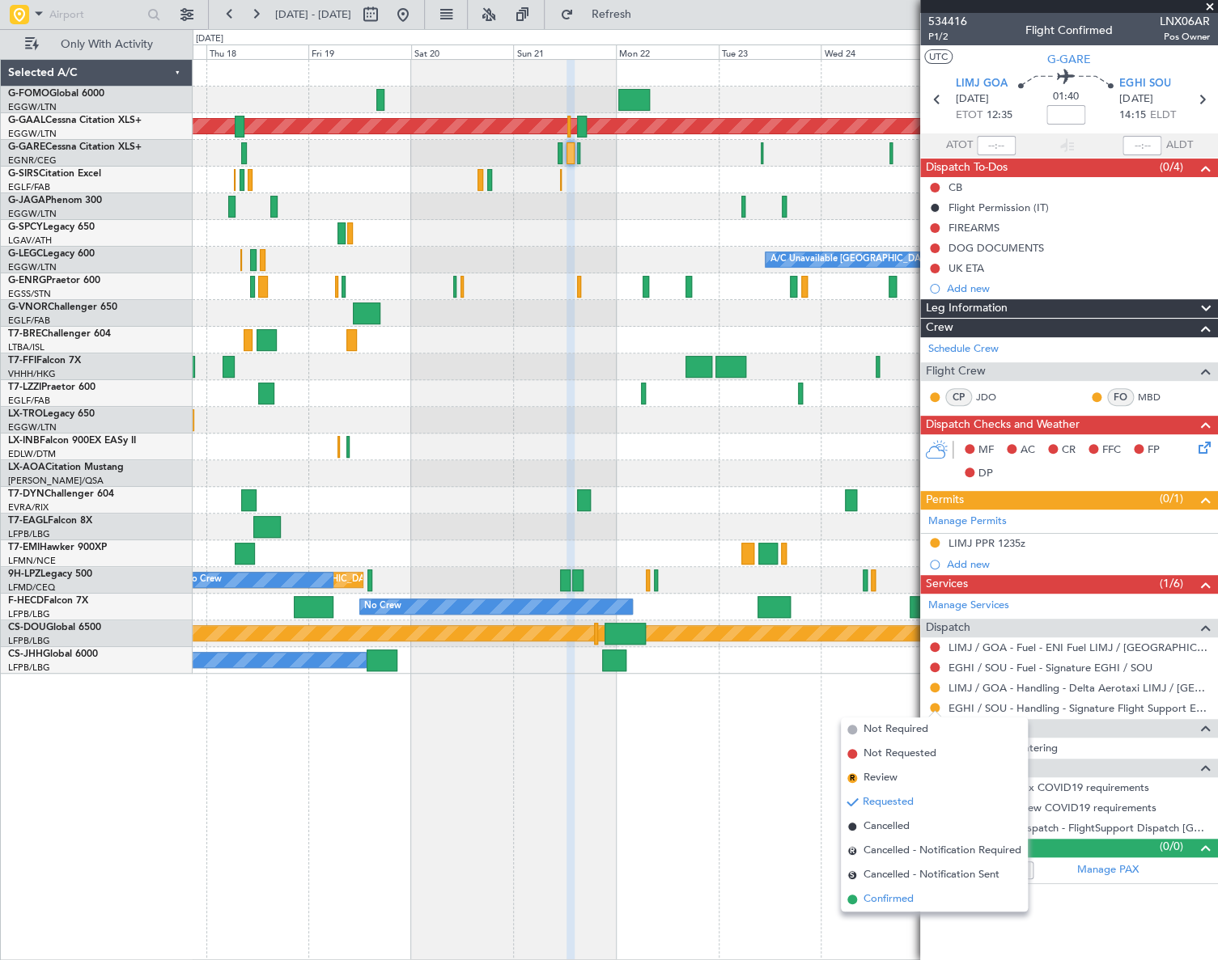
click at [874, 898] on span "Confirmed" at bounding box center [888, 900] width 50 height 16
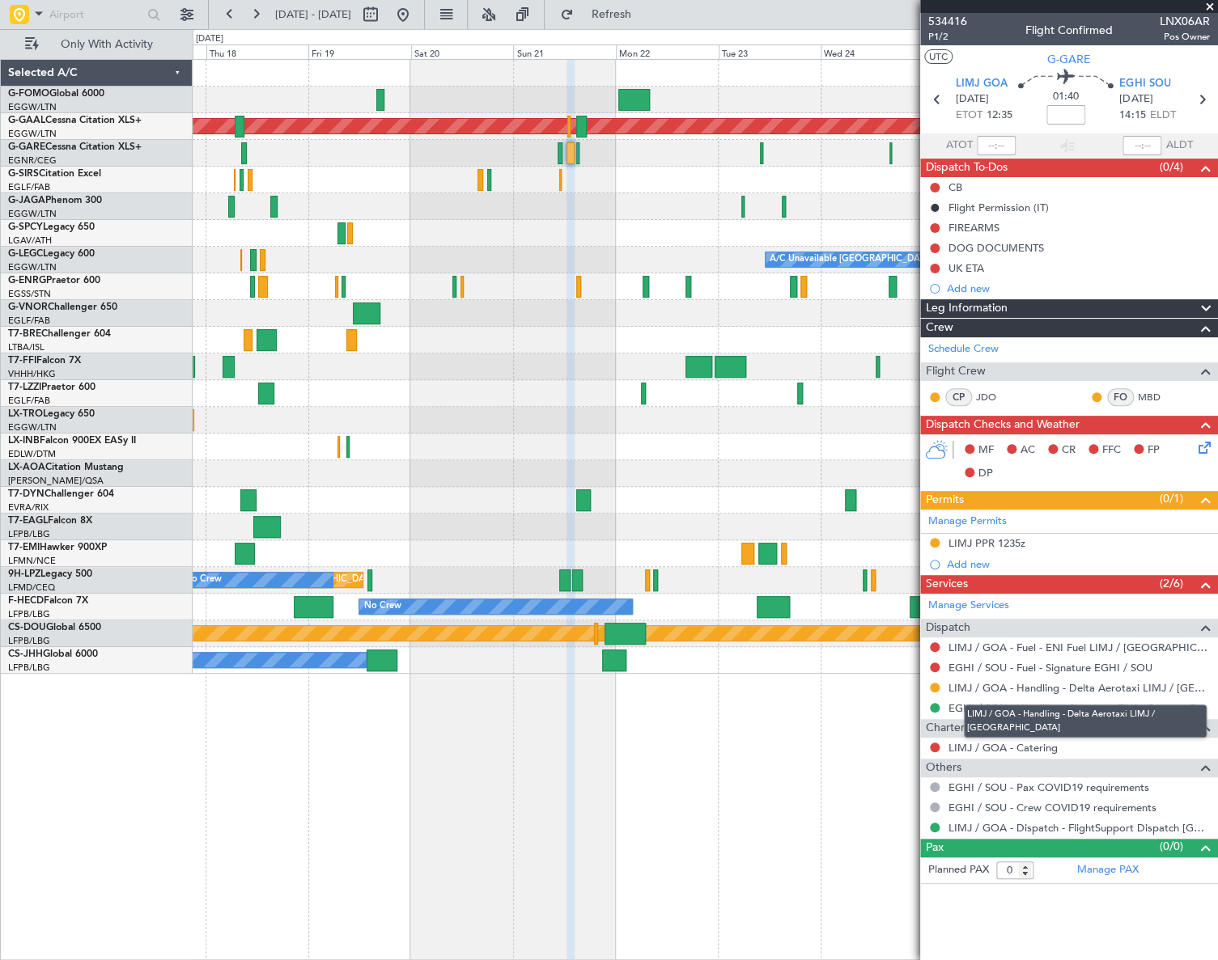
click at [1022, 701] on mat-tooltip-component "LIMJ / GOA - Handling - Delta Aerotaxi LIMJ / [GEOGRAPHIC_DATA]" at bounding box center [1084, 721] width 265 height 56
click at [1067, 709] on link "EGHI / SOU - Handling - Signature Flight Support EGHI / SOU" at bounding box center [1078, 708] width 261 height 14
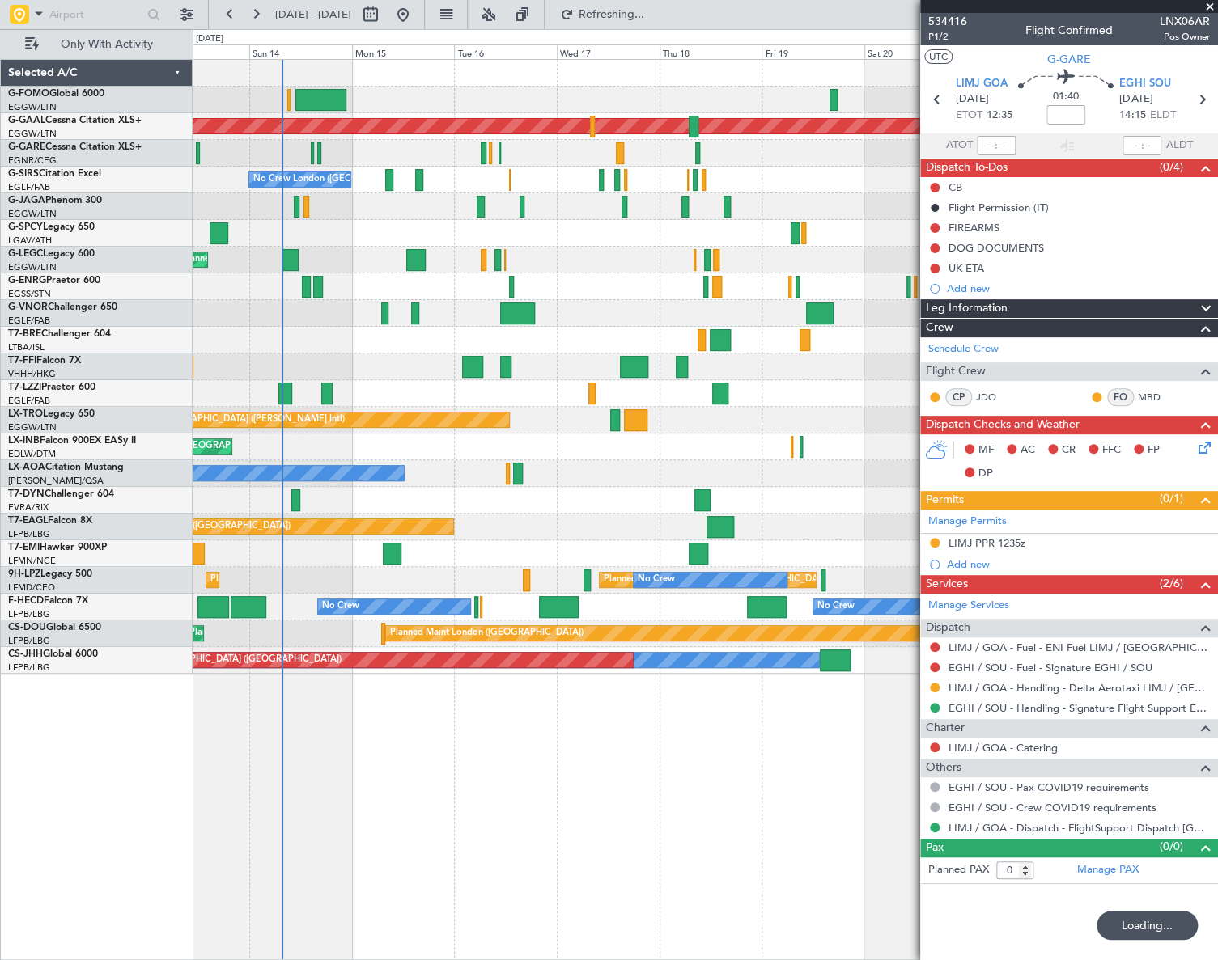
click at [1201, 306] on fb-app "17 Sep 2025 - 27 Sep 2025 Refreshing... Quick Links Only With Activity Planned …" at bounding box center [609, 486] width 1218 height 948
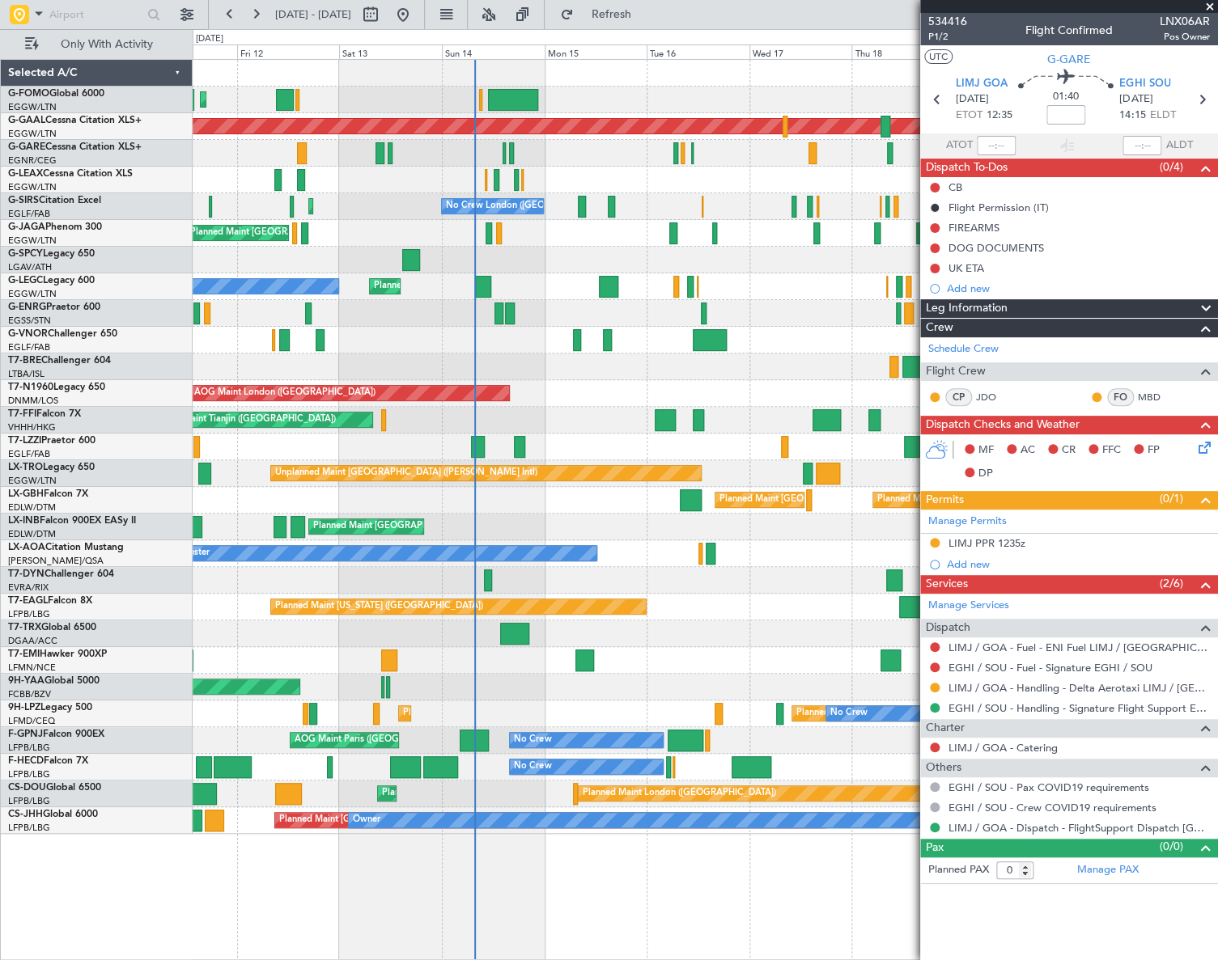
click at [701, 625] on div "Planned Maint [GEOGRAPHIC_DATA] ([GEOGRAPHIC_DATA])" at bounding box center [705, 634] width 1024 height 27
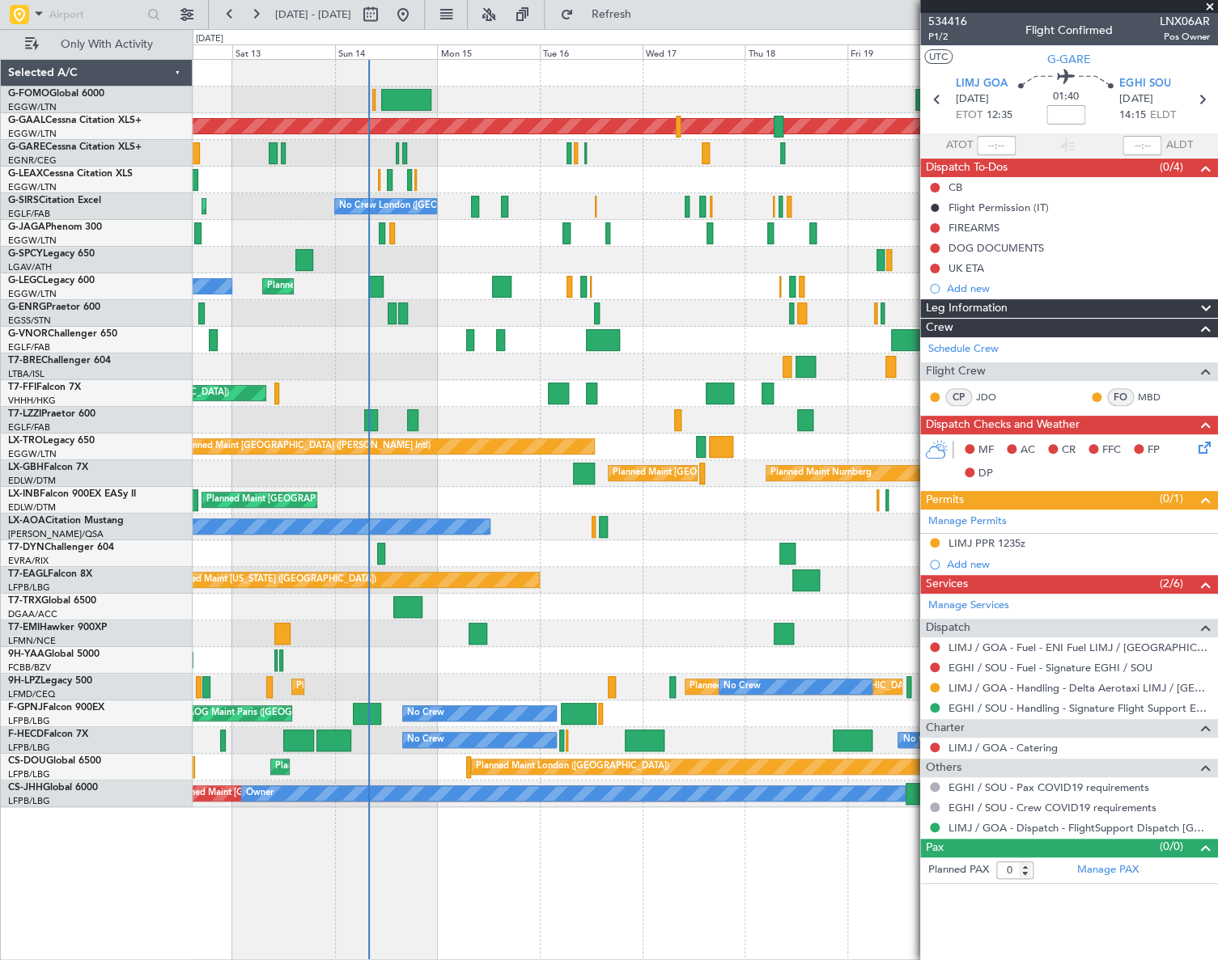
click at [502, 521] on div "No Crew Chester" at bounding box center [705, 527] width 1024 height 27
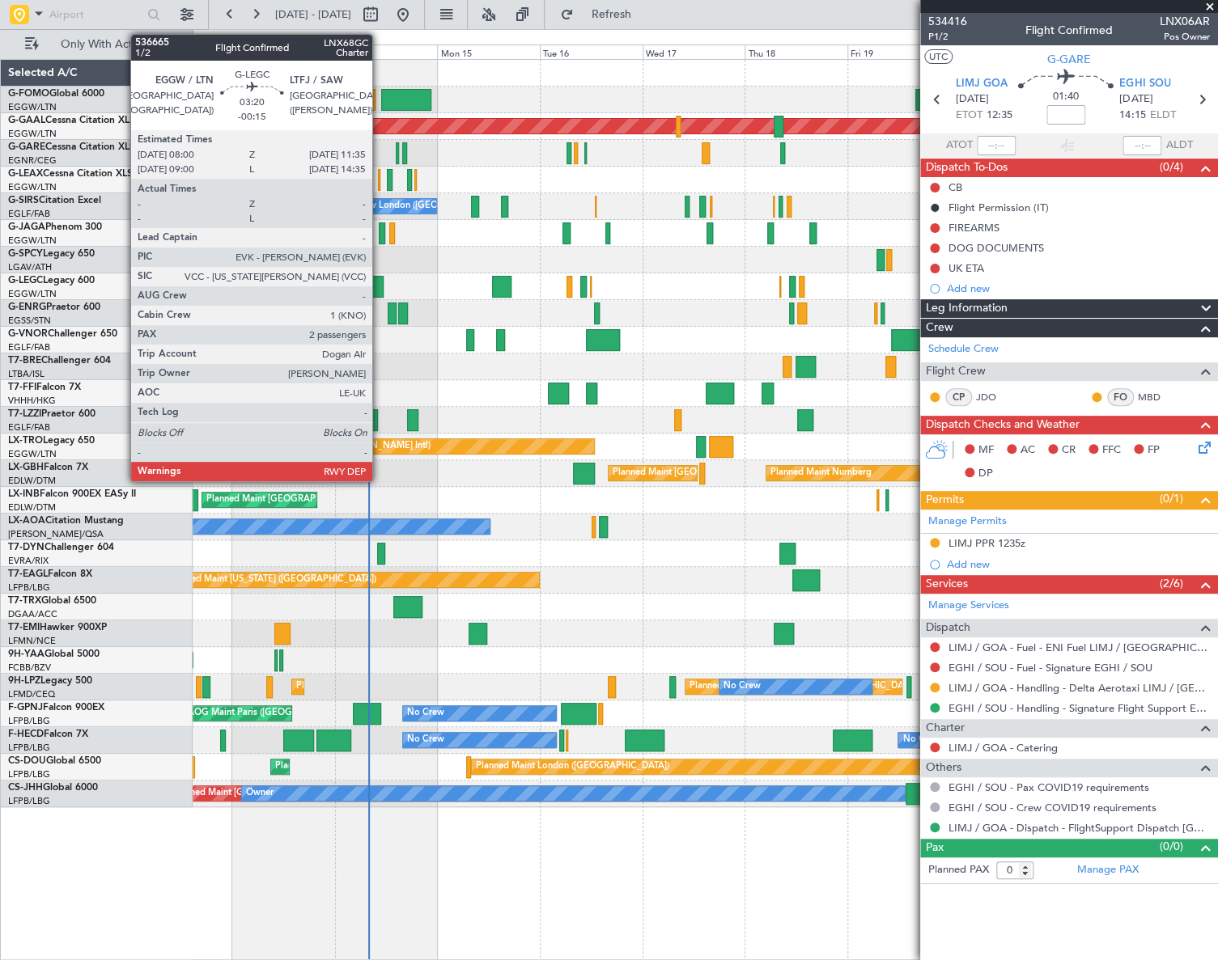
click at [379, 282] on div at bounding box center [375, 287] width 15 height 22
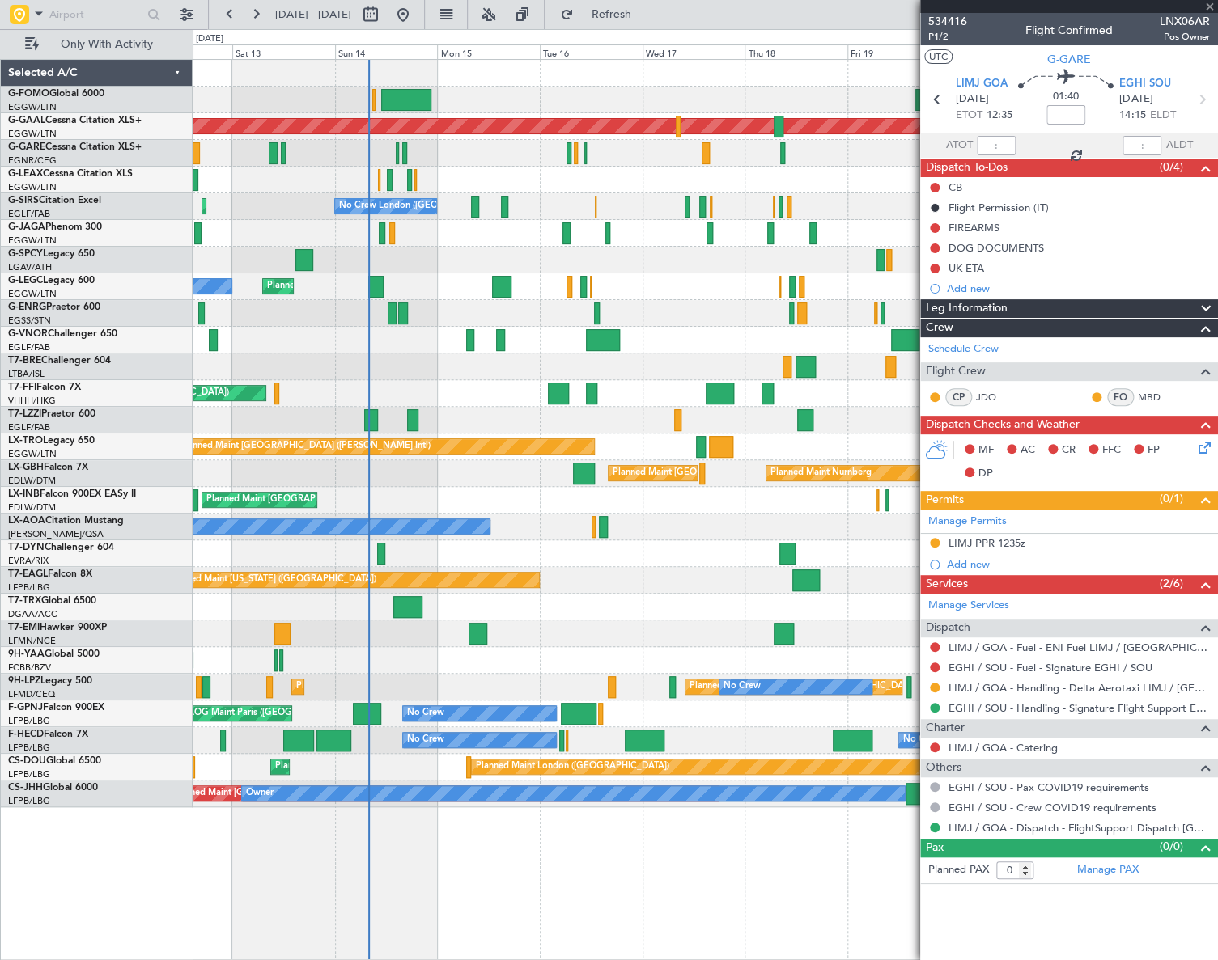
type input "-00:15"
type input "2"
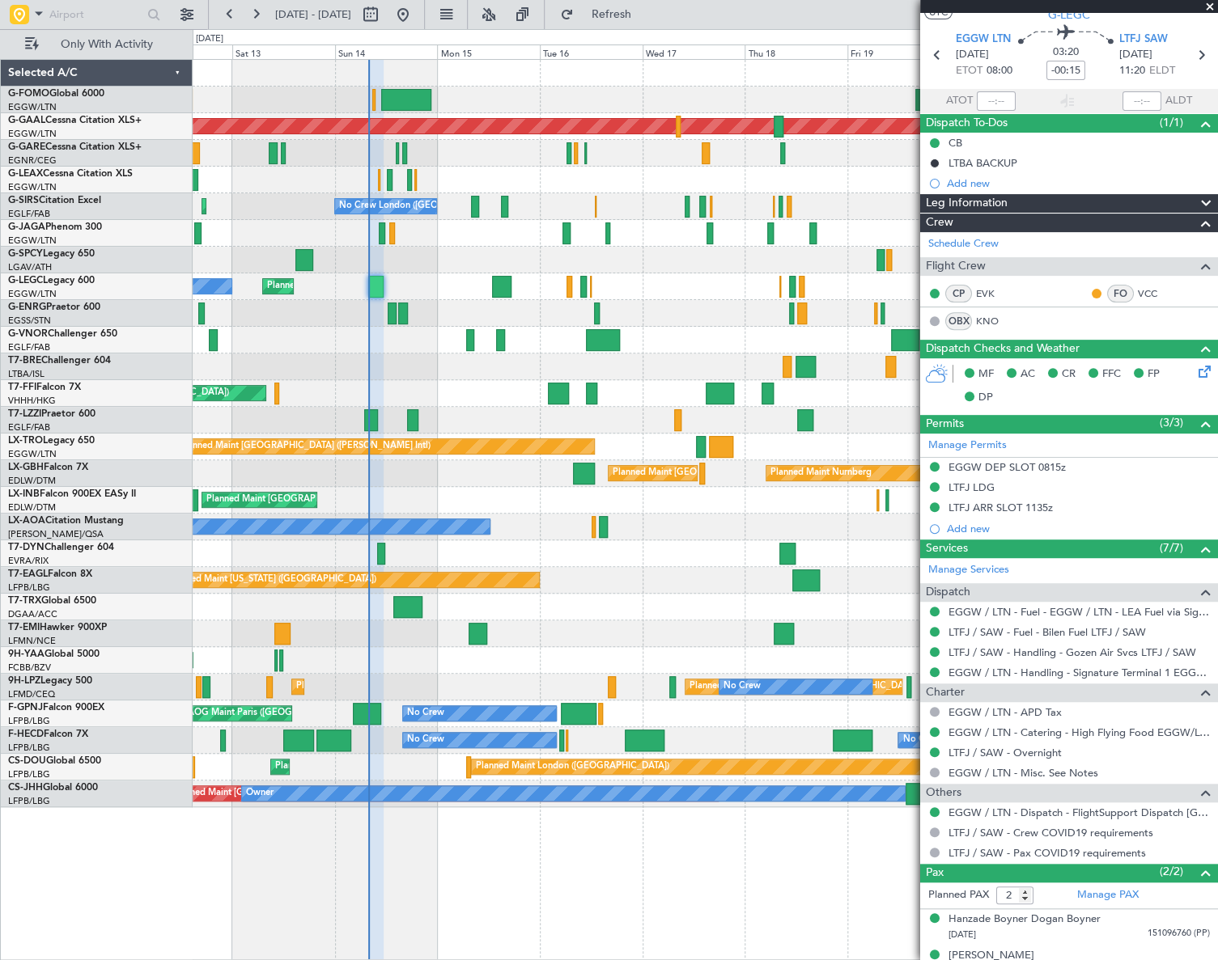
scroll to position [64, 0]
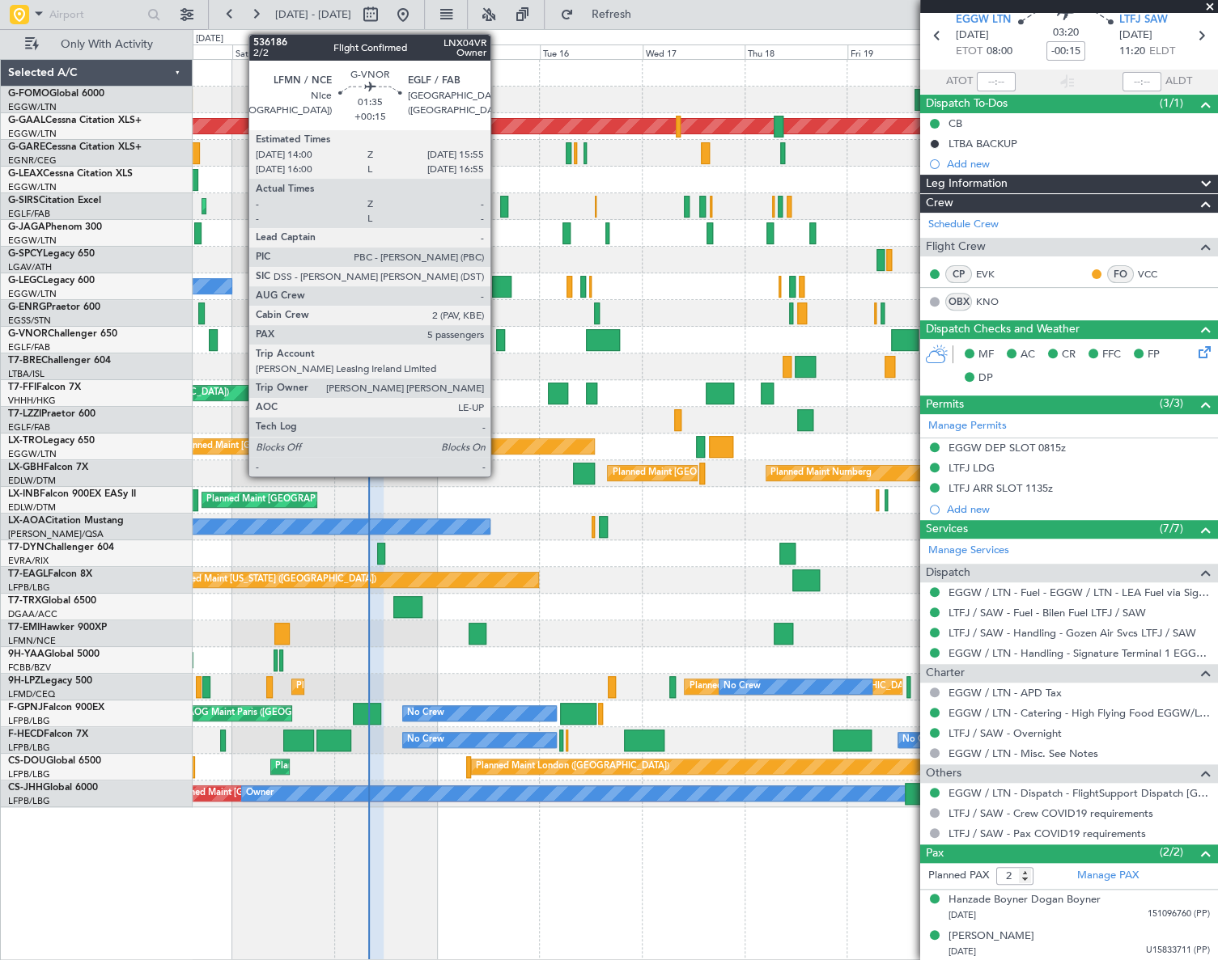
click at [498, 345] on div at bounding box center [500, 340] width 9 height 22
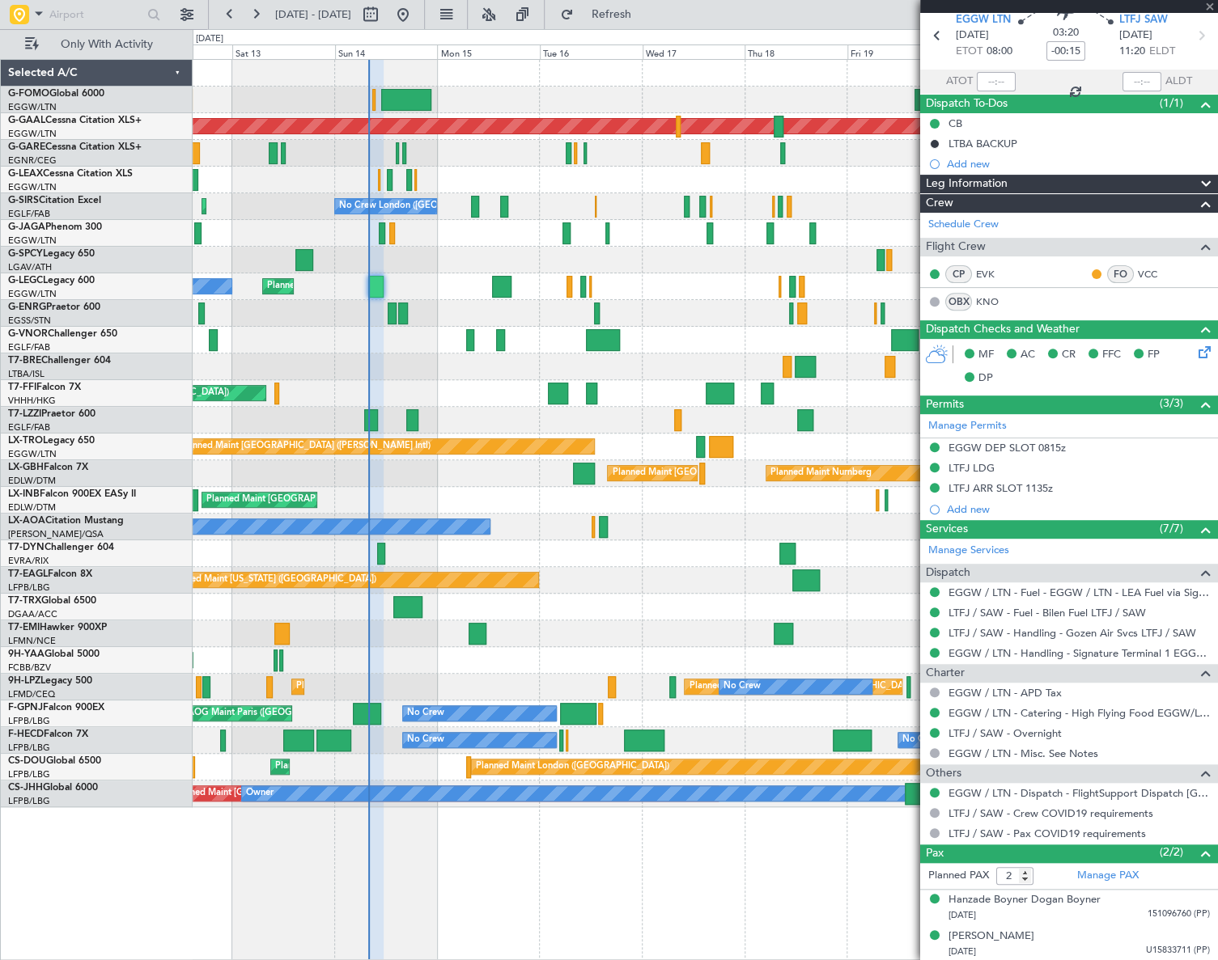
type input "+00:15"
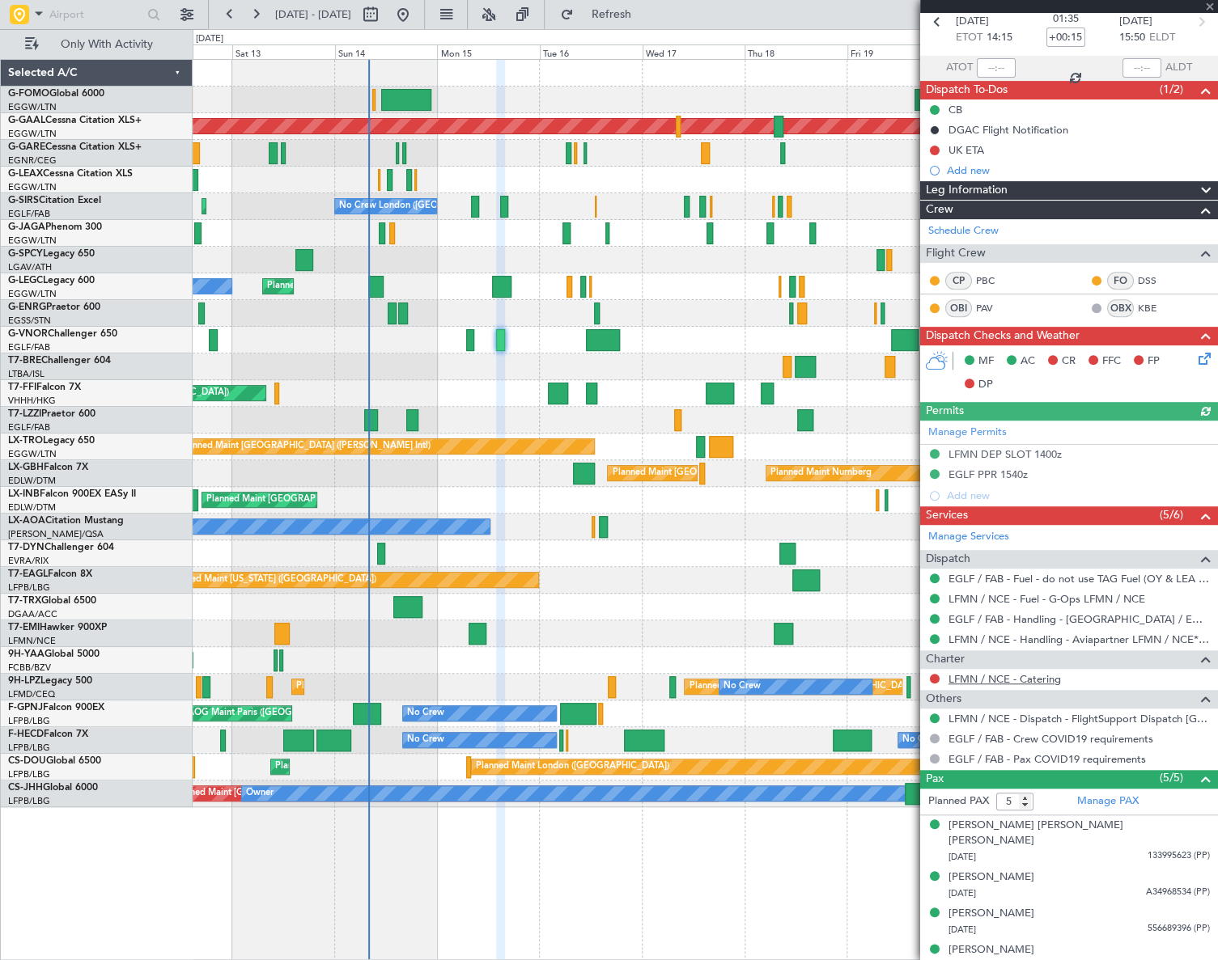
scroll to position [112, 0]
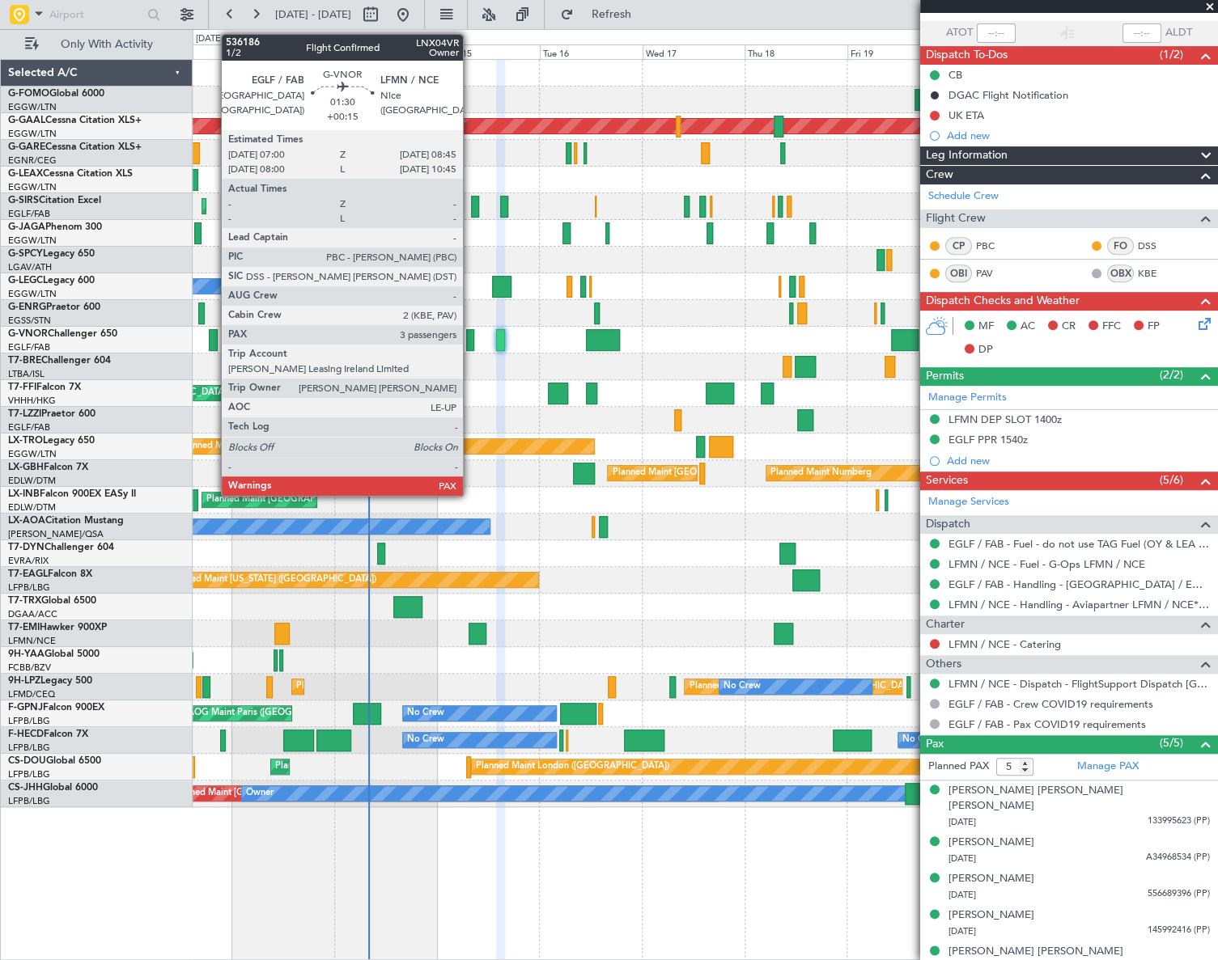
click at [470, 340] on div at bounding box center [470, 340] width 8 height 22
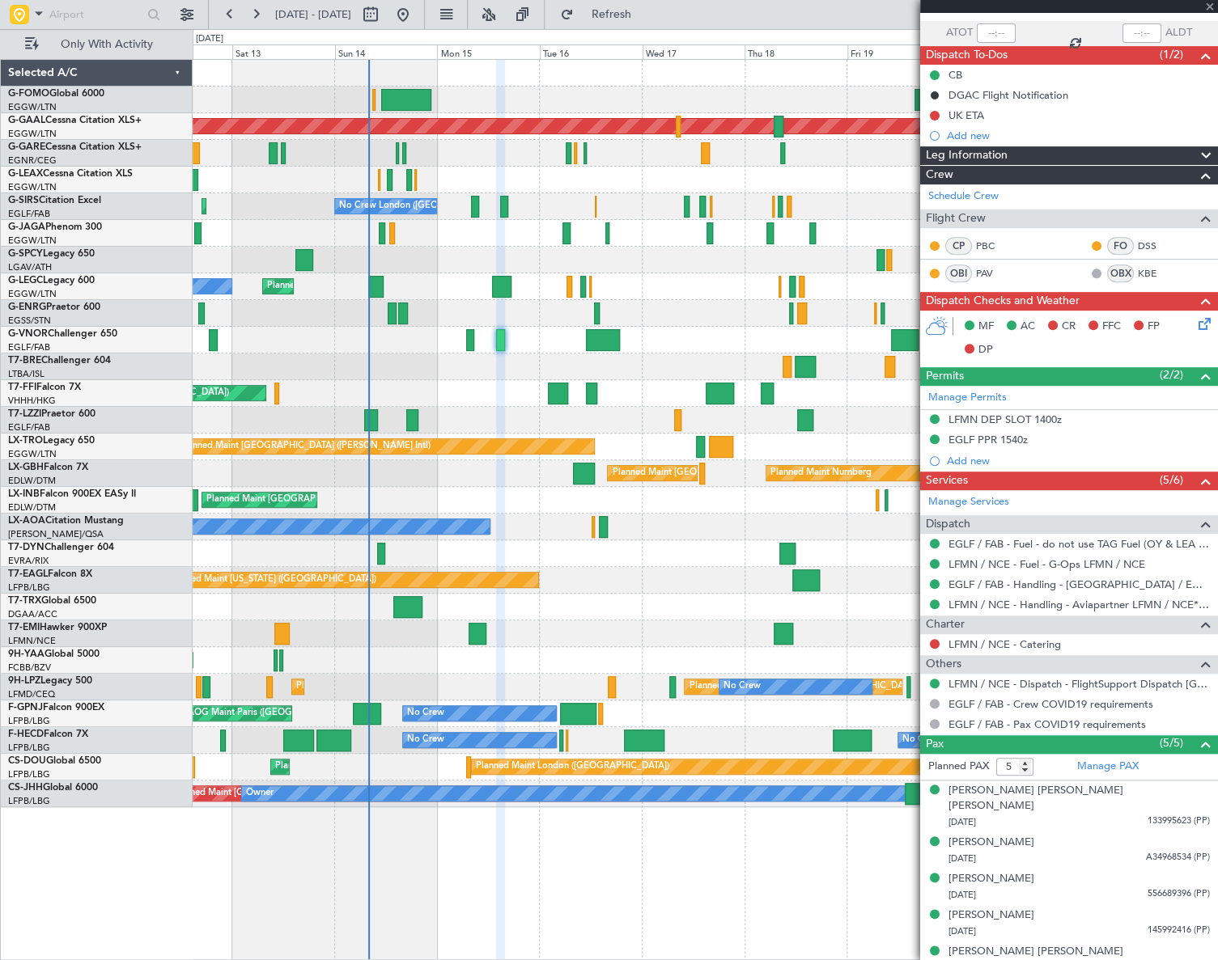
type input "3"
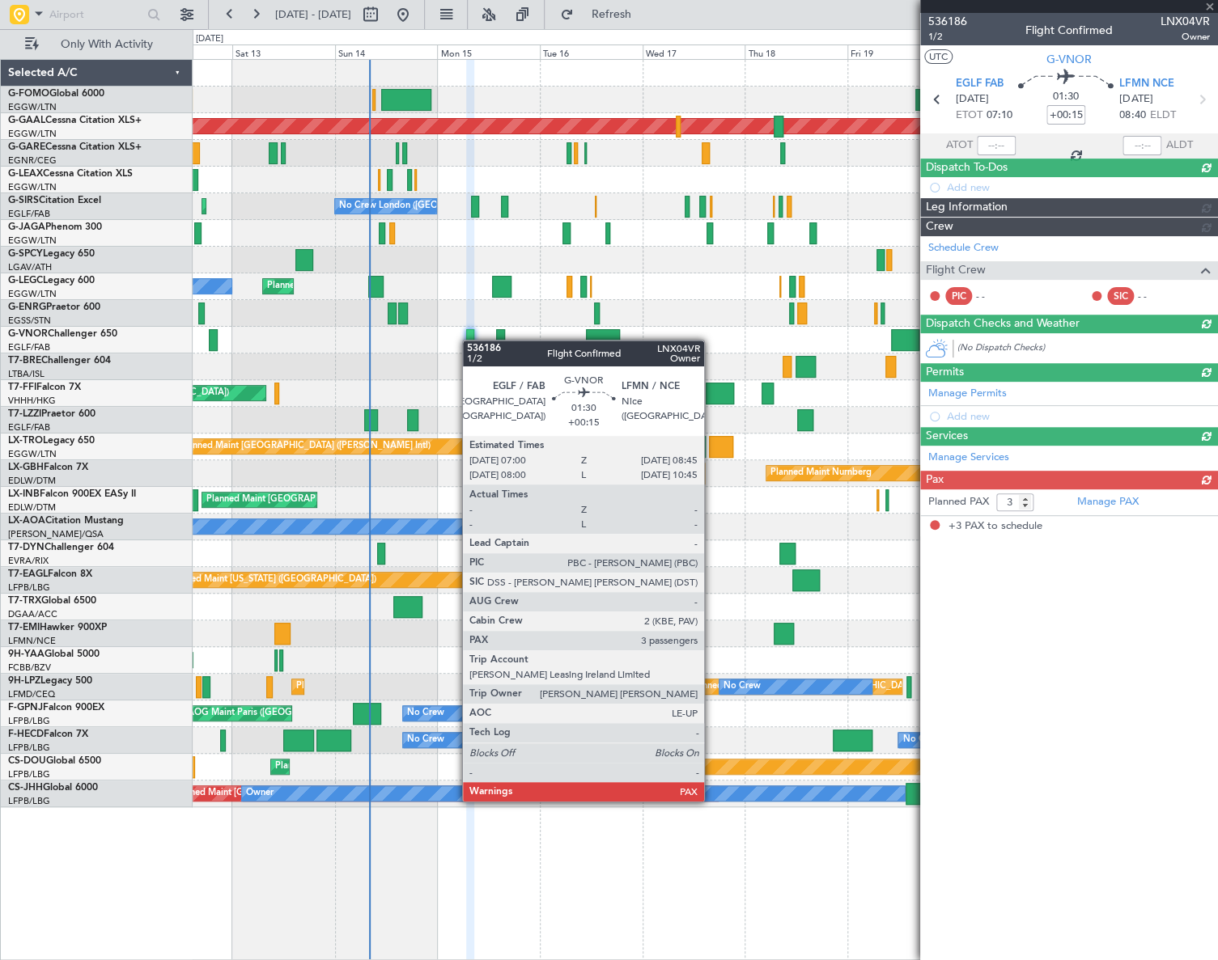
scroll to position [0, 0]
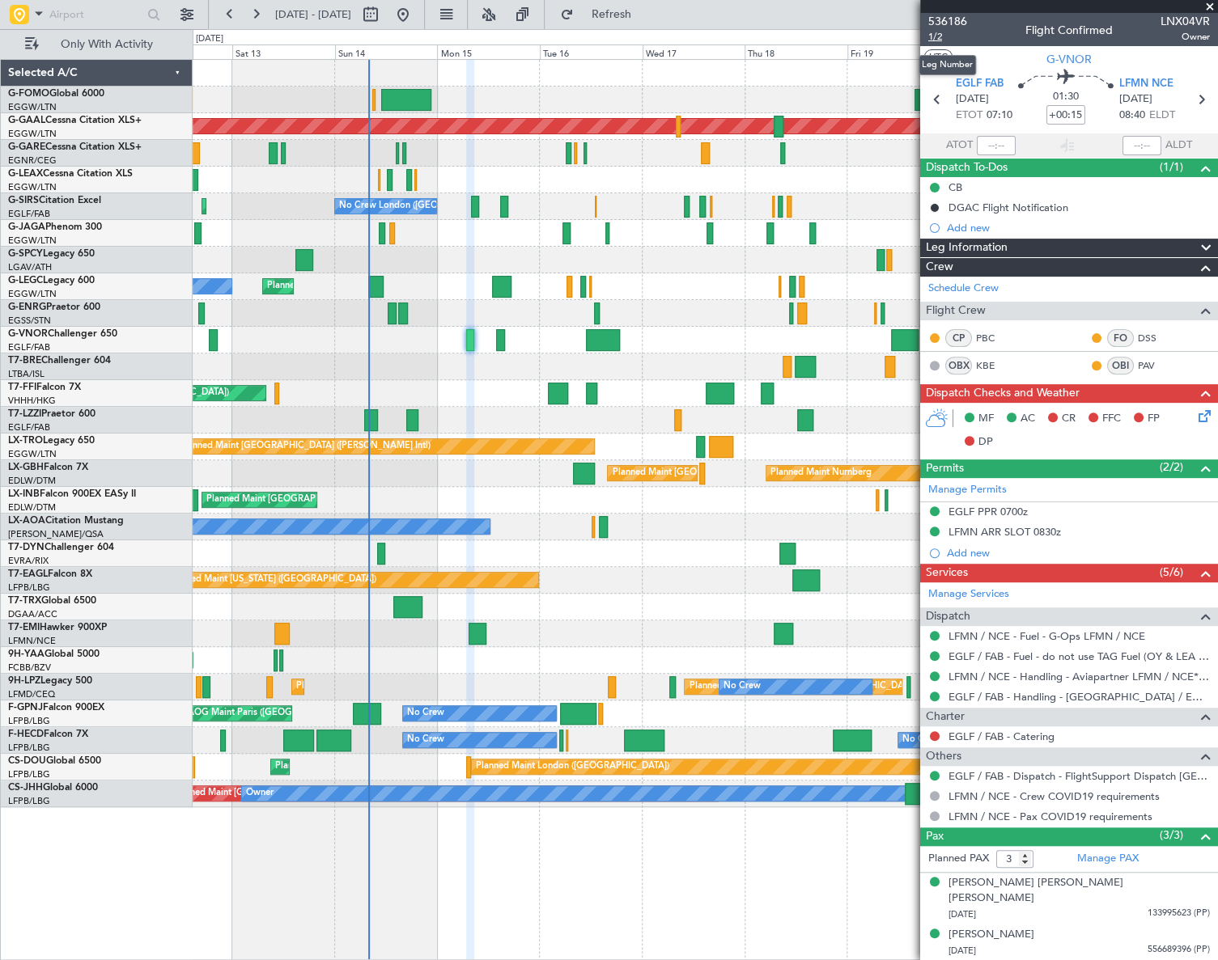
click at [937, 39] on span "1/2" at bounding box center [947, 37] width 39 height 14
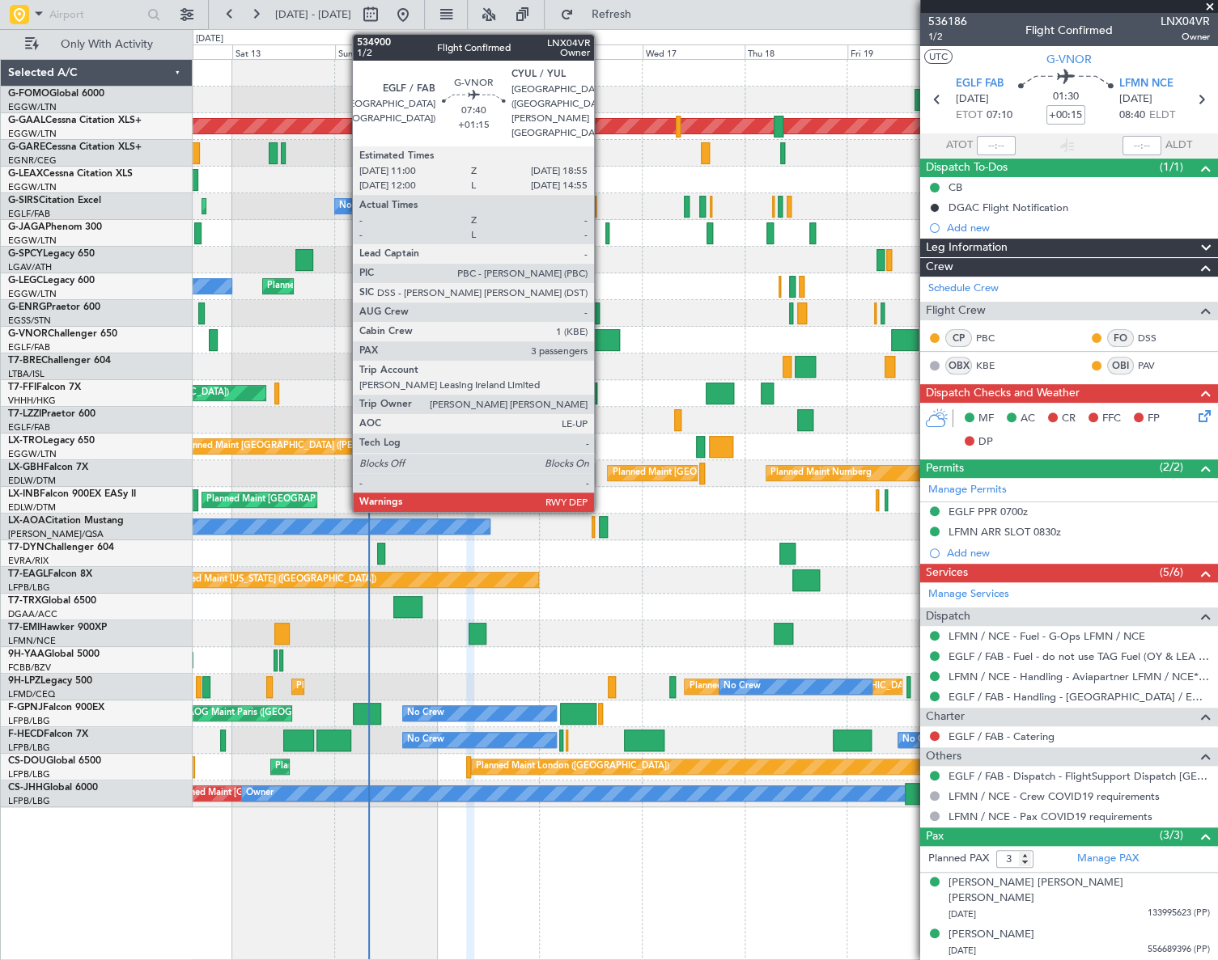
click at [601, 336] on div at bounding box center [603, 340] width 34 height 22
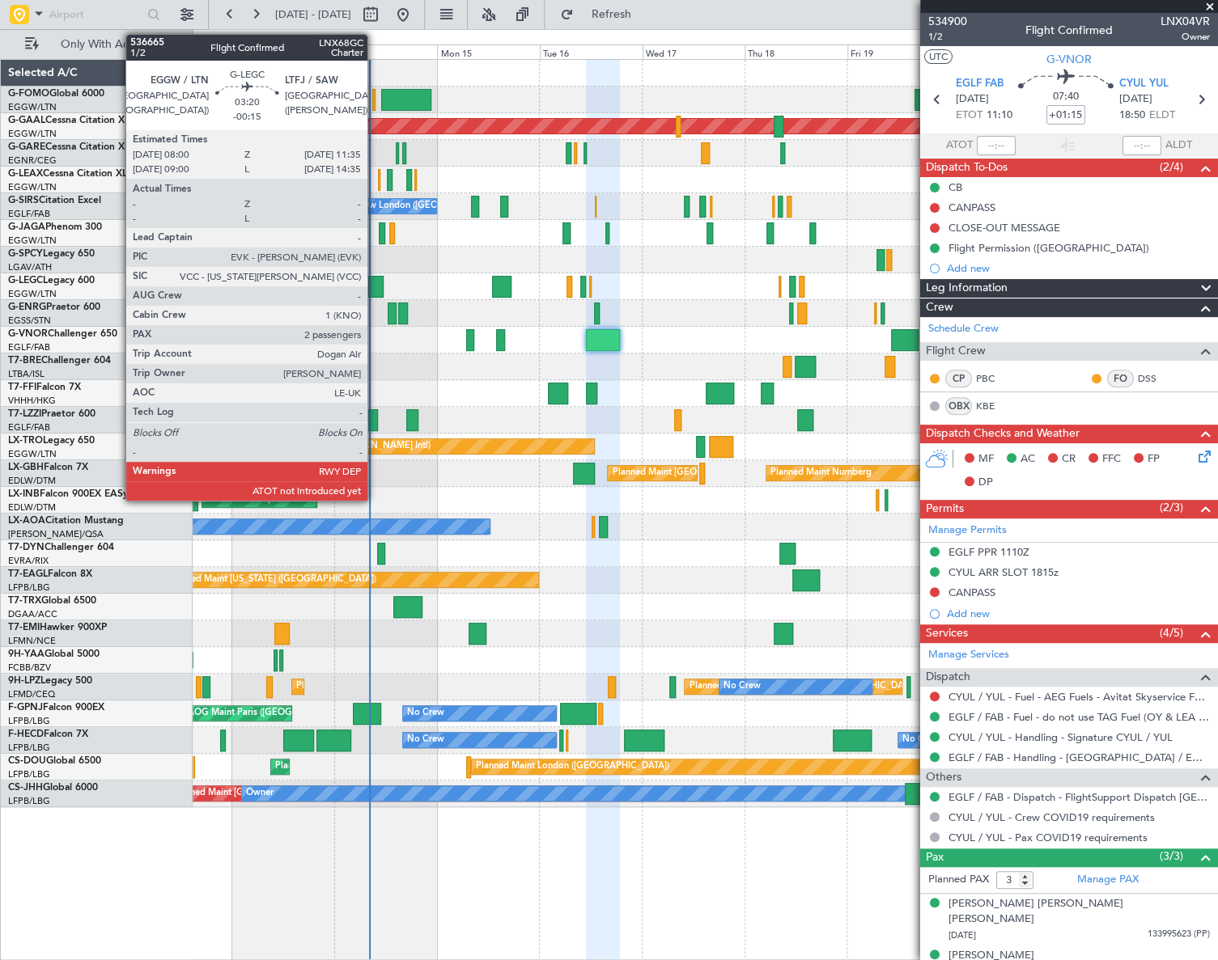
click at [375, 286] on div at bounding box center [375, 287] width 15 height 22
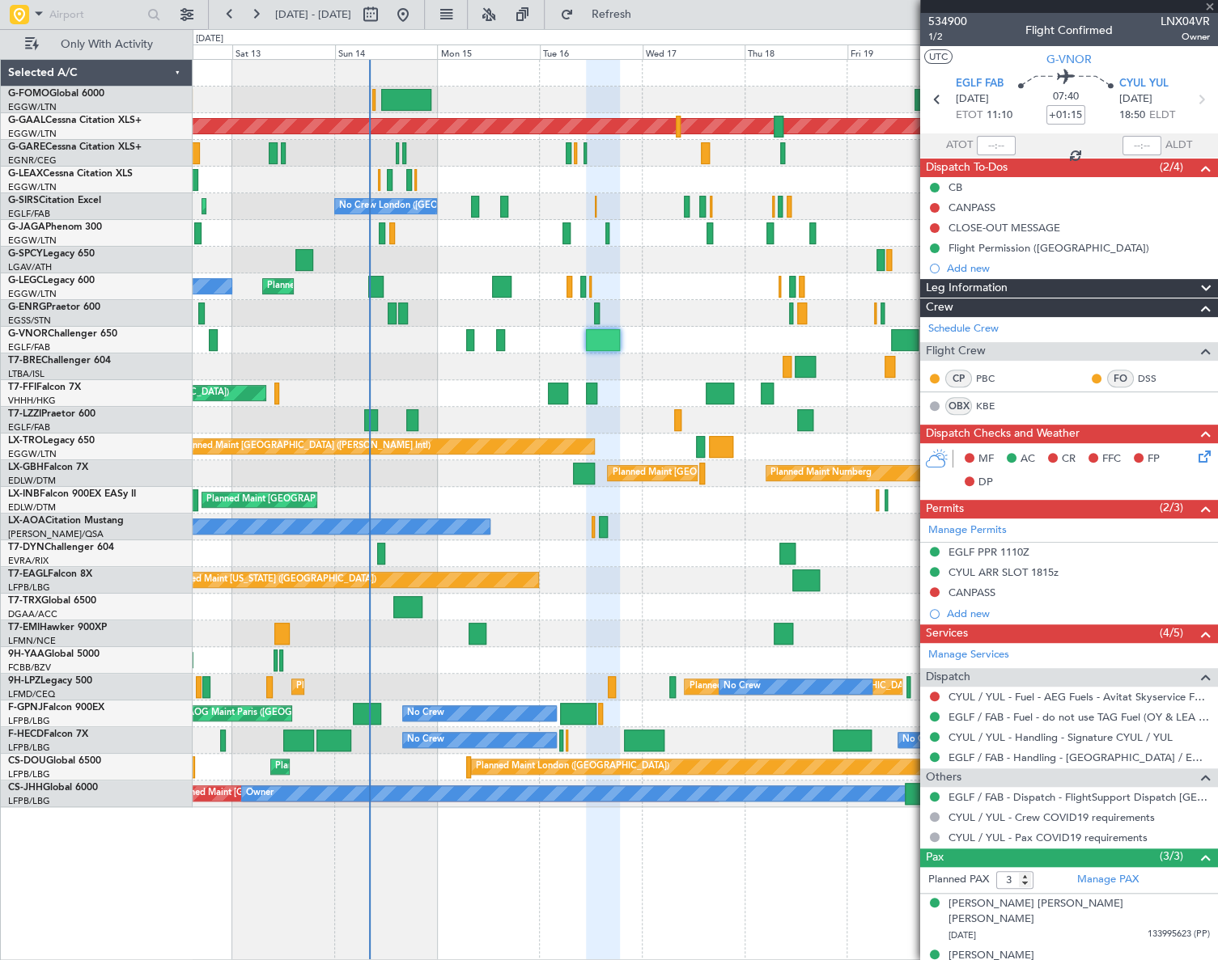
type input "-00:15"
type input "2"
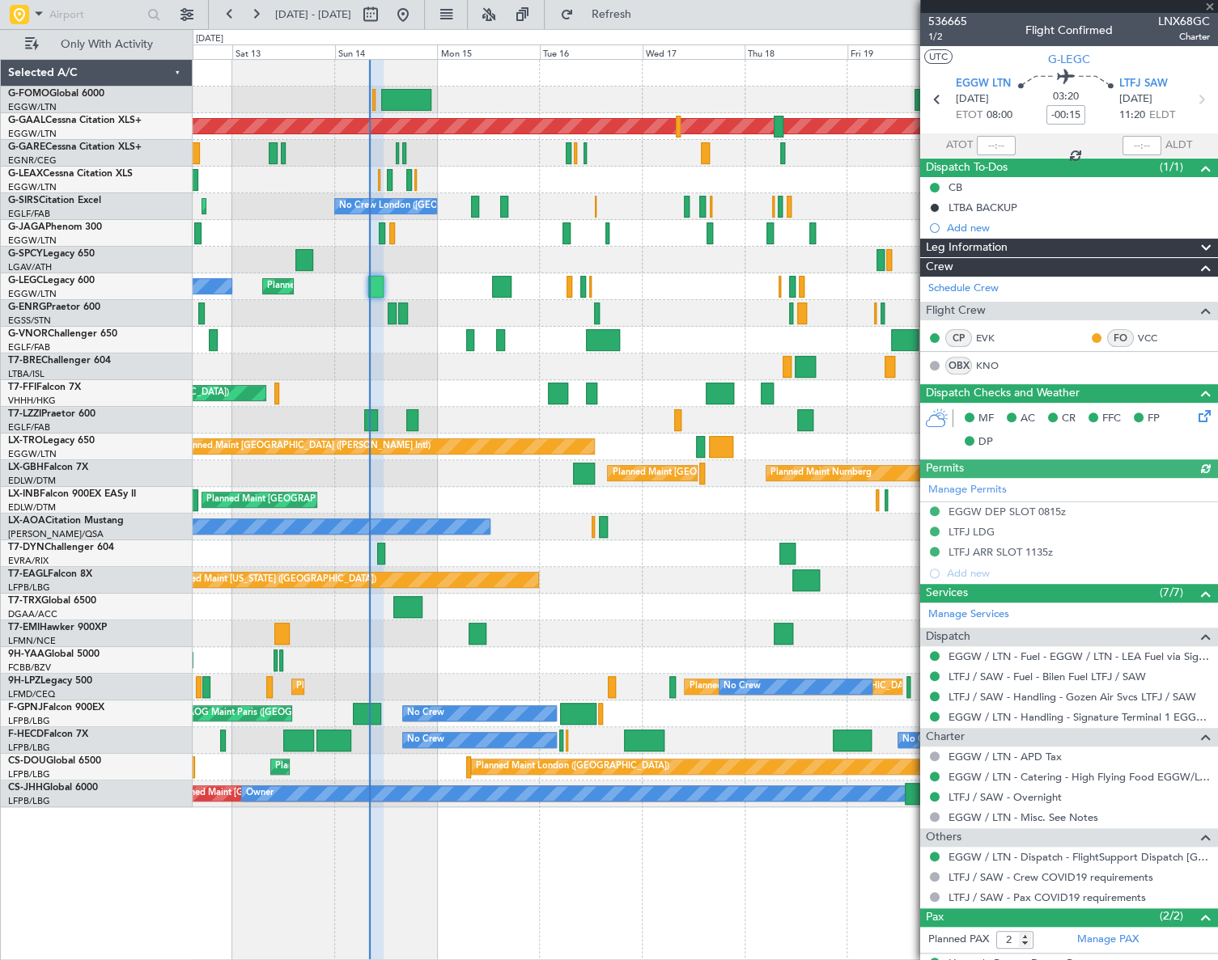
click at [1014, 150] on section "ATOT ALDT" at bounding box center [1069, 145] width 298 height 24
click at [1002, 146] on div at bounding box center [996, 145] width 39 height 19
click at [992, 147] on div at bounding box center [996, 145] width 39 height 19
click at [992, 145] on input "text" at bounding box center [996, 145] width 39 height 19
click at [684, 647] on div "AOG Maint Brazzaville (Maya-maya)" at bounding box center [704, 660] width 1023 height 27
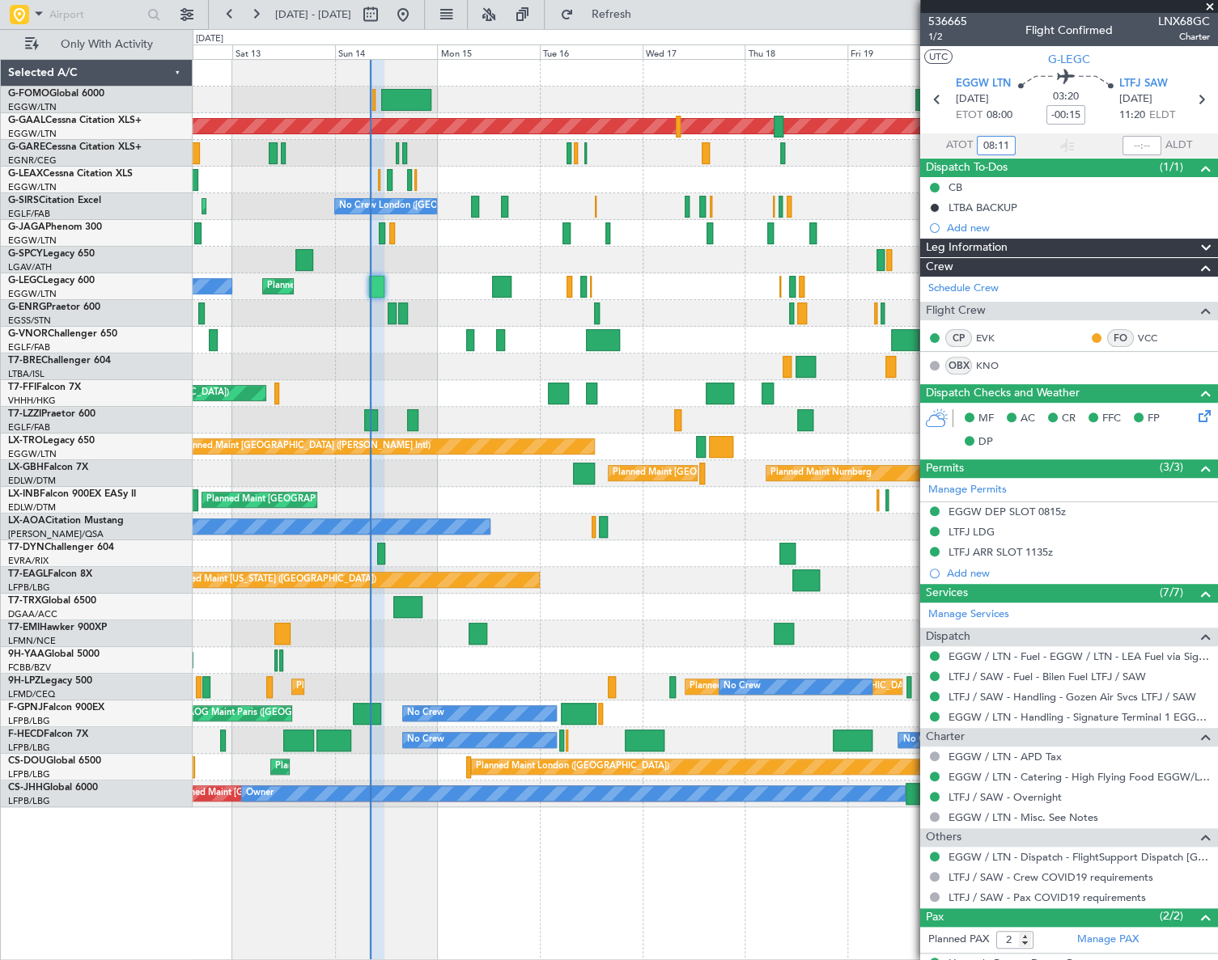
type input "08:11"
click at [735, 894] on div "Planned Maint [GEOGRAPHIC_DATA] ([GEOGRAPHIC_DATA]) Planned [GEOGRAPHIC_DATA] P…" at bounding box center [705, 509] width 1024 height 901
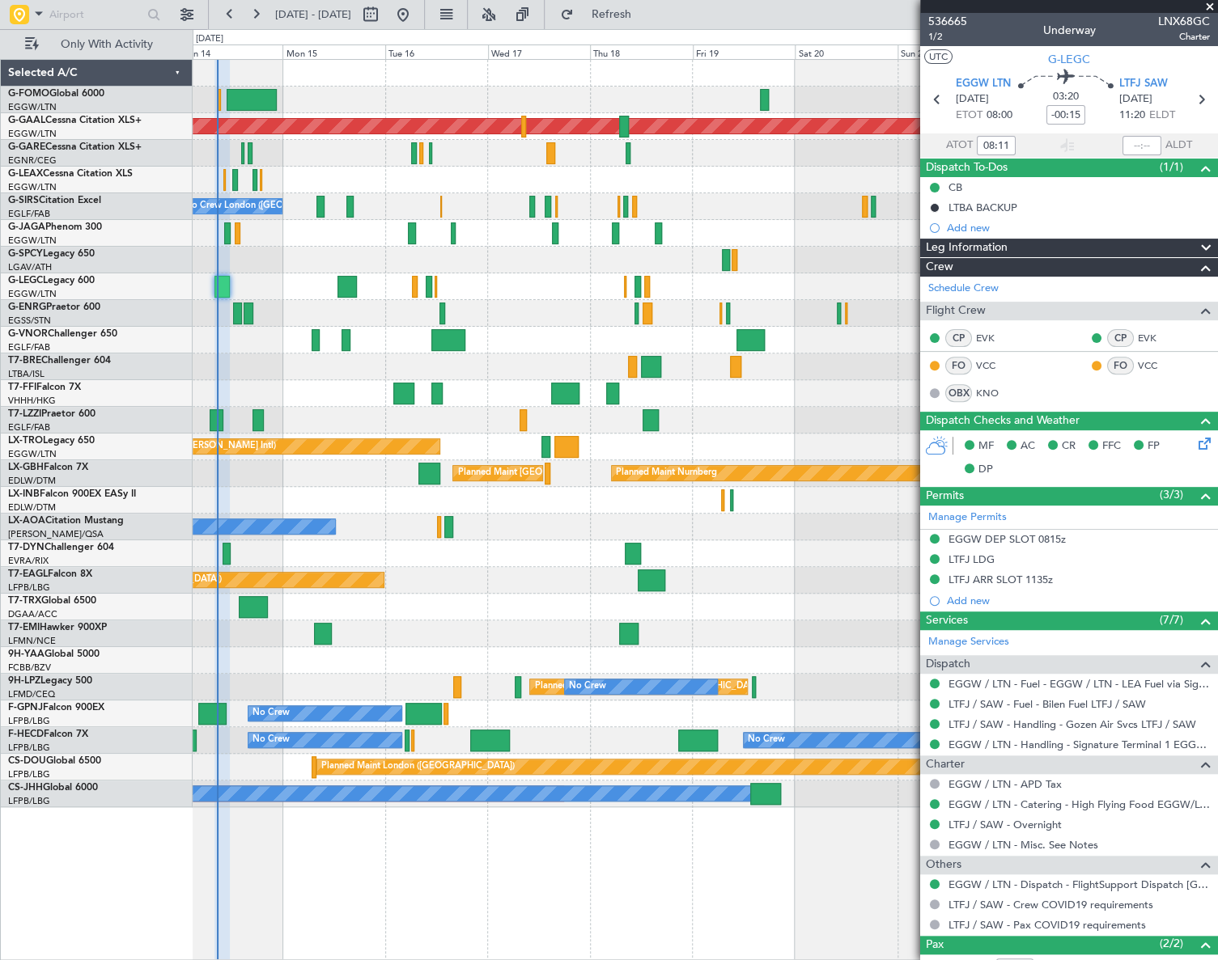
click at [458, 578] on div "Planned Maint [GEOGRAPHIC_DATA] ([GEOGRAPHIC_DATA]) Planned [GEOGRAPHIC_DATA] N…" at bounding box center [704, 434] width 1023 height 748
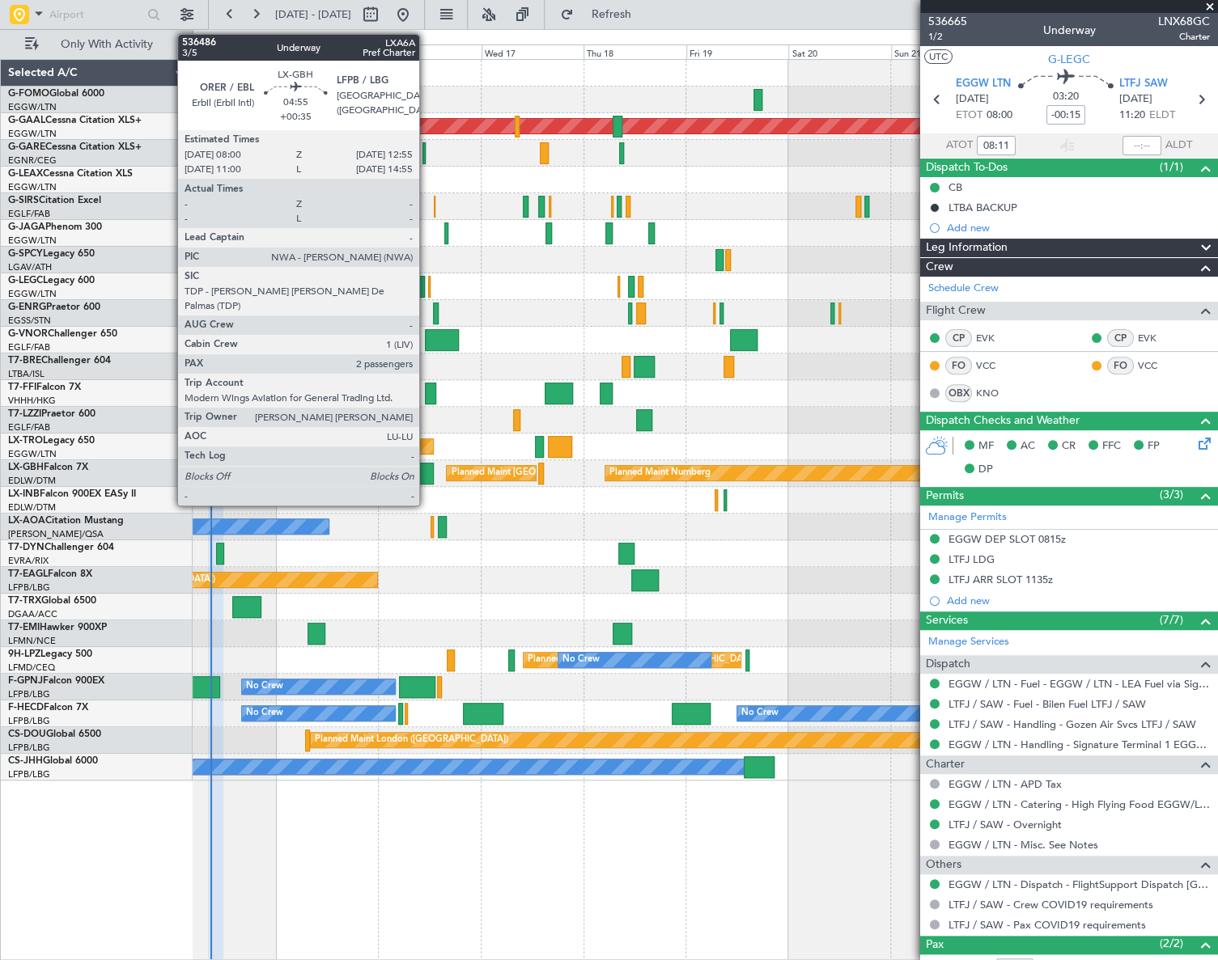
click at [426, 475] on div at bounding box center [422, 474] width 21 height 22
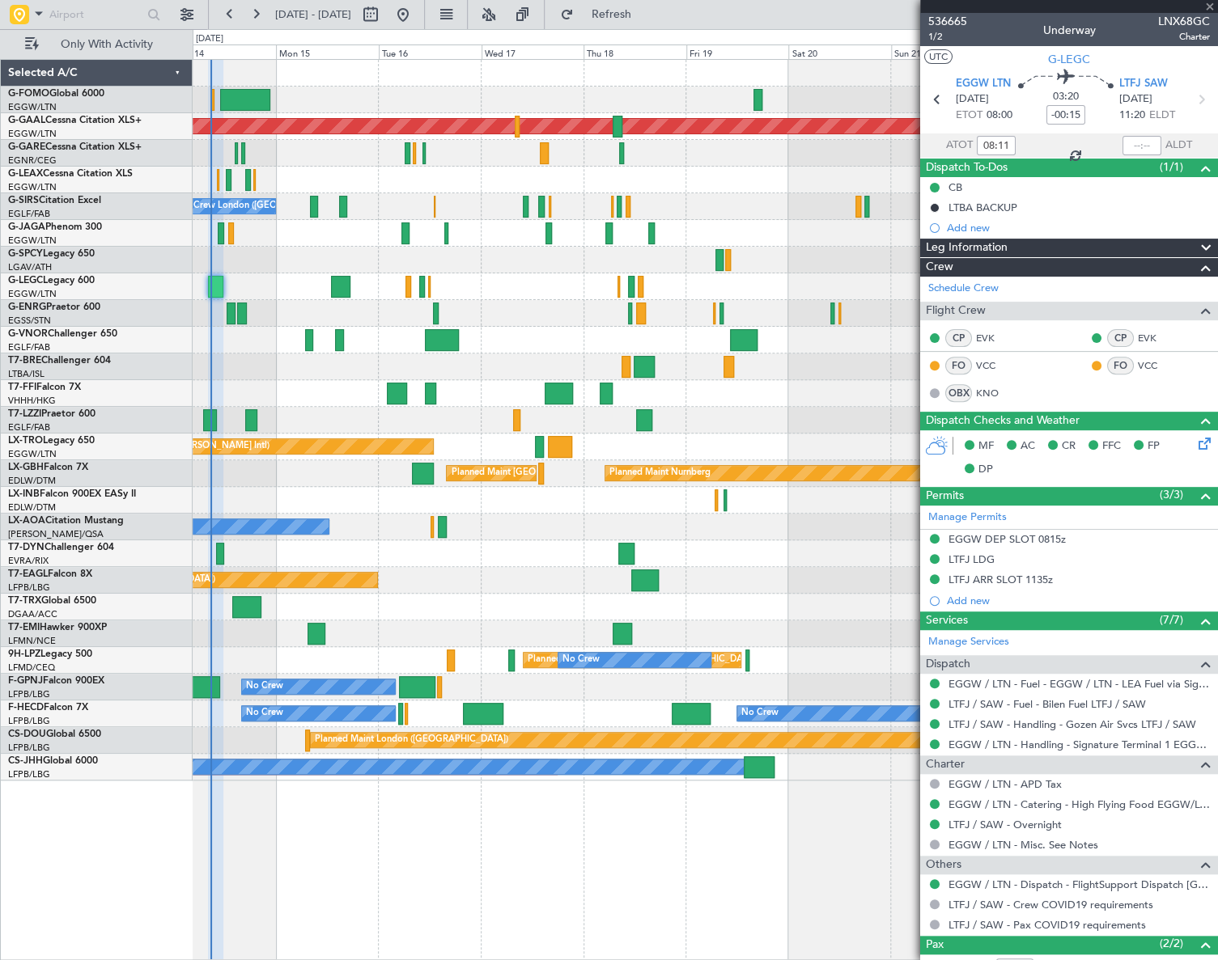
type input "+00:35"
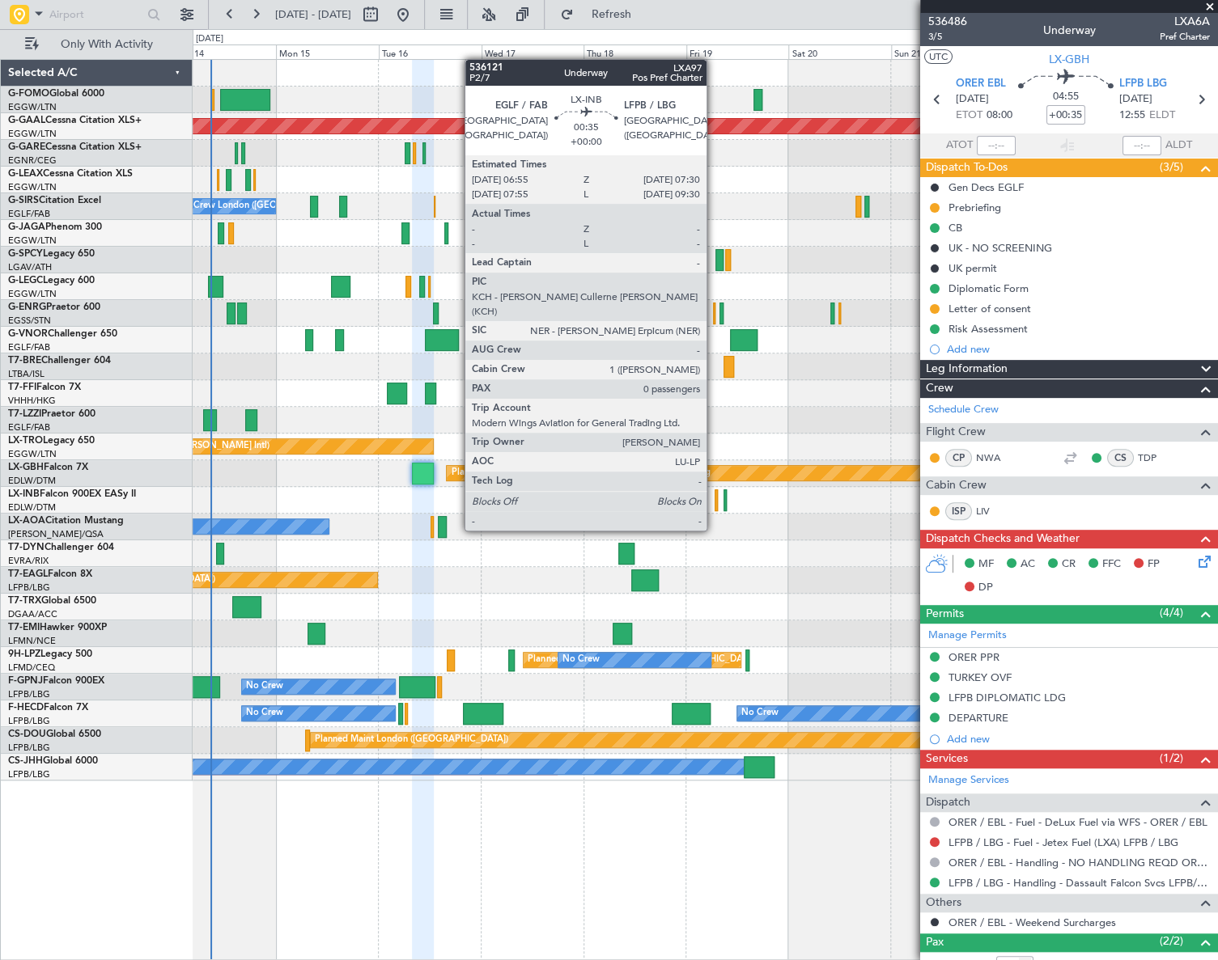
click at [714, 500] on div at bounding box center [715, 500] width 3 height 22
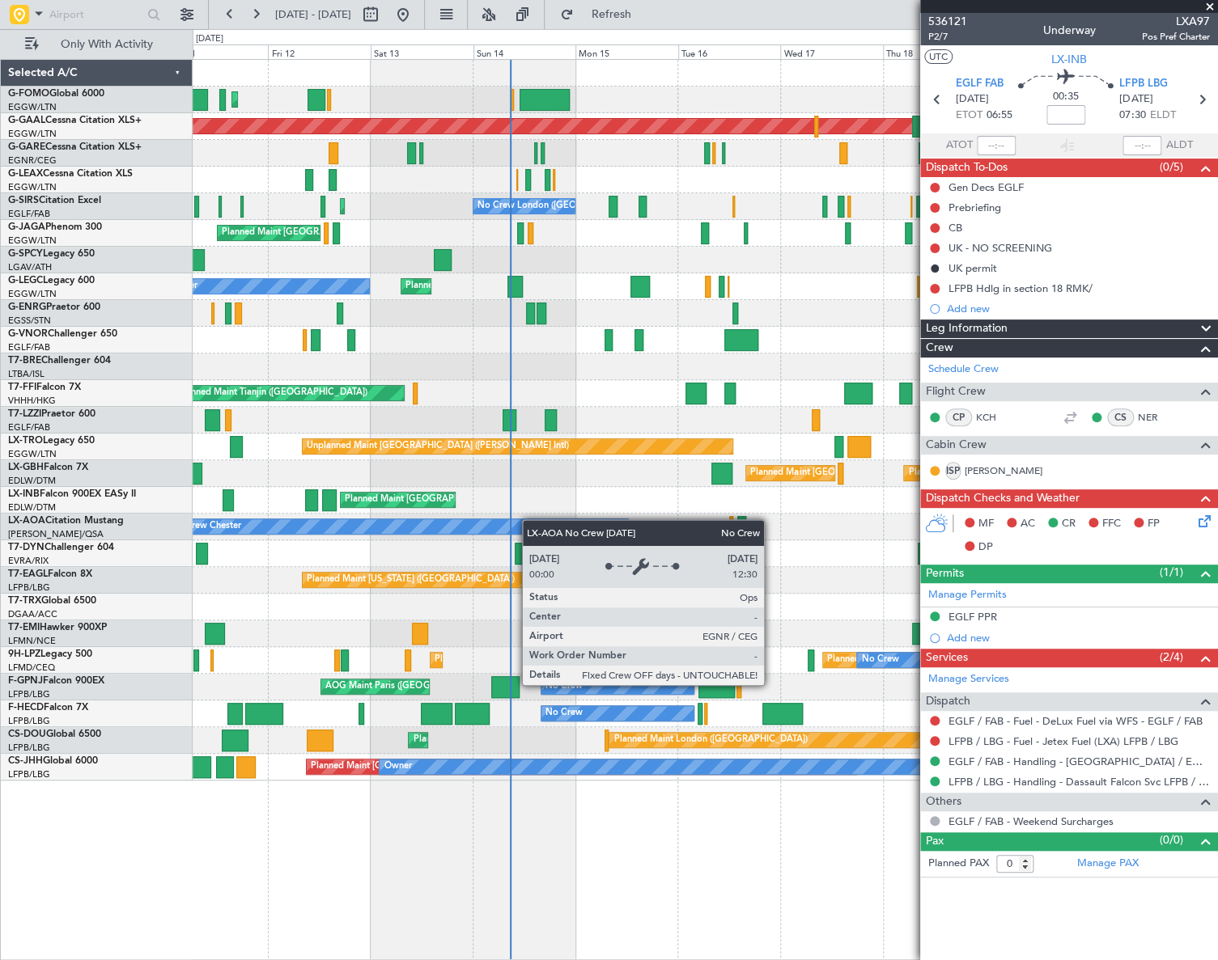
click at [569, 522] on div "Planned Maint [GEOGRAPHIC_DATA] ([GEOGRAPHIC_DATA]) Planned [GEOGRAPHIC_DATA] P…" at bounding box center [704, 420] width 1023 height 721
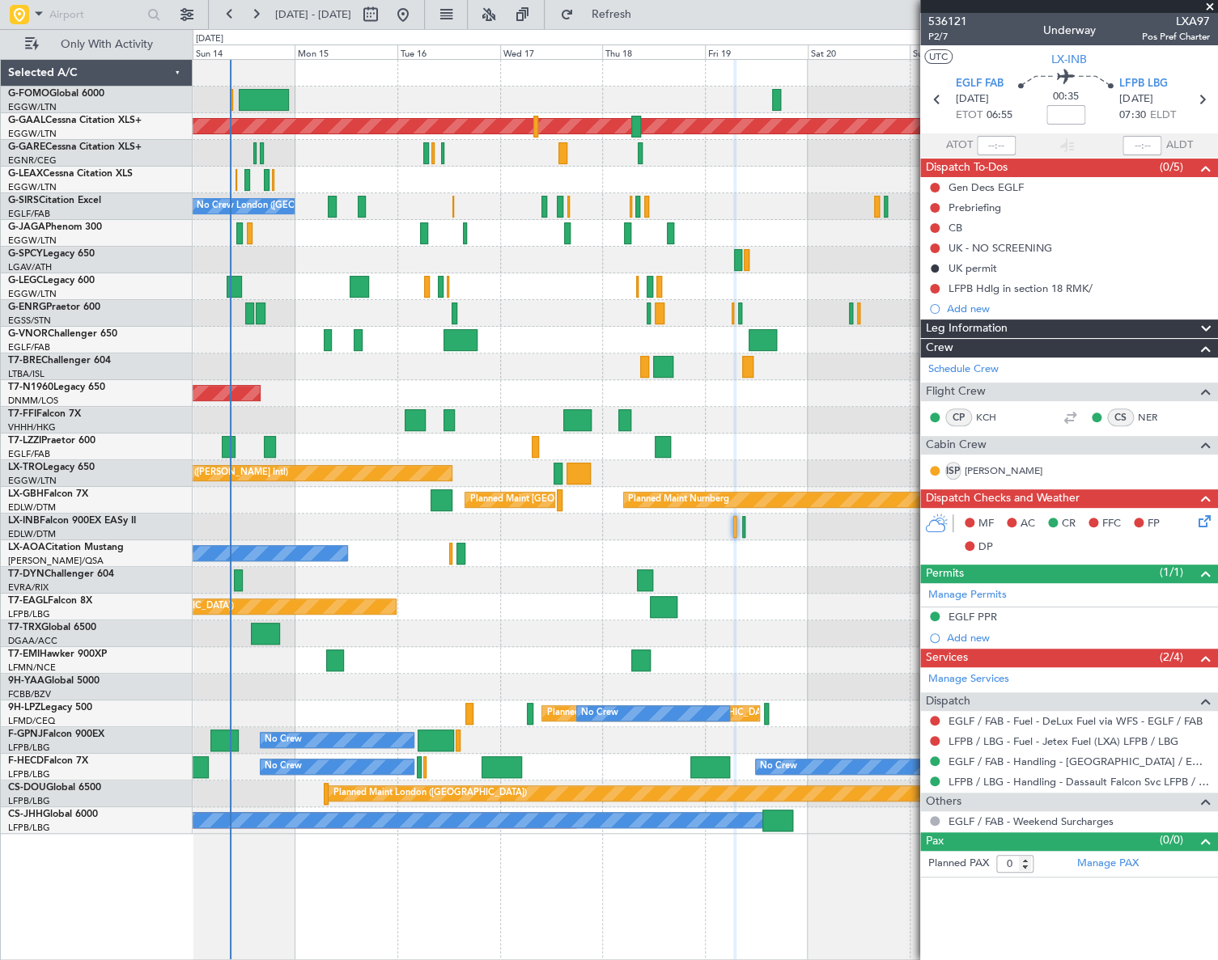
click at [501, 627] on div at bounding box center [705, 634] width 1024 height 27
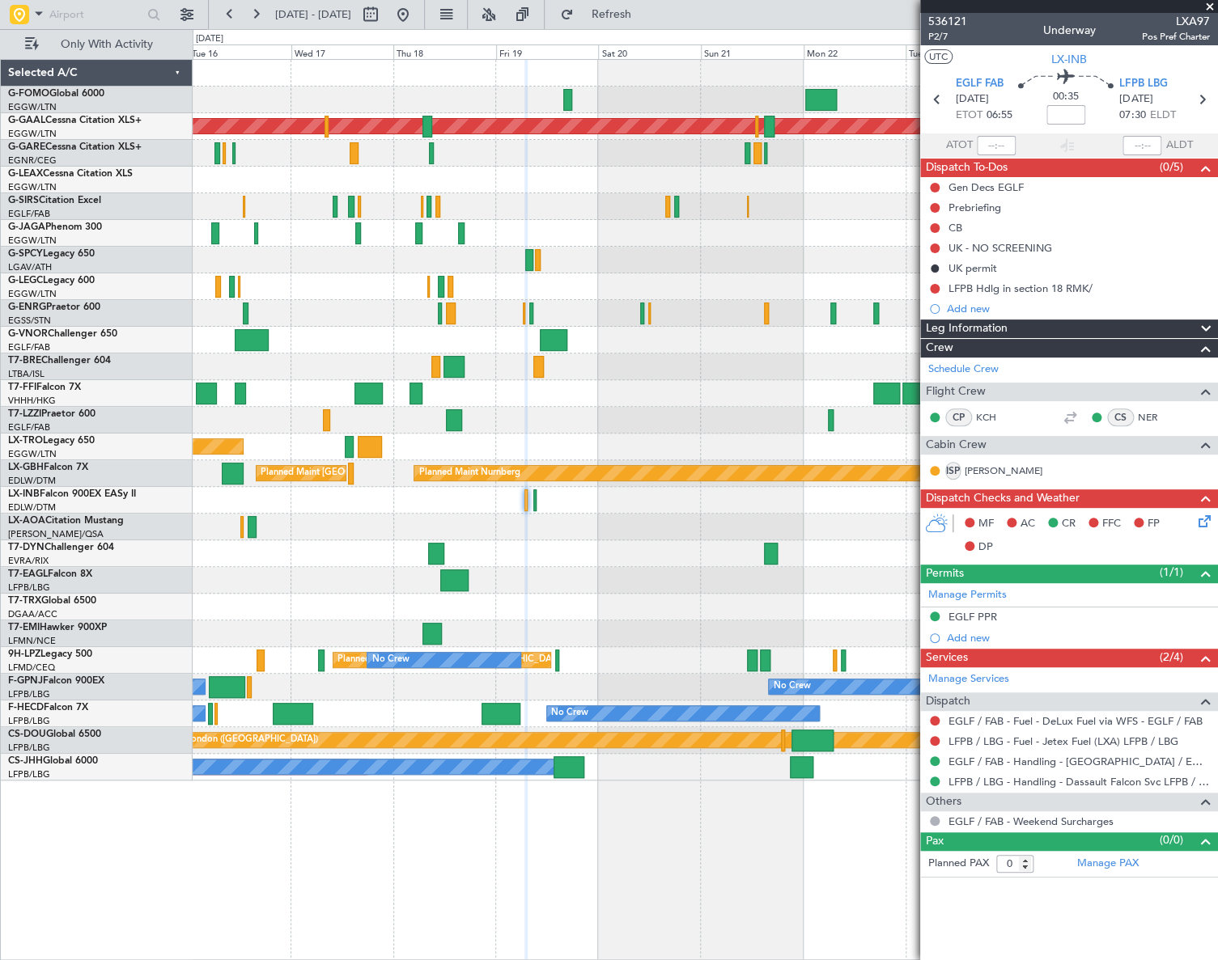
click at [387, 353] on div "Planned Maint Dusseldorf No Crew [GEOGRAPHIC_DATA] ([GEOGRAPHIC_DATA]) A/C Unav…" at bounding box center [704, 420] width 1023 height 721
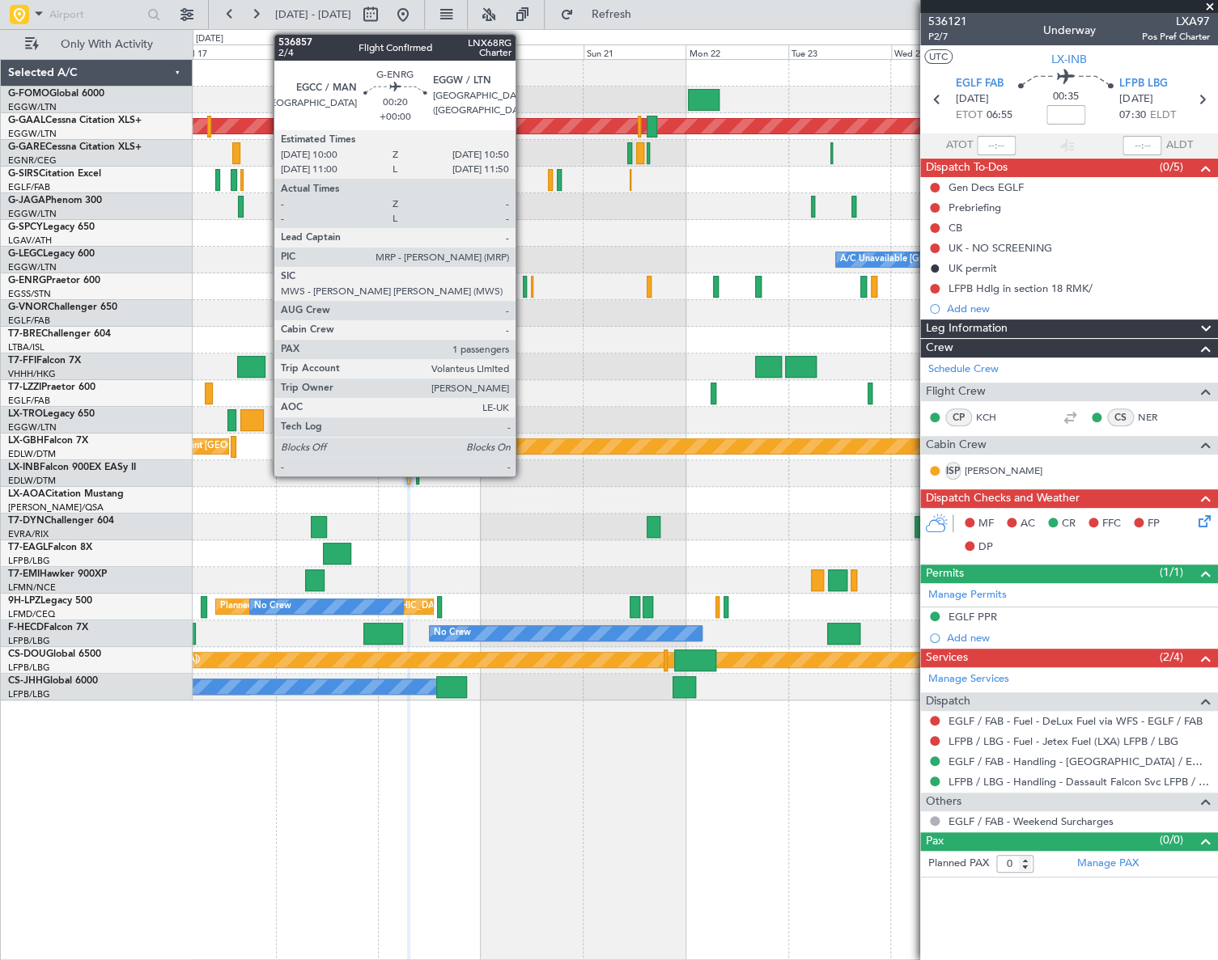
click at [523, 292] on div at bounding box center [525, 287] width 4 height 22
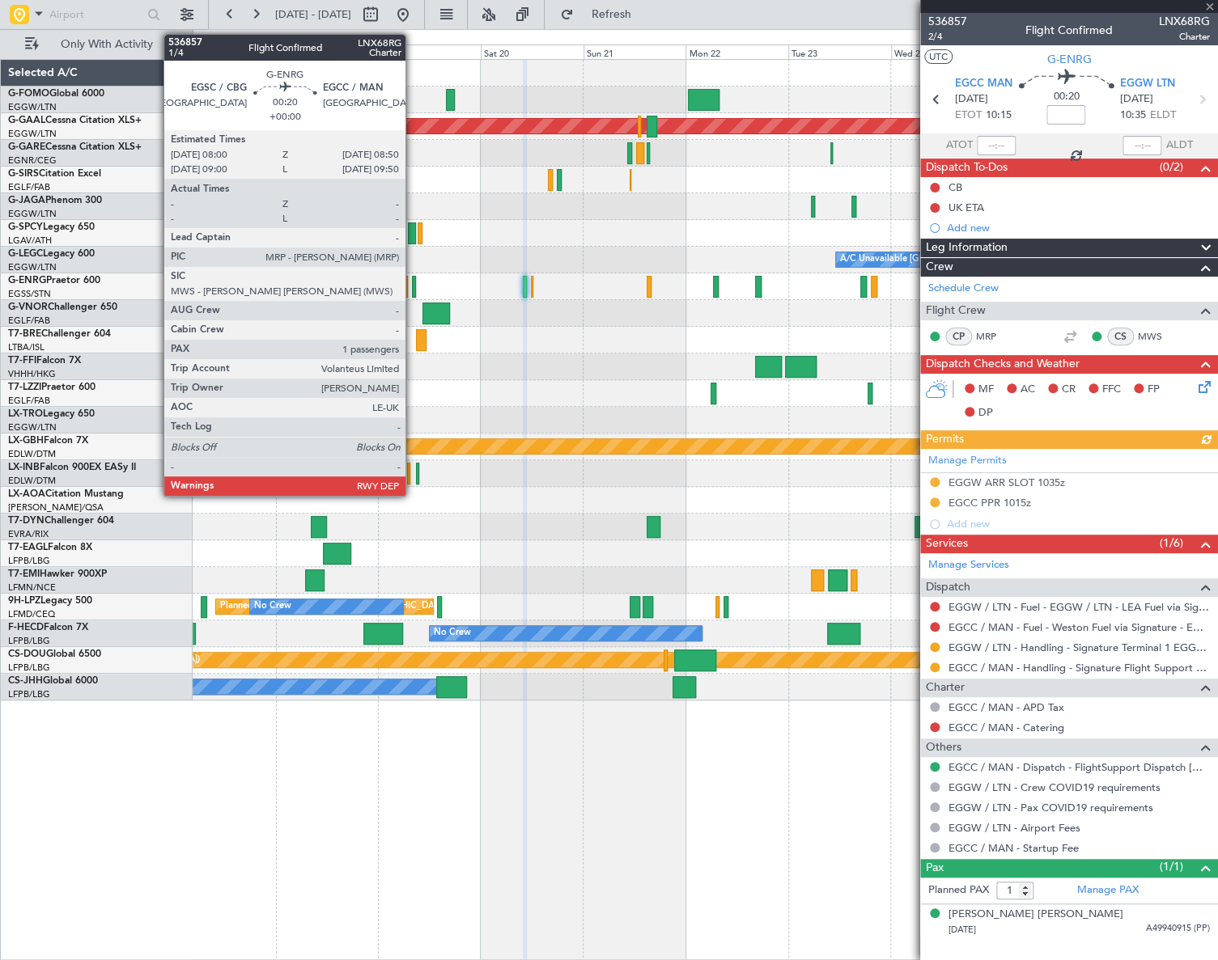
click at [413, 291] on div at bounding box center [414, 287] width 4 height 22
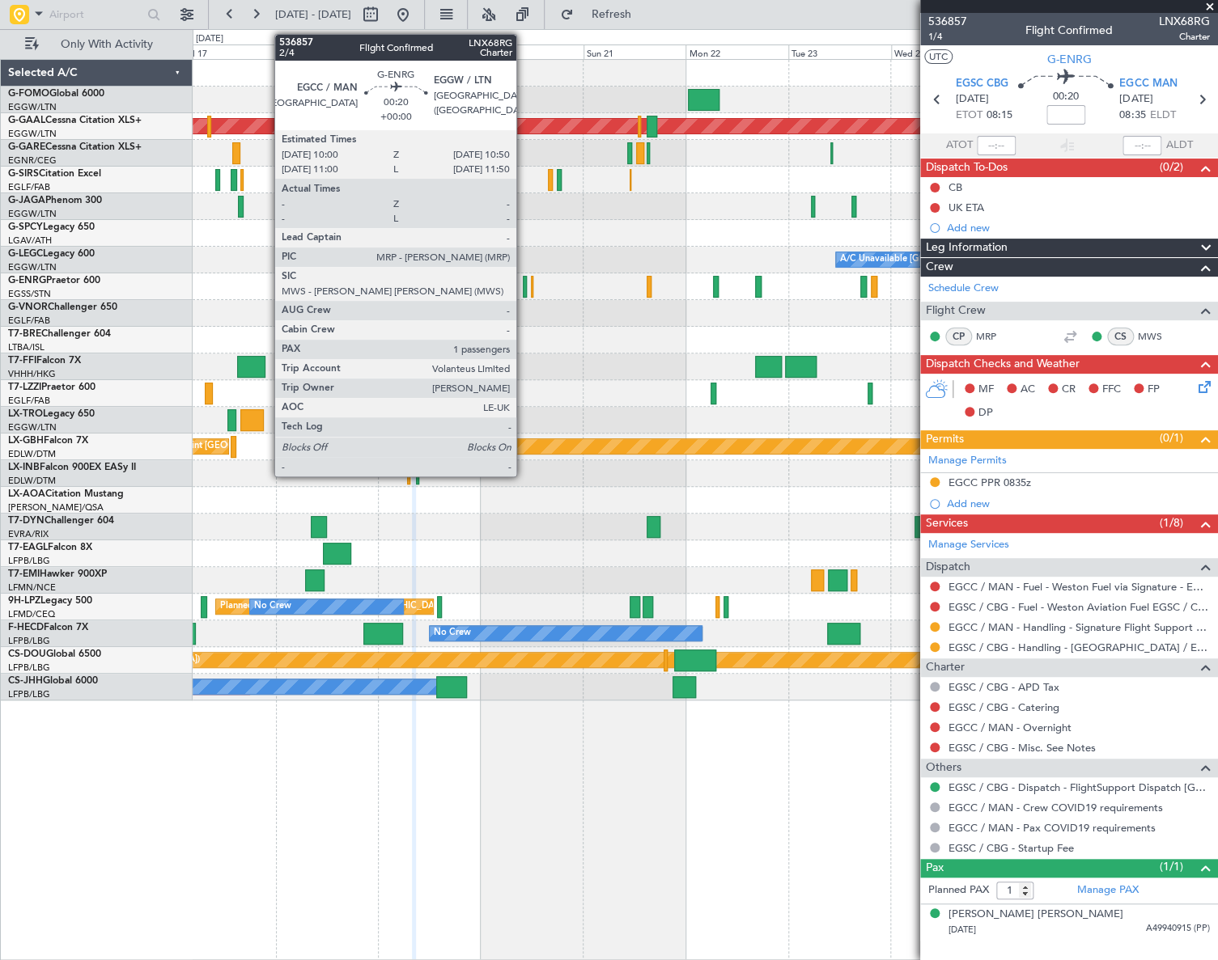
click at [523, 290] on div at bounding box center [525, 287] width 4 height 22
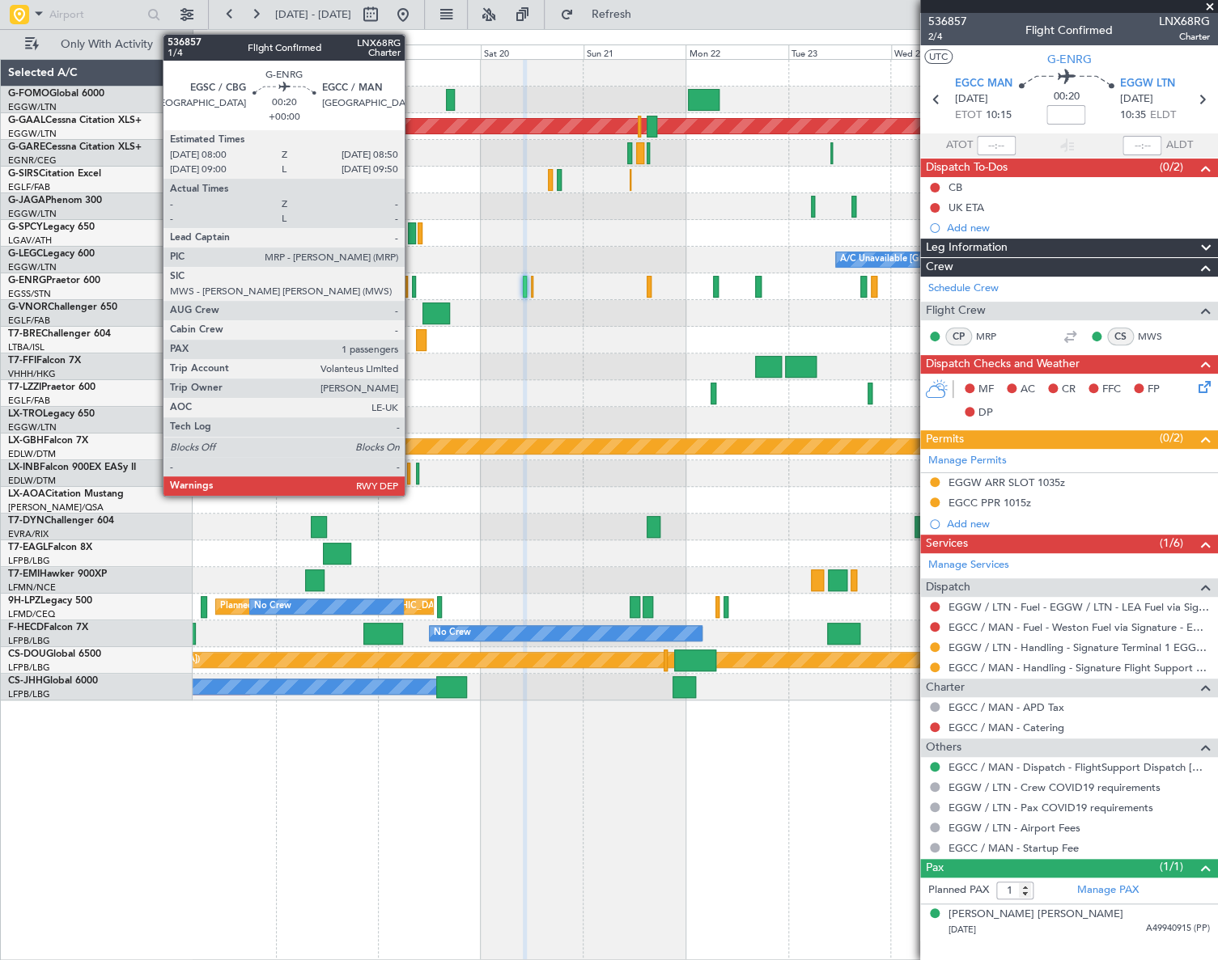
click at [412, 283] on div at bounding box center [414, 287] width 4 height 22
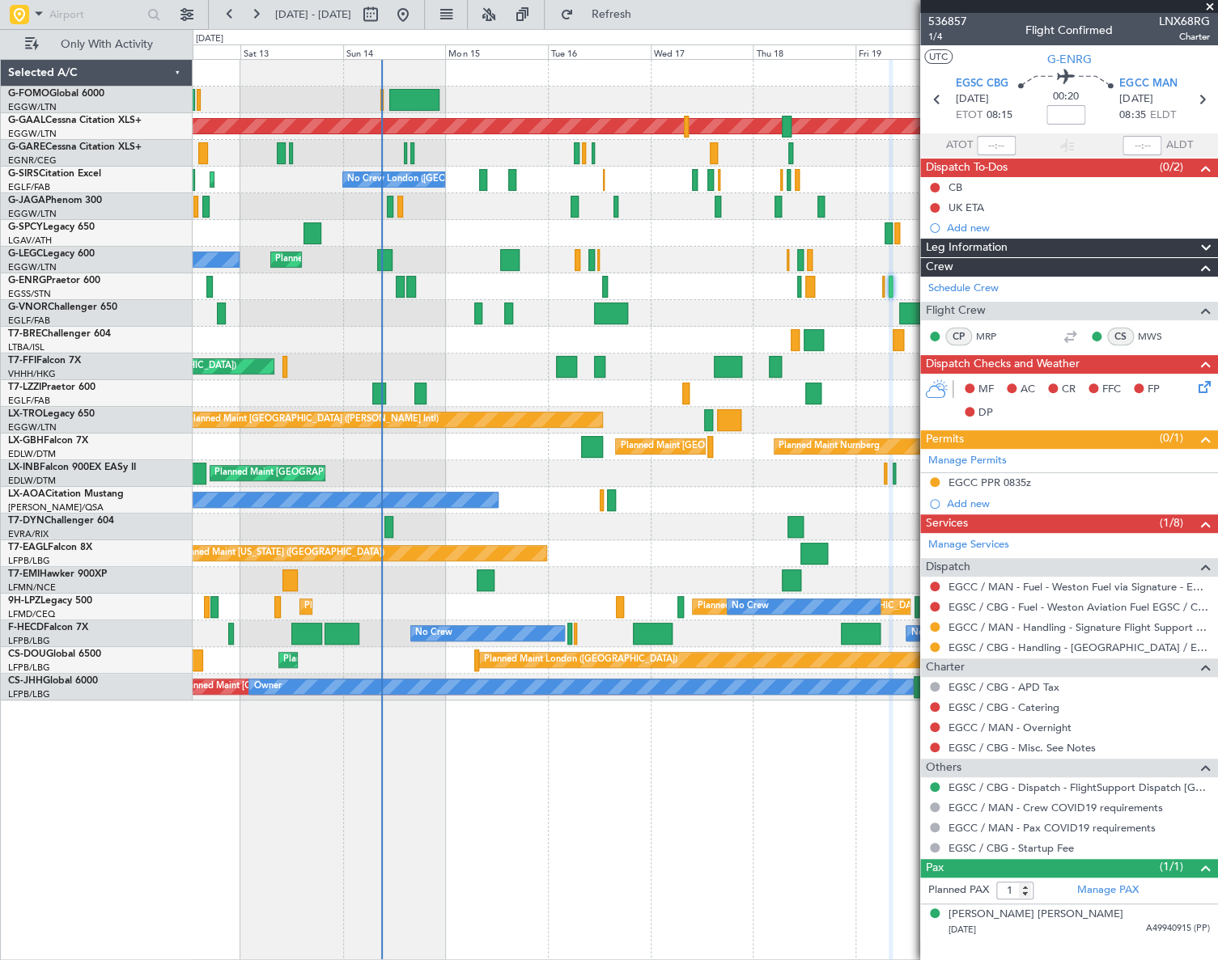
click at [774, 530] on div "Planned Maint [GEOGRAPHIC_DATA] ([GEOGRAPHIC_DATA]) Planned [GEOGRAPHIC_DATA] N…" at bounding box center [705, 380] width 1024 height 641
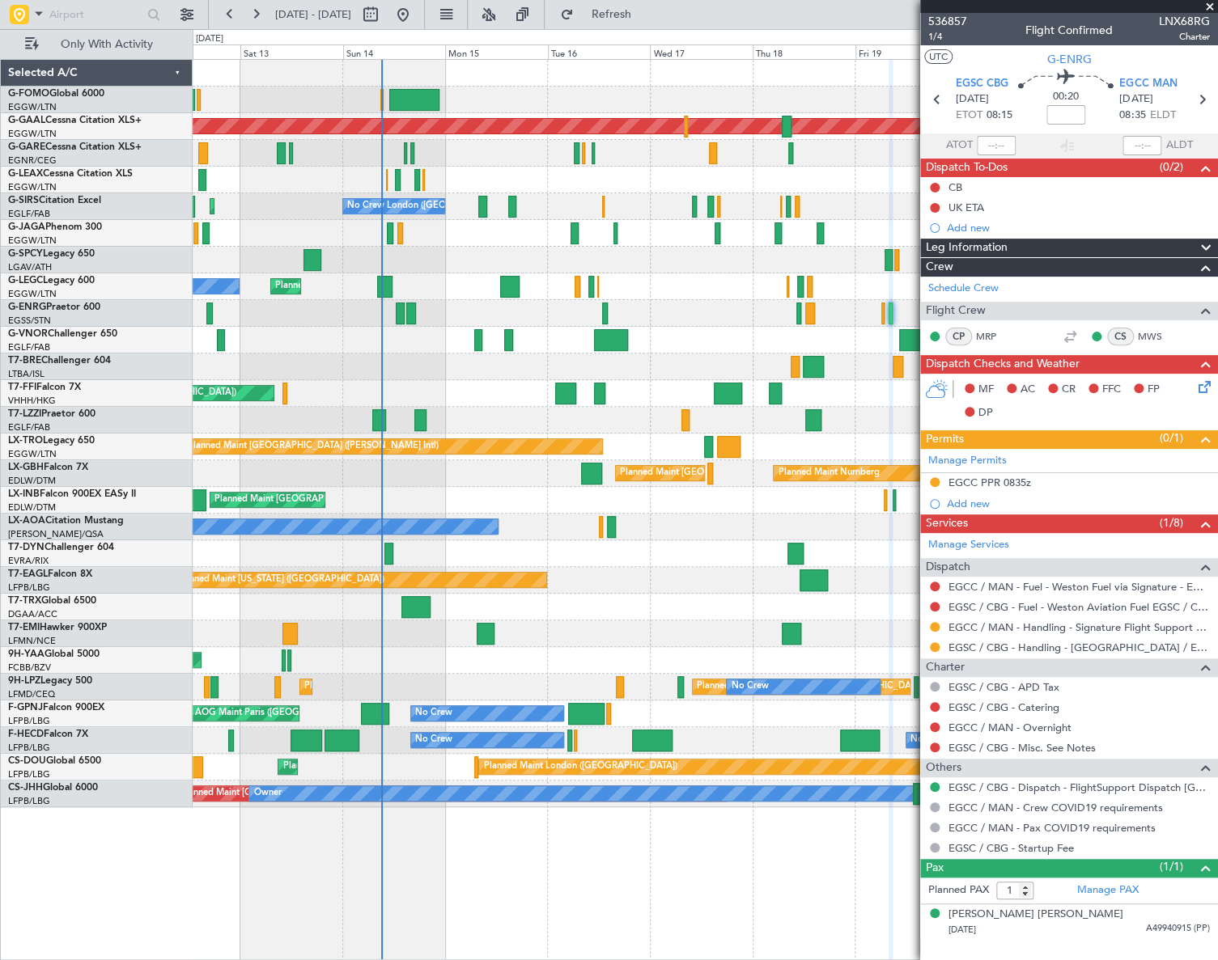
click at [494, 607] on div "Planned Maint [GEOGRAPHIC_DATA] ([GEOGRAPHIC_DATA]) Planned [GEOGRAPHIC_DATA] P…" at bounding box center [704, 434] width 1023 height 748
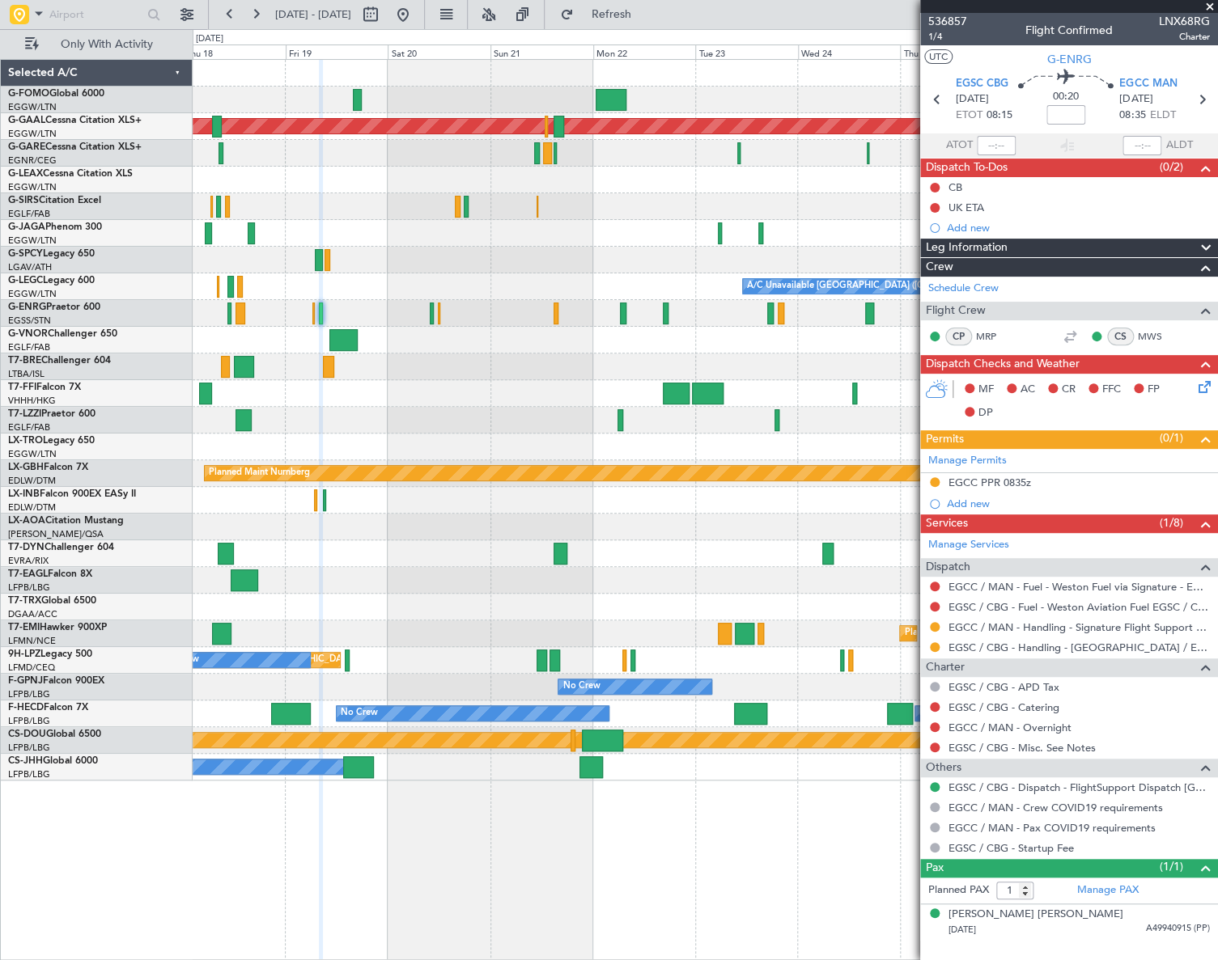
click at [330, 645] on div "Planned Maint Dusseldorf A/C Unavailable [GEOGRAPHIC_DATA] ([GEOGRAPHIC_DATA]) …" at bounding box center [704, 420] width 1023 height 721
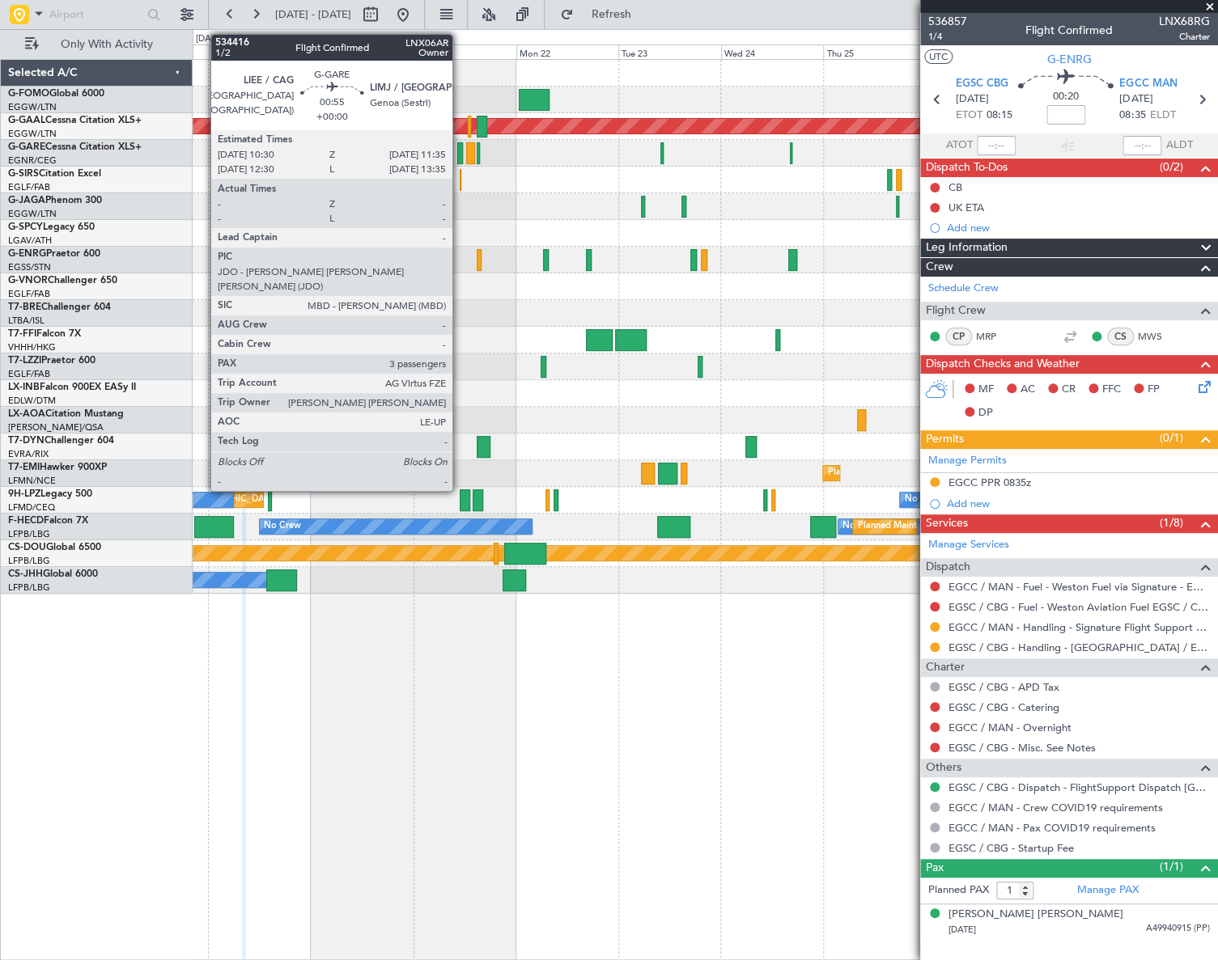
click at [460, 154] on div at bounding box center [459, 153] width 5 height 22
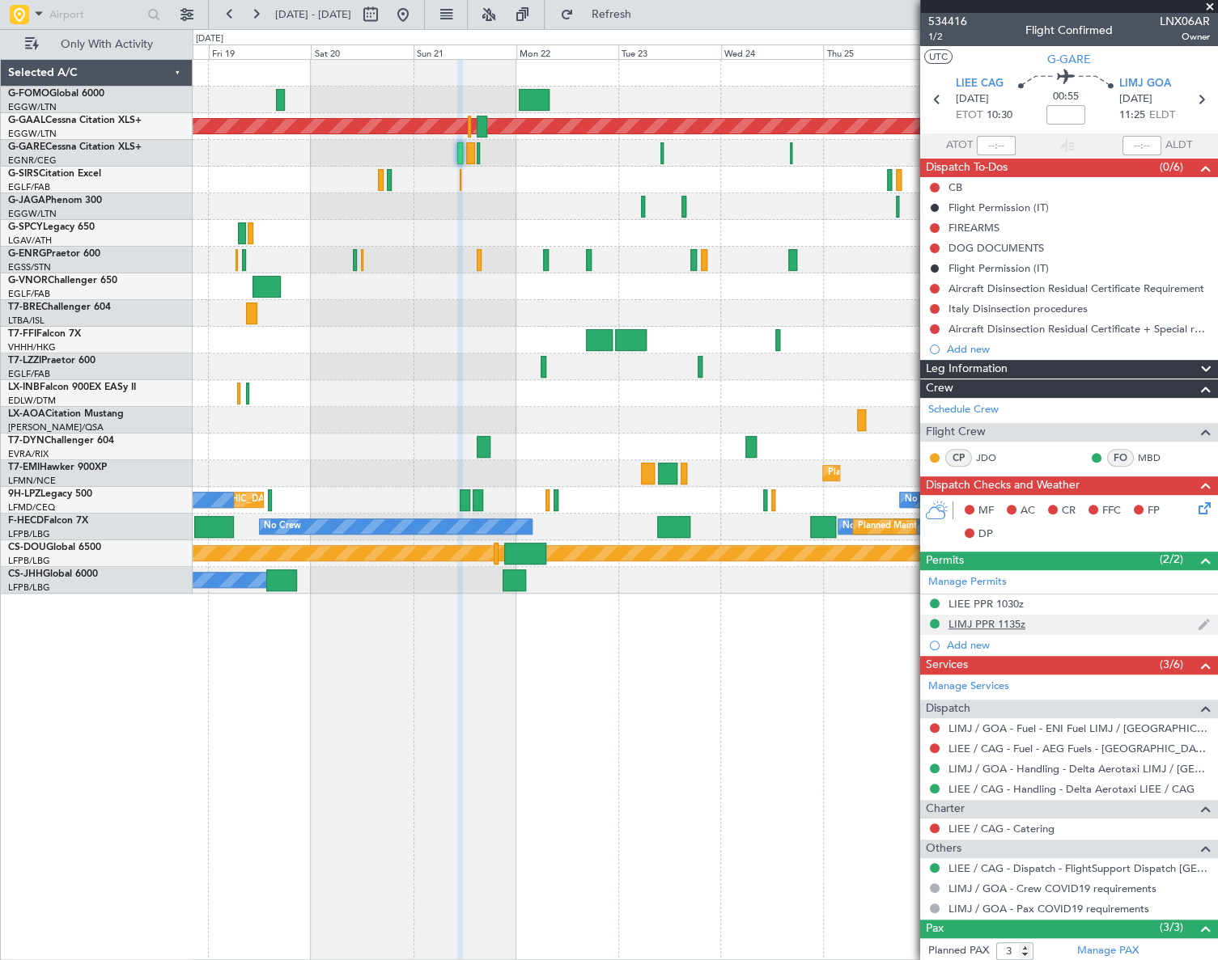
click at [999, 622] on div "LIMJ PPR 1135z" at bounding box center [986, 624] width 77 height 14
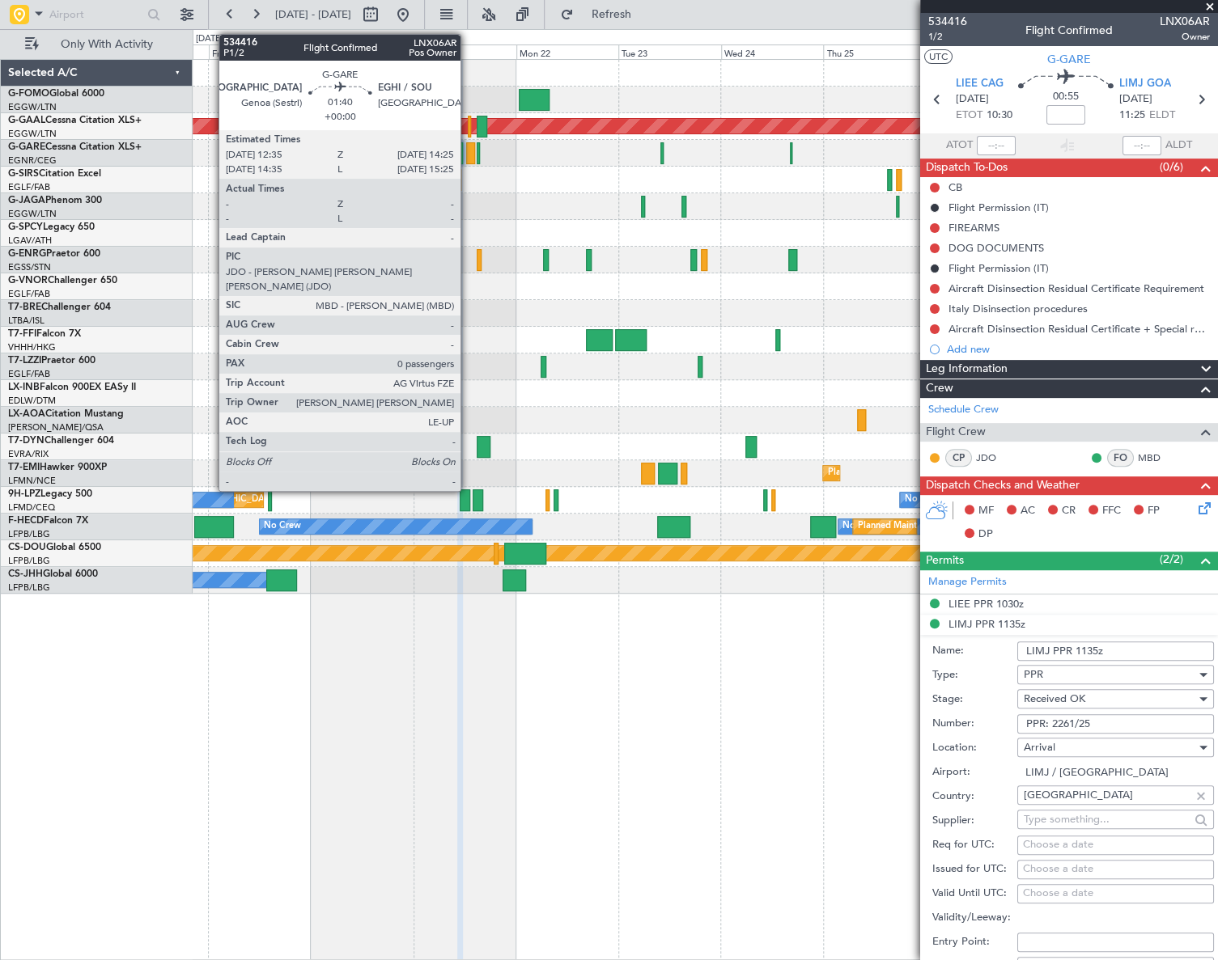
click at [468, 148] on div at bounding box center [470, 153] width 8 height 22
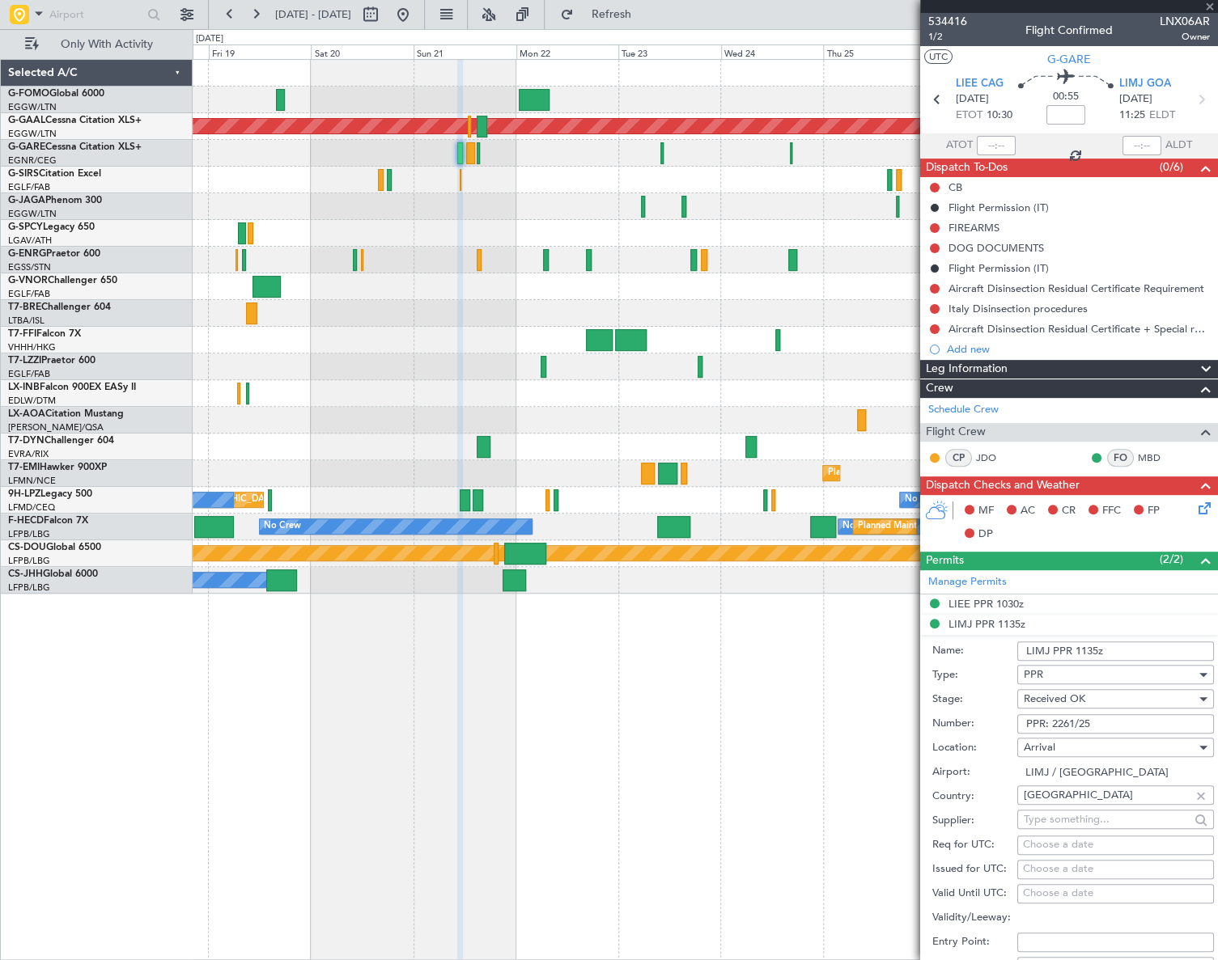
type input "0"
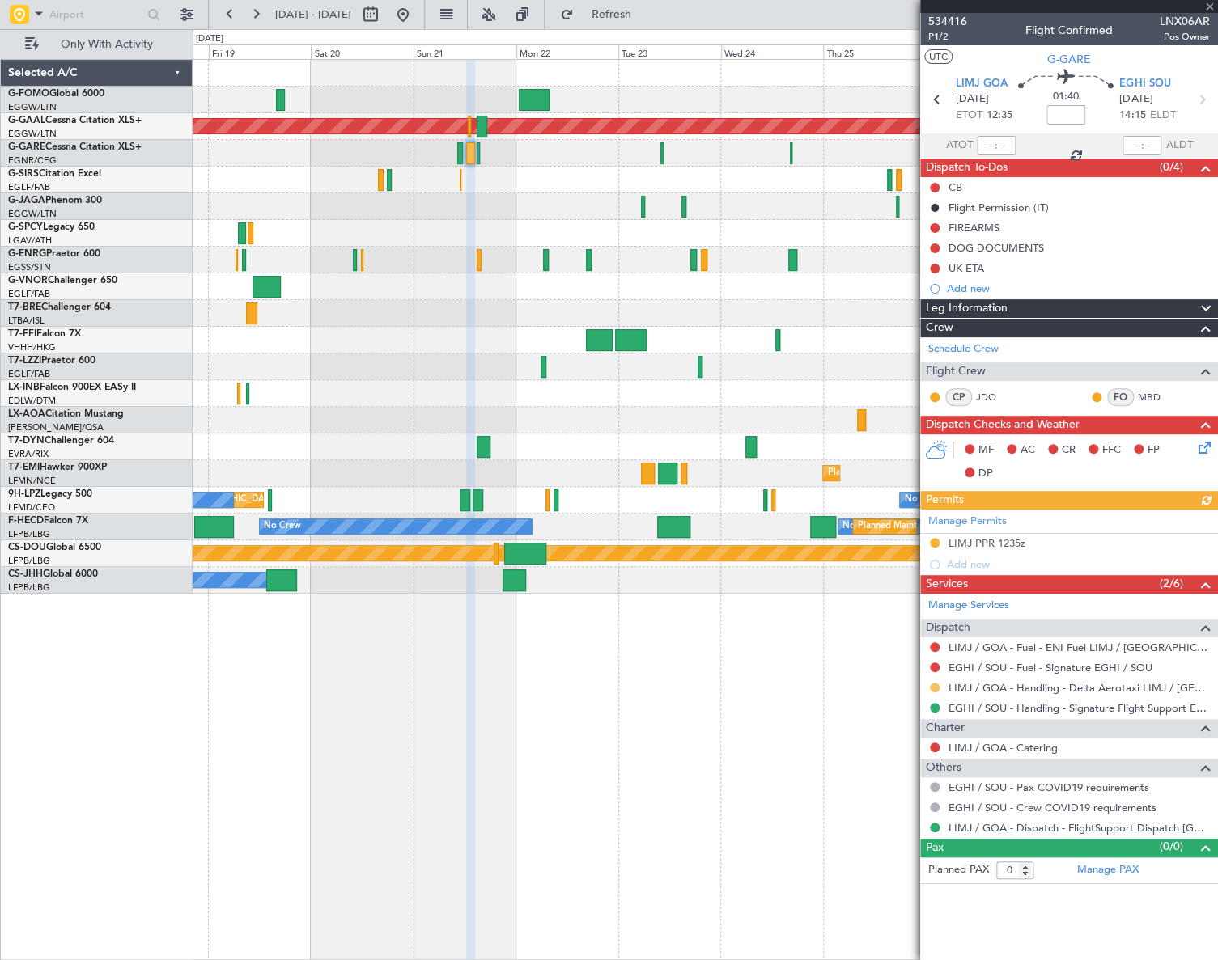
click at [933, 687] on button at bounding box center [935, 688] width 10 height 10
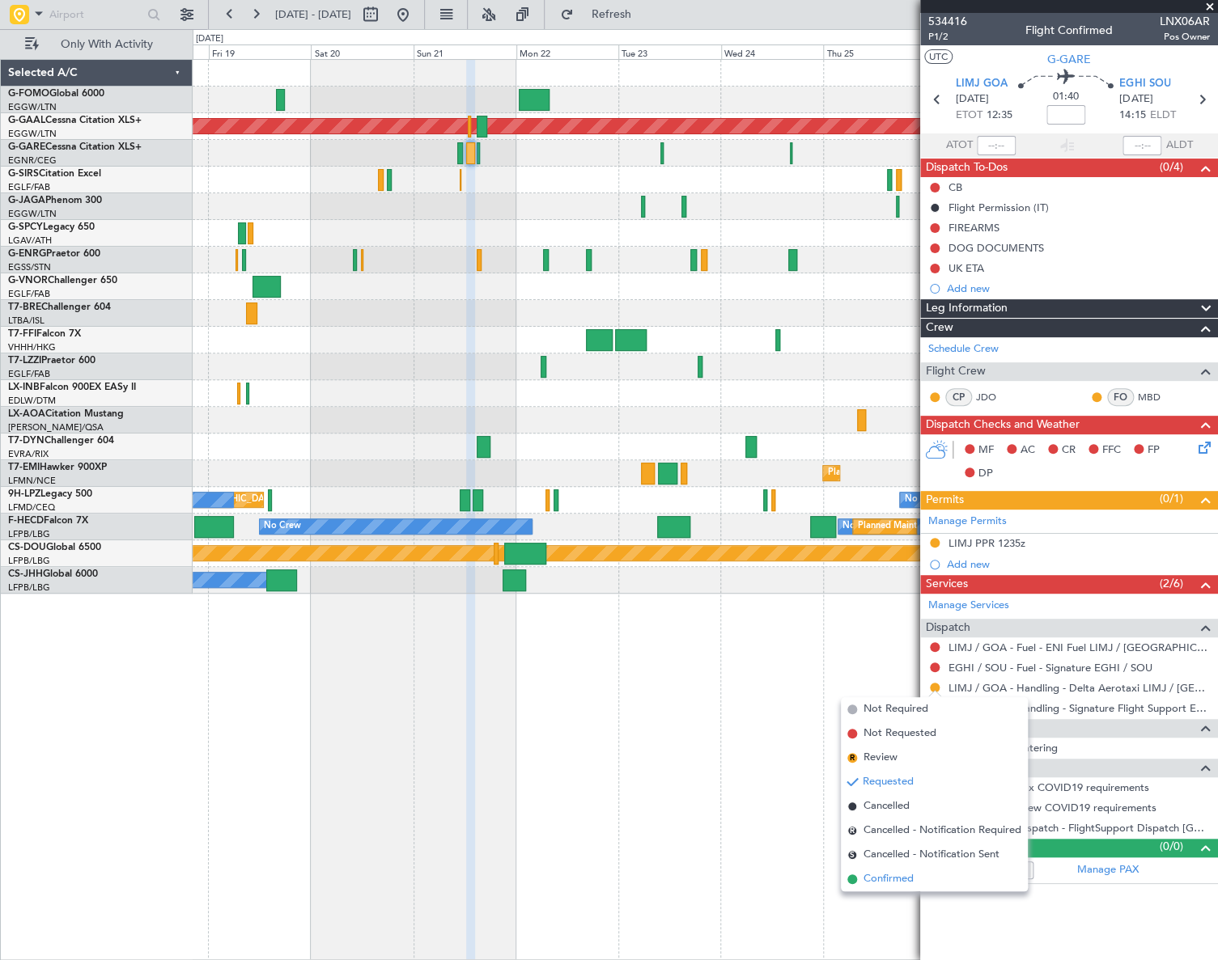
click at [879, 878] on span "Confirmed" at bounding box center [888, 879] width 50 height 16
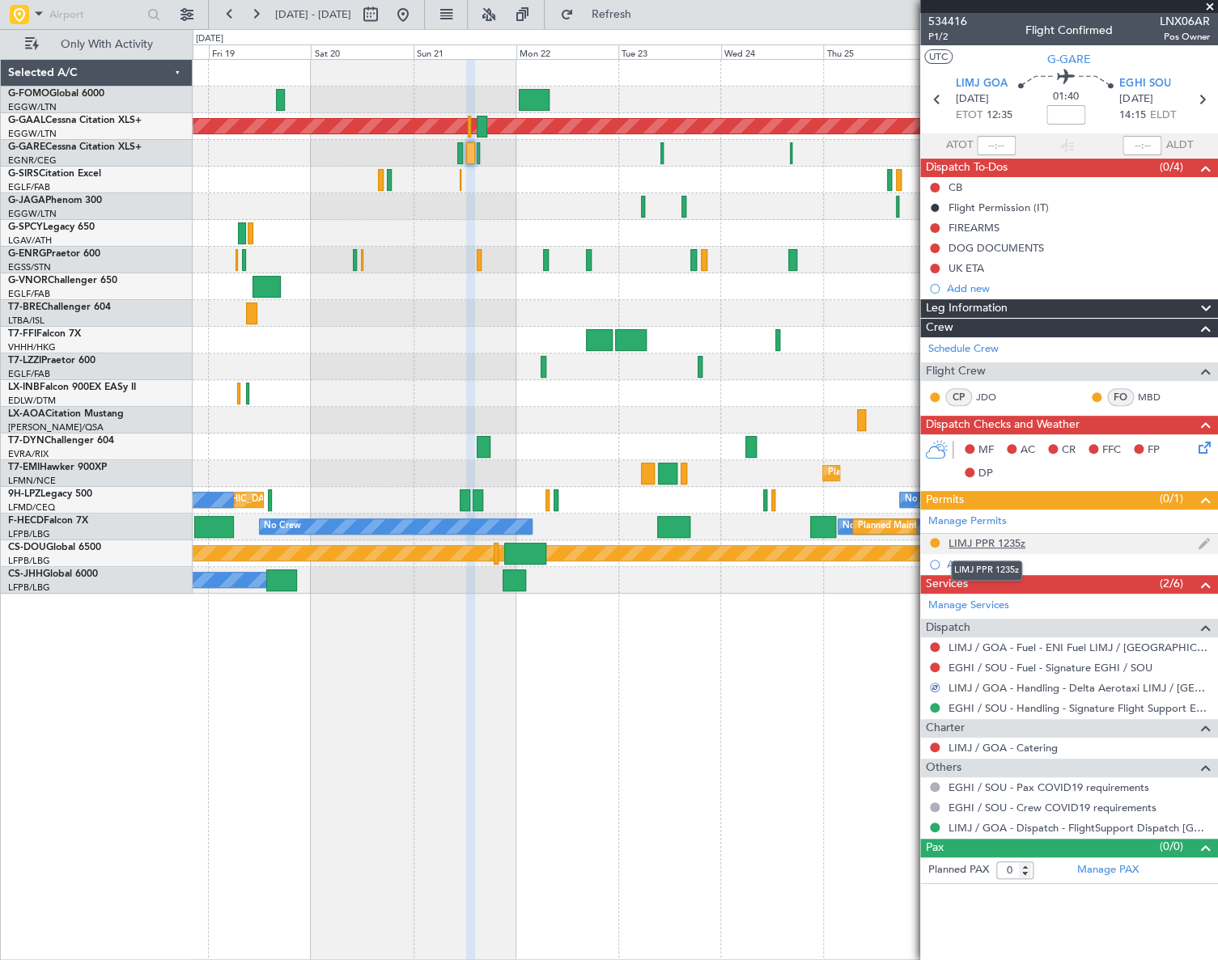
click at [995, 542] on div "LIMJ PPR 1235z" at bounding box center [986, 543] width 77 height 14
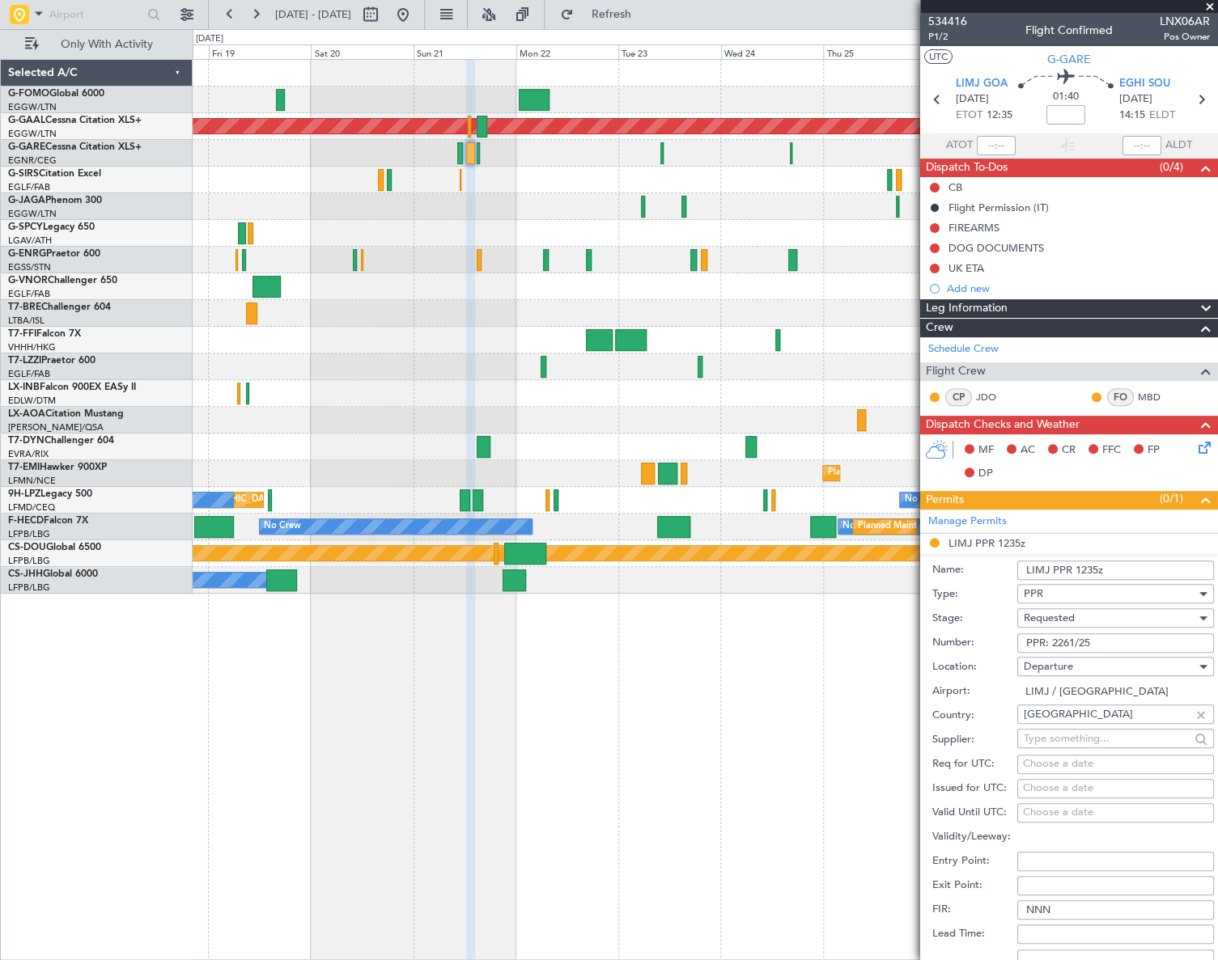
click at [1061, 618] on span "Requested" at bounding box center [1048, 618] width 51 height 15
drag, startPoint x: 1067, startPoint y: 736, endPoint x: 1068, endPoint y: 716, distance: 20.2
click at [1065, 736] on span "Received OK" at bounding box center [1109, 741] width 172 height 24
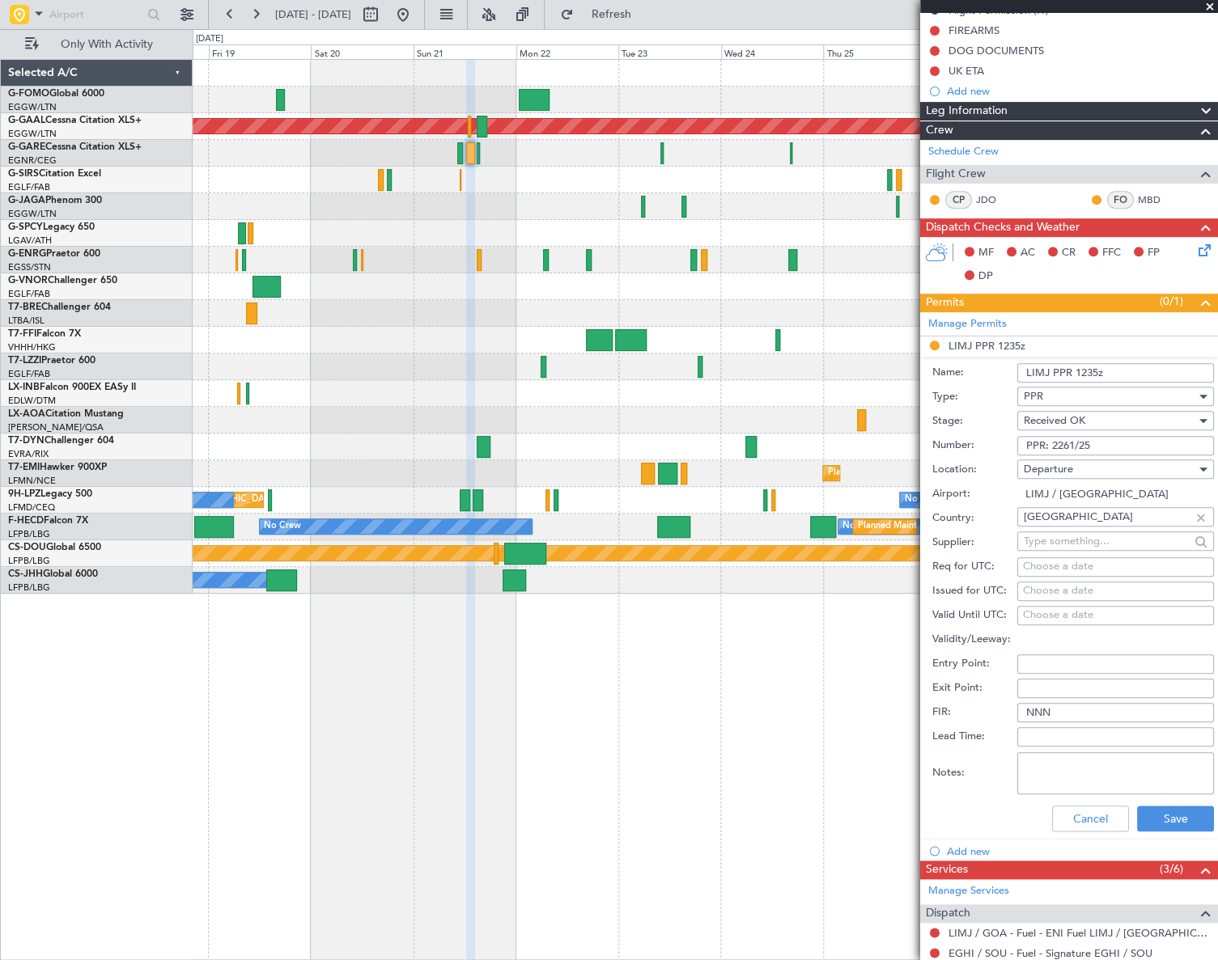
scroll to position [294, 0]
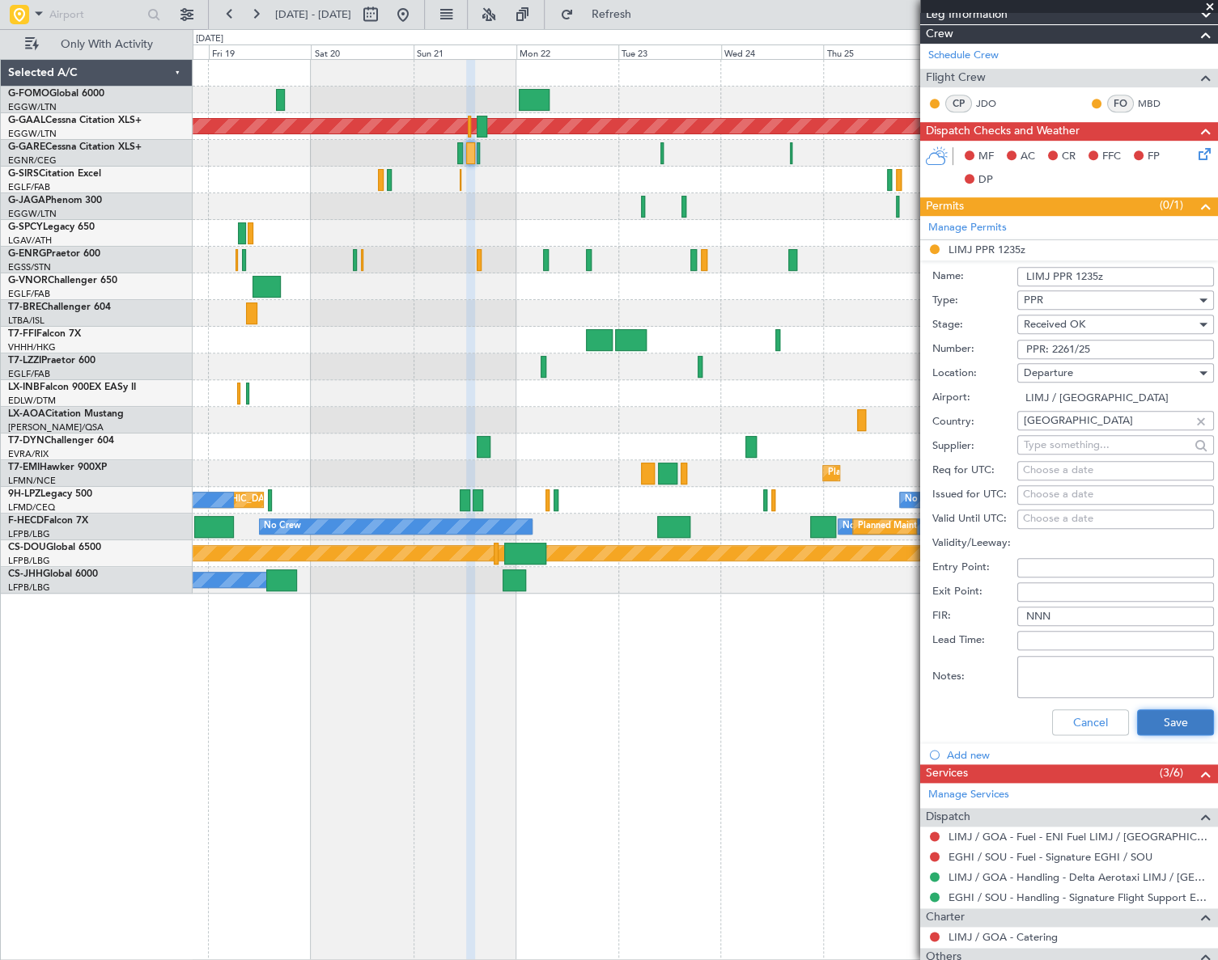
click at [1167, 714] on button "Save" at bounding box center [1175, 723] width 77 height 26
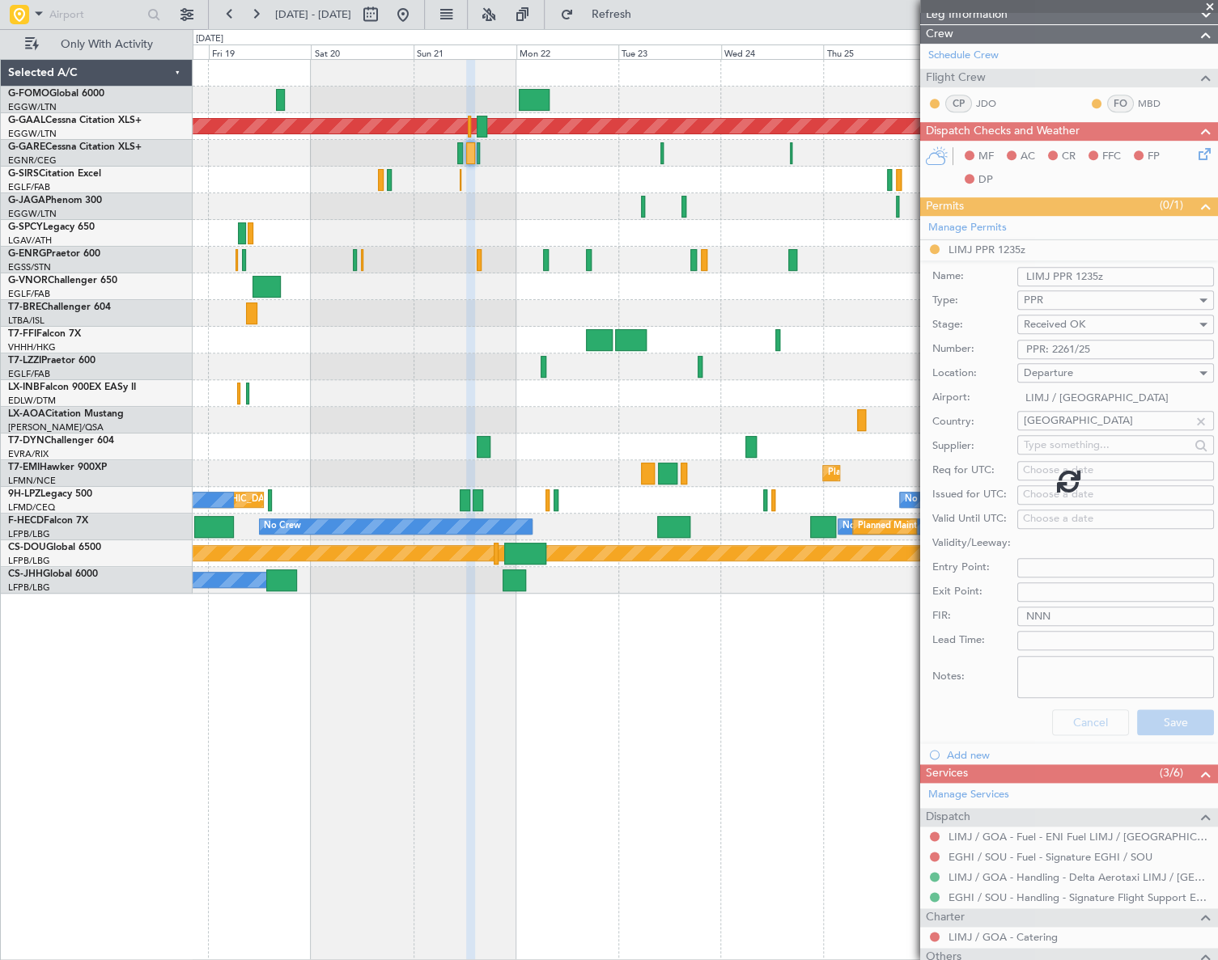
scroll to position [0, 0]
